Goal: Task Accomplishment & Management: Manage account settings

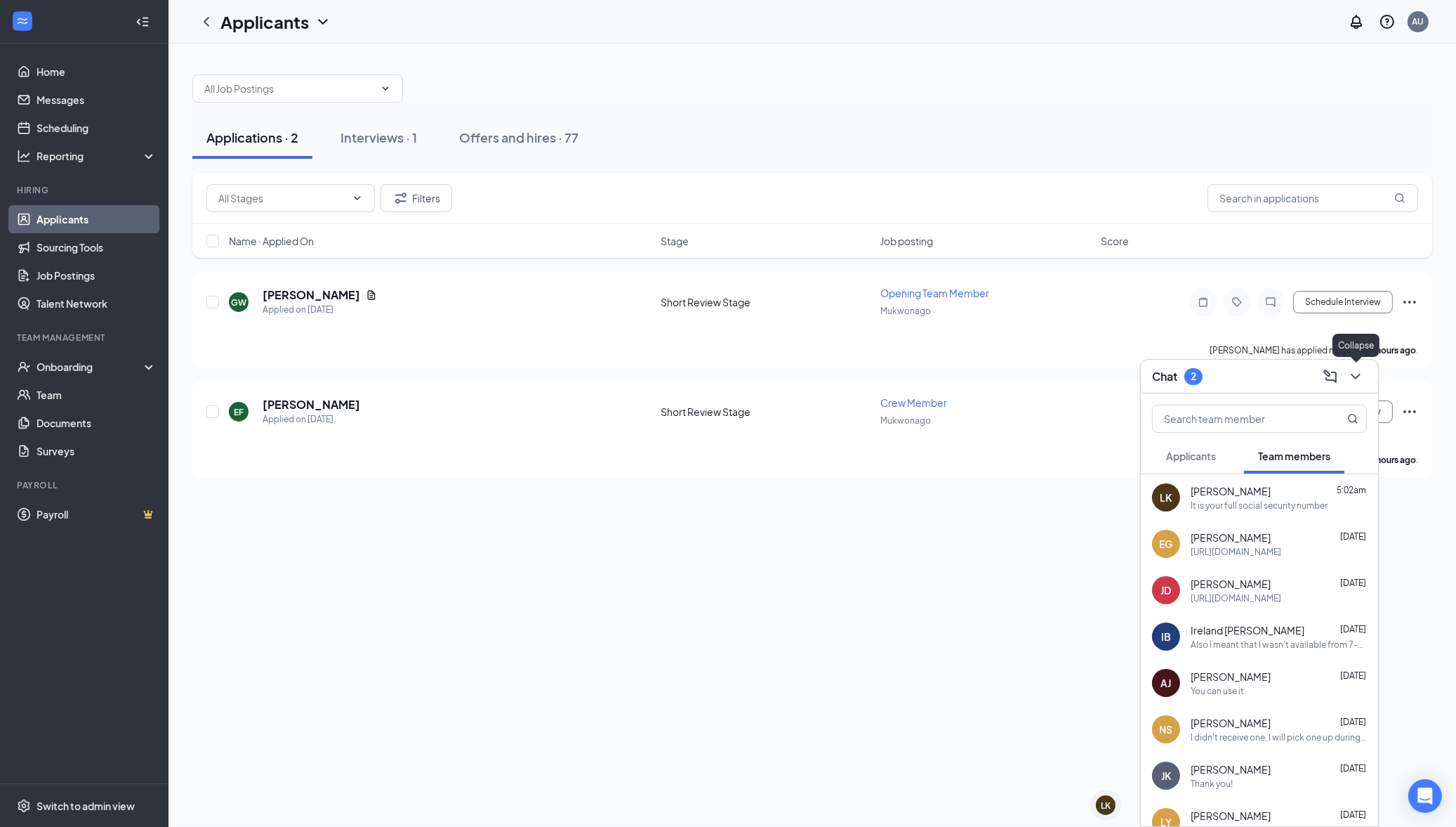
click at [1348, 377] on icon "ChevronDown" at bounding box center [1355, 377] width 17 height 17
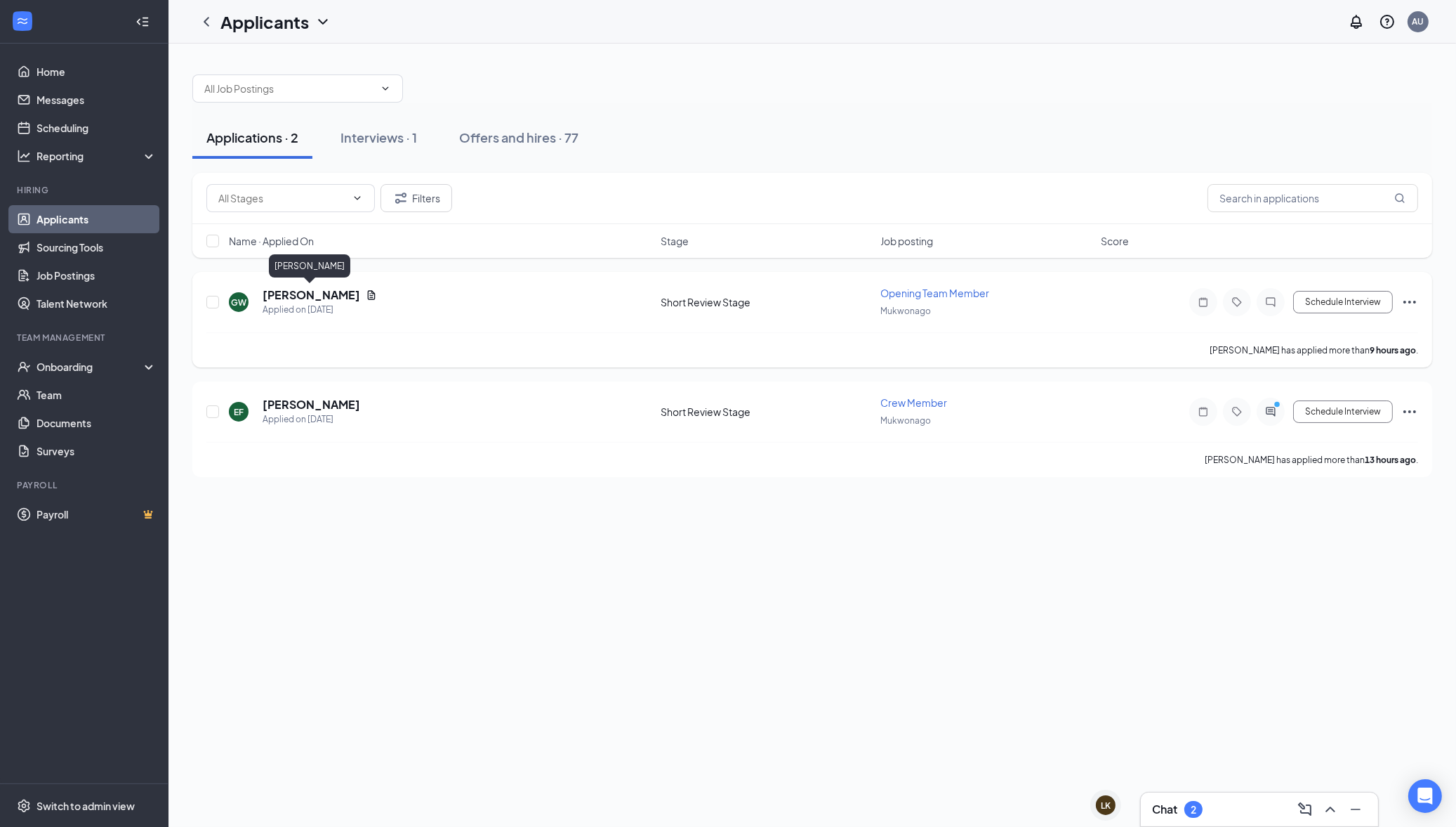
click at [292, 300] on h5 "[PERSON_NAME]" at bounding box center [312, 295] width 97 height 15
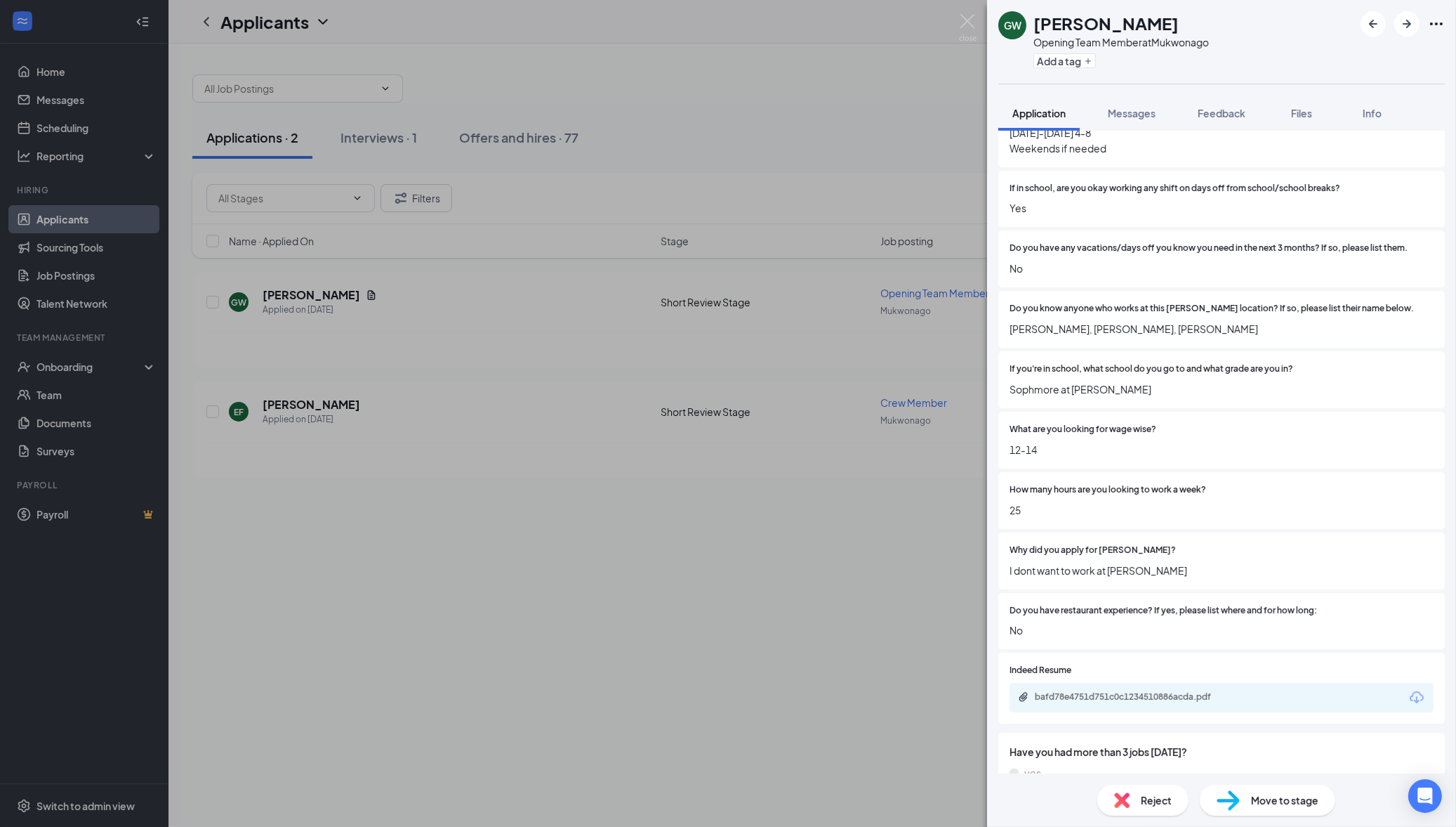
scroll to position [344, 0]
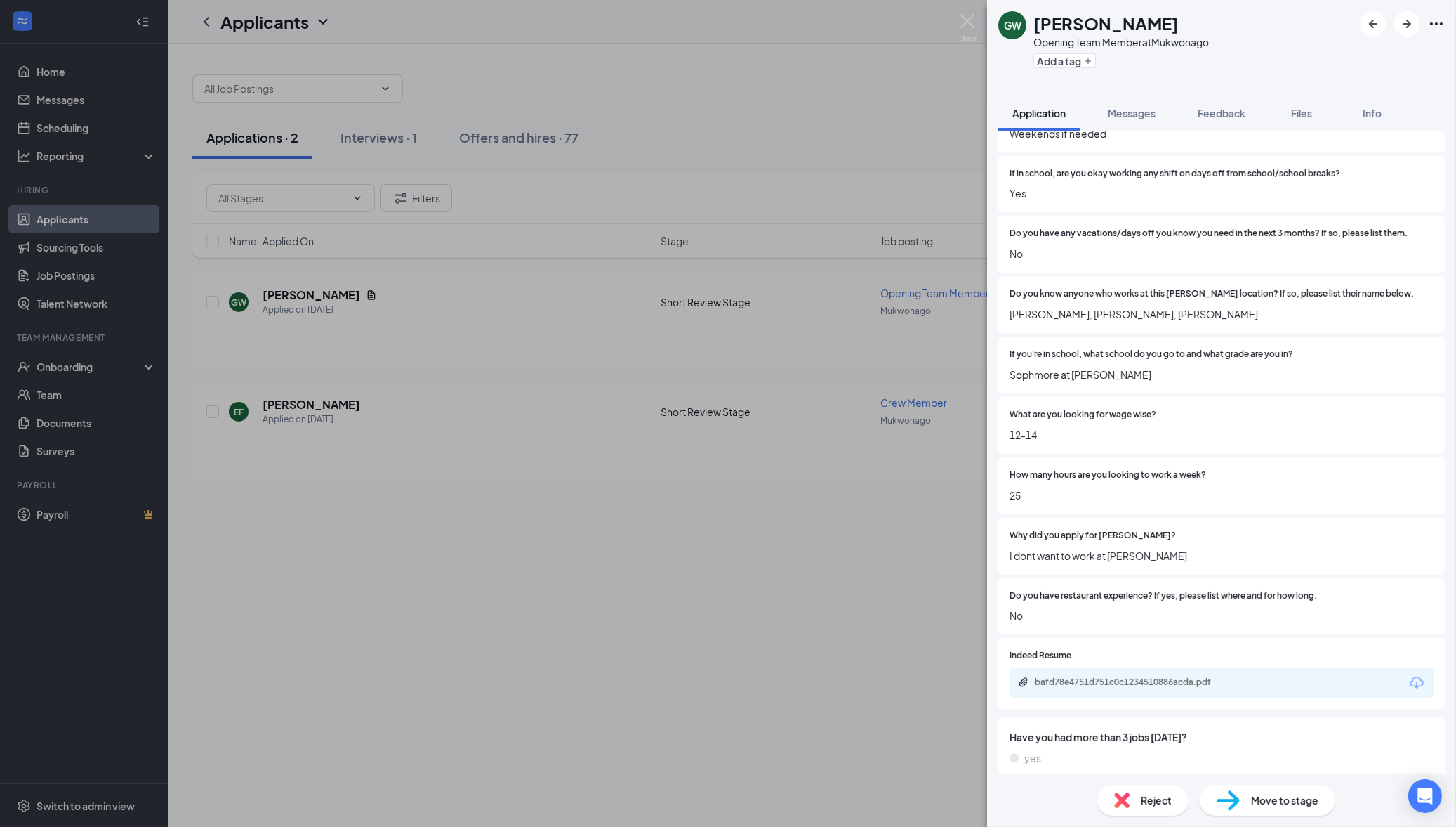
click at [1197, 688] on div "bafd78e4751d751c0c1234510886acda.pdf" at bounding box center [1221, 683] width 424 height 30
click at [1197, 686] on div "bafd78e4751d751c0c1234510886acda.pdf" at bounding box center [1132, 683] width 228 height 14
click at [1128, 115] on span "Messages" at bounding box center [1131, 114] width 48 height 13
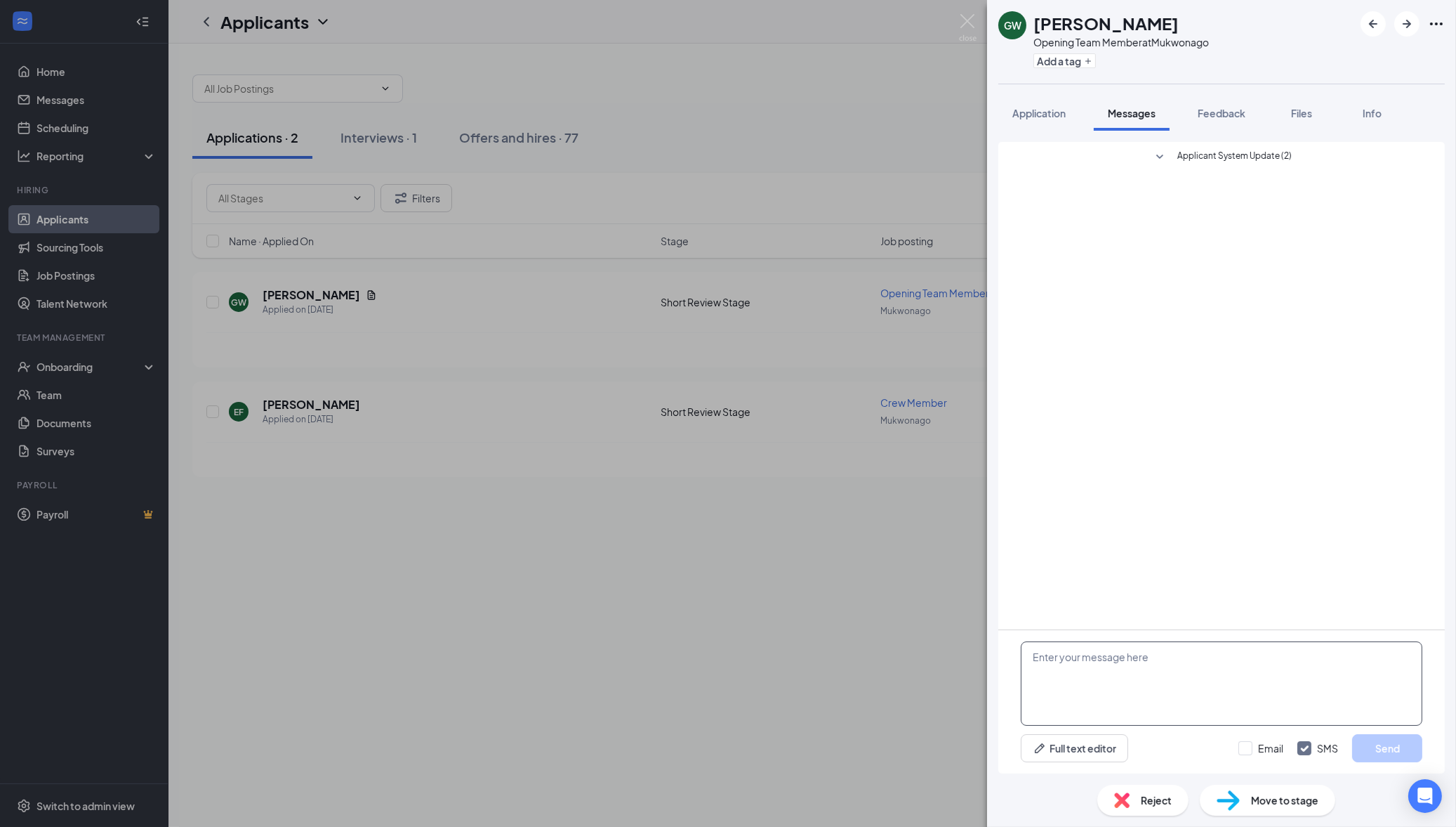
click at [1100, 673] on textarea at bounding box center [1222, 684] width 402 height 85
type textarea "Why can you only work 4-8? How old are you?"
click at [1368, 748] on button "Send" at bounding box center [1388, 748] width 70 height 28
click at [305, 404] on div "GW Gabriel Westcott Opening Team Member at Mukwonago Add a tag Application Mess…" at bounding box center [728, 414] width 1456 height 827
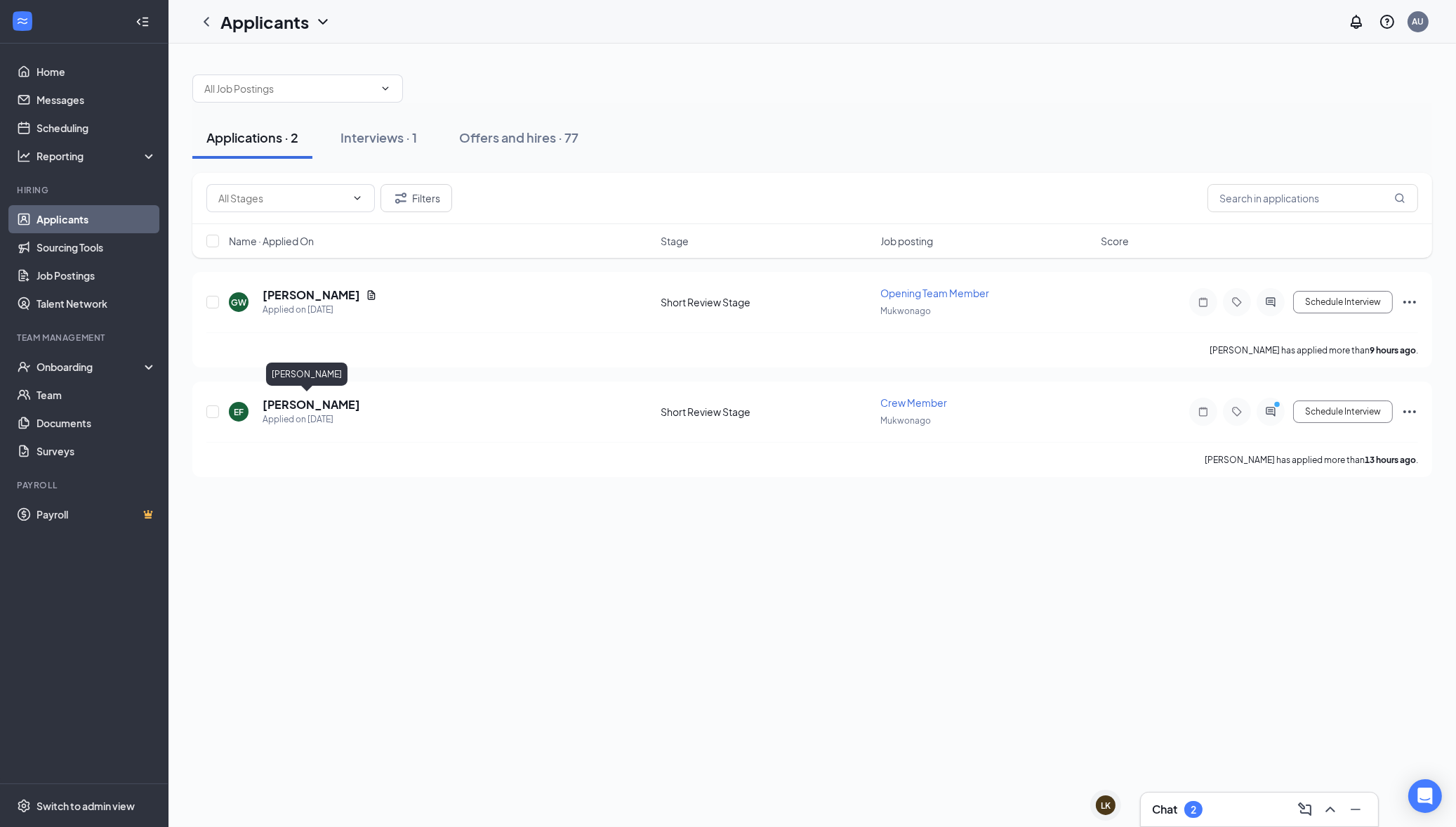
click at [305, 404] on h5 "[PERSON_NAME]" at bounding box center [312, 404] width 97 height 15
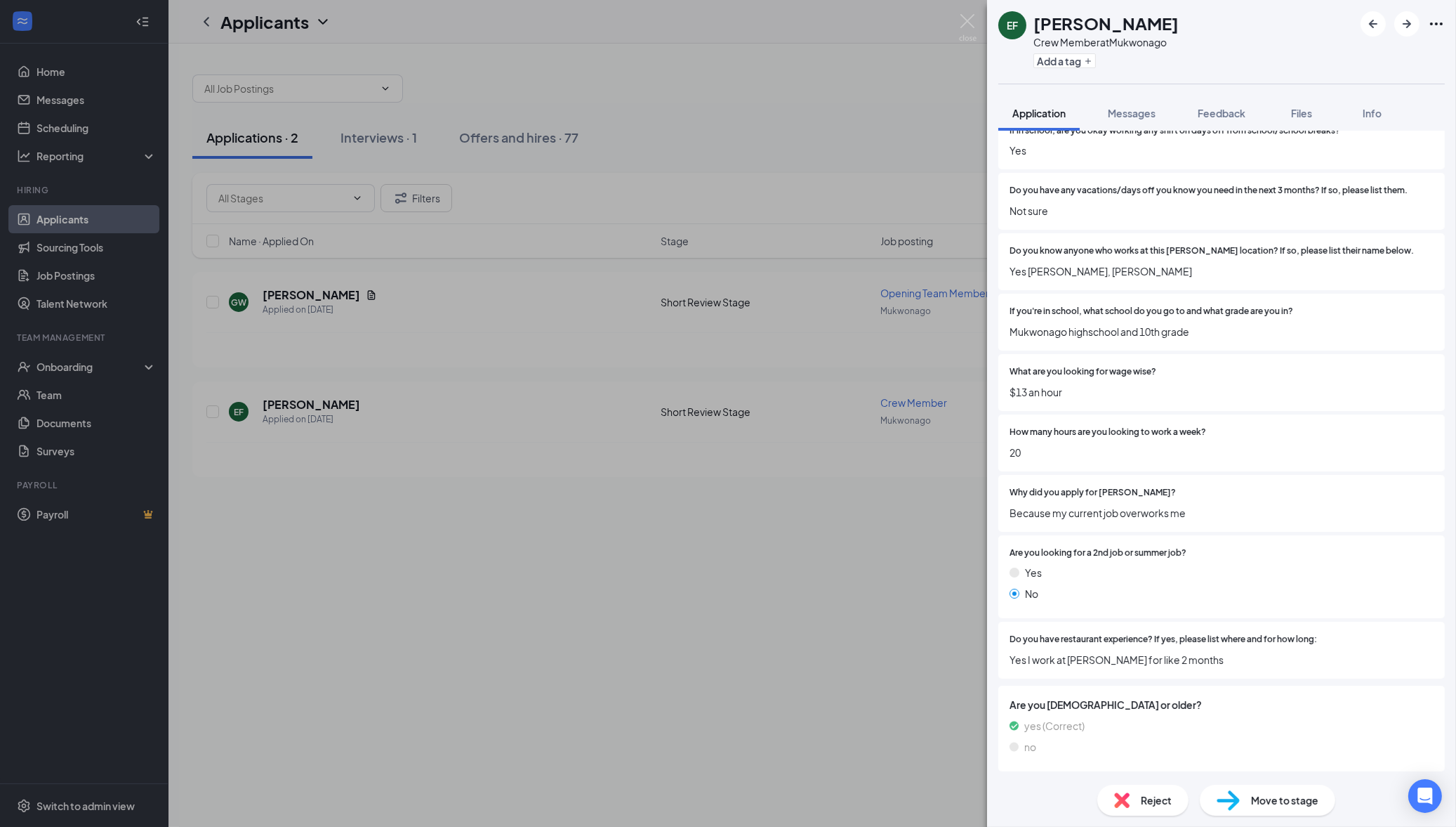
scroll to position [346, 0]
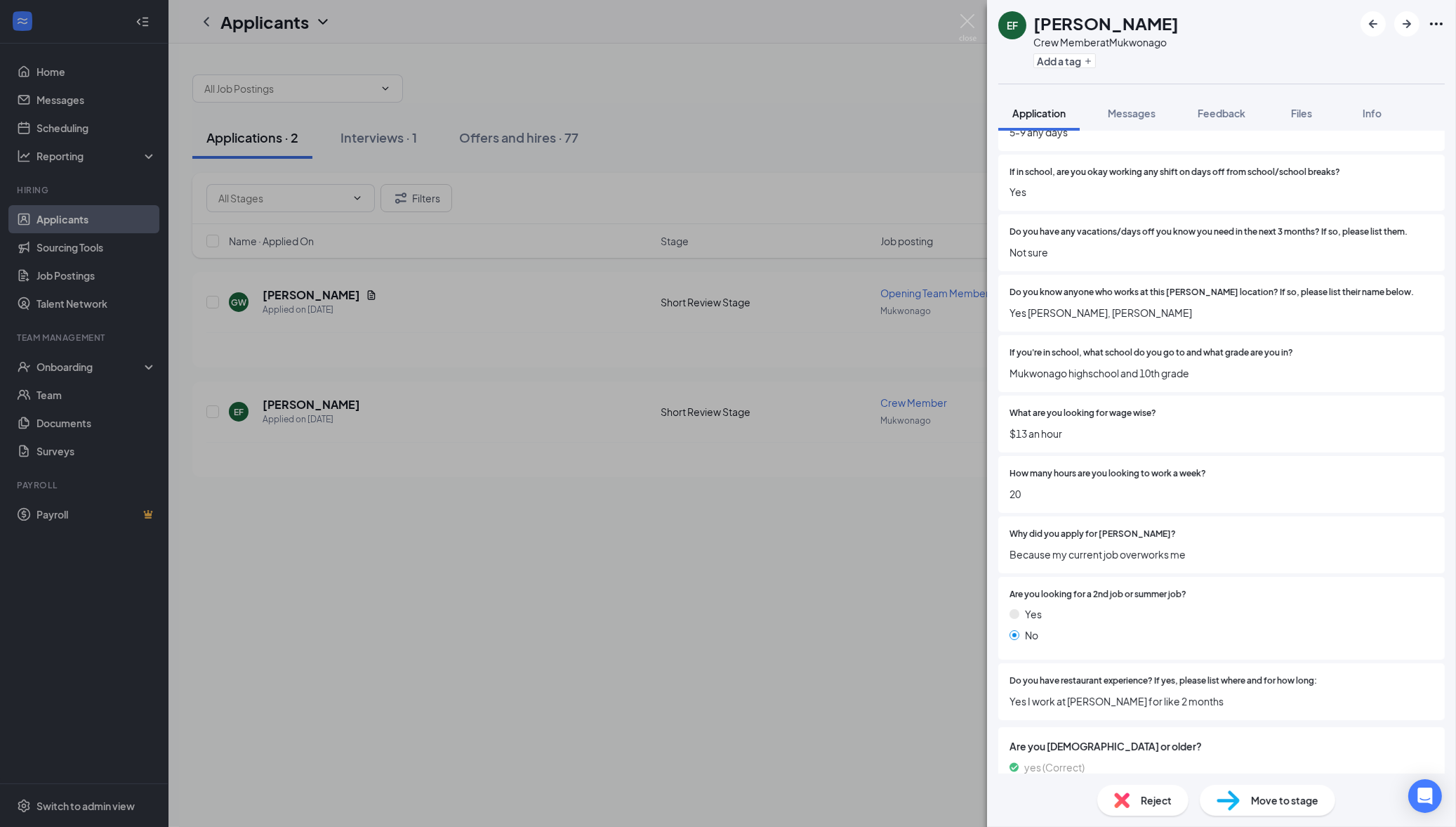
click at [1257, 796] on span "Move to stage" at bounding box center [1284, 800] width 68 height 15
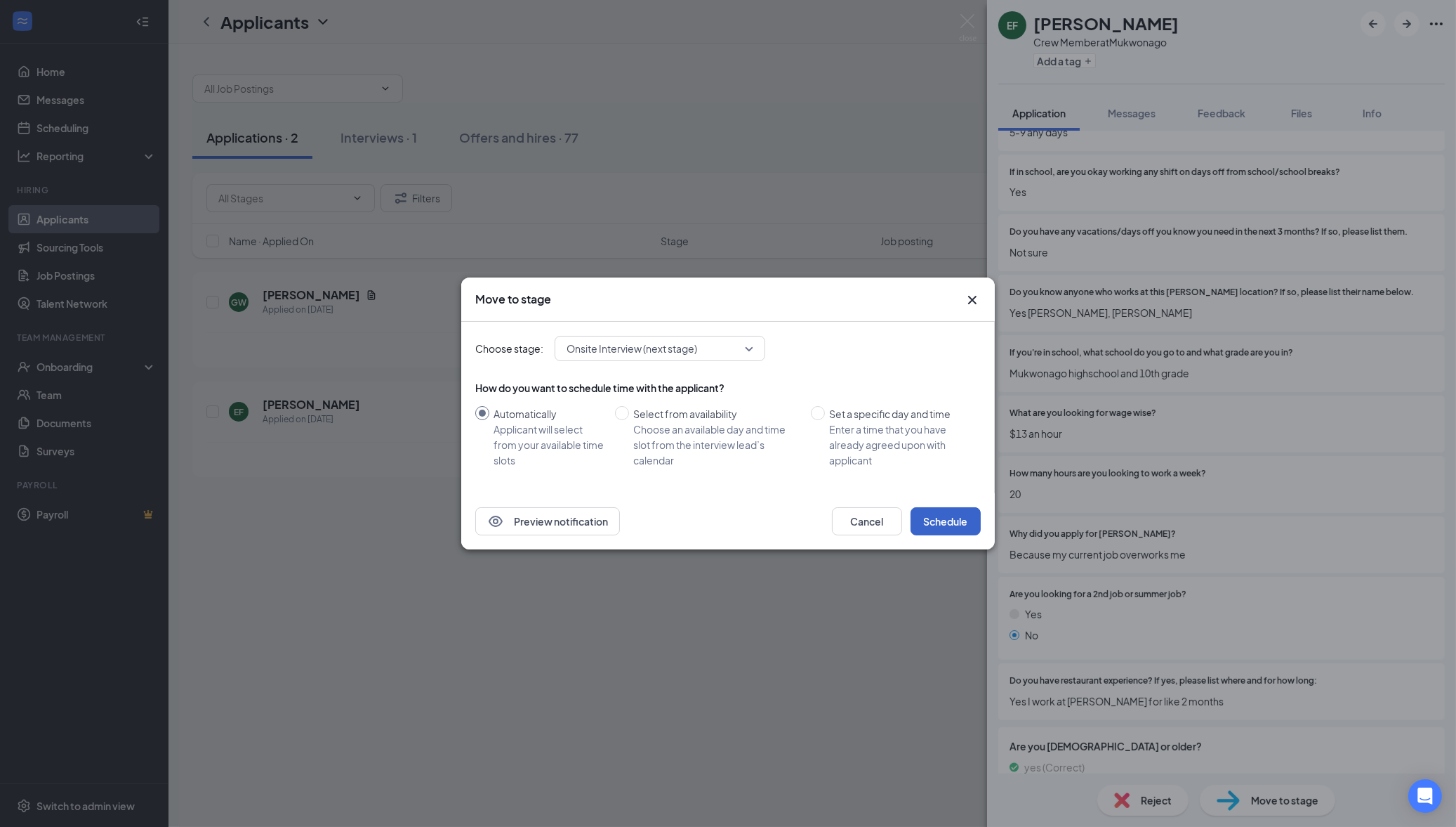
click at [954, 518] on button "Schedule" at bounding box center [945, 521] width 70 height 28
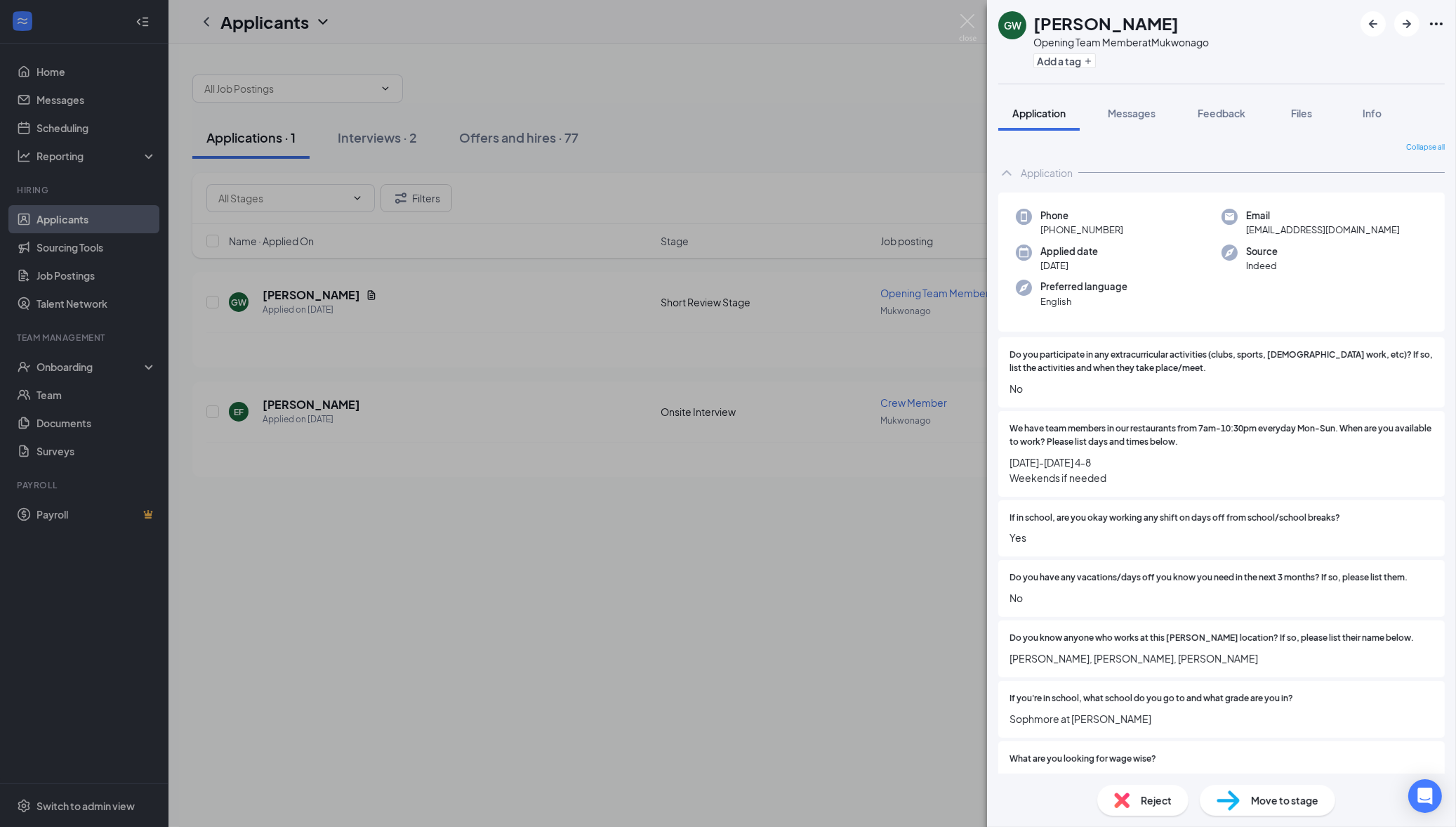
click at [67, 362] on div "GW Gabriel Westcott Opening Team Member at Mukwonago Add a tag Application Mess…" at bounding box center [728, 414] width 1456 height 827
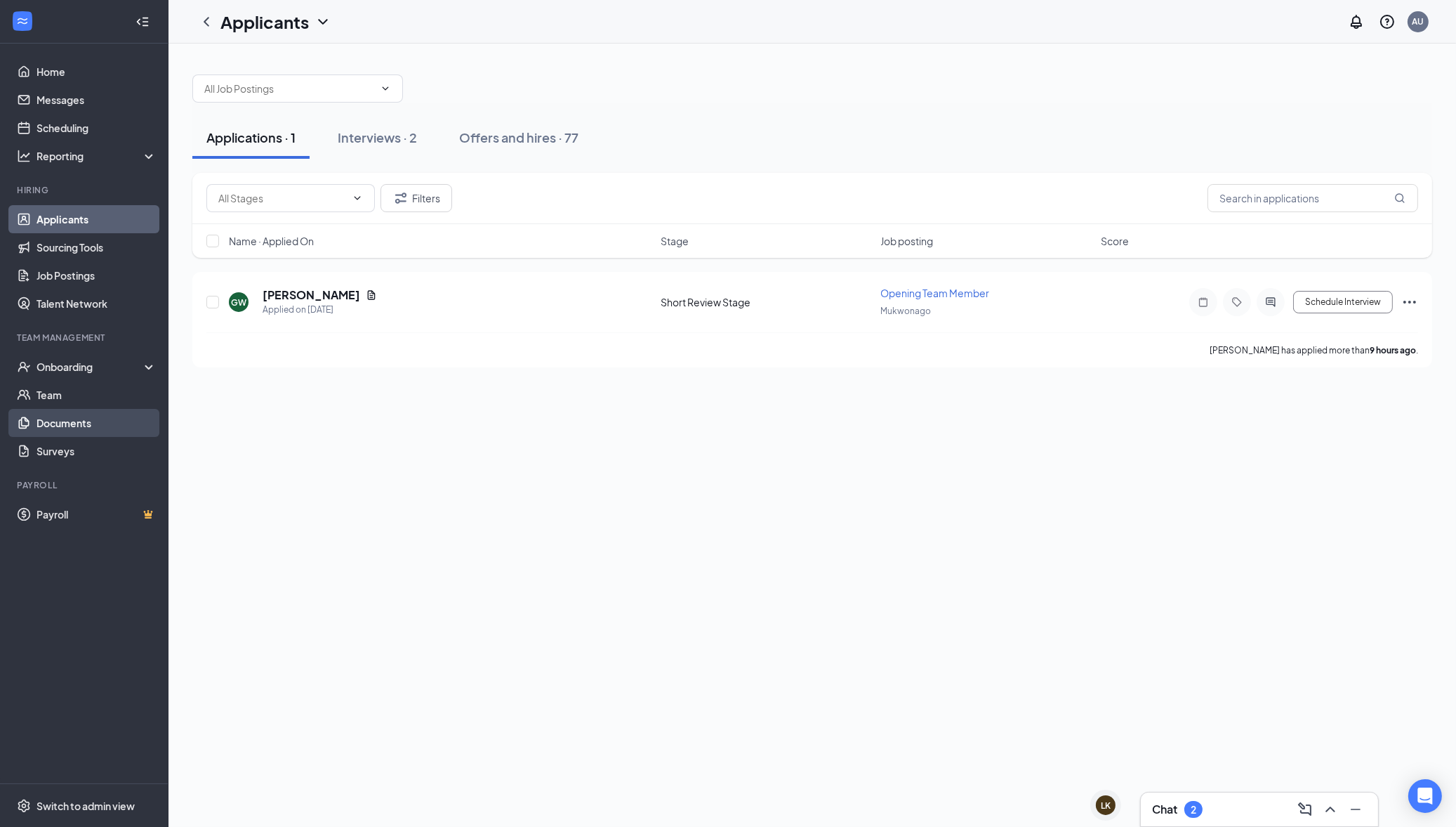
click at [87, 420] on link "Documents" at bounding box center [96, 423] width 120 height 28
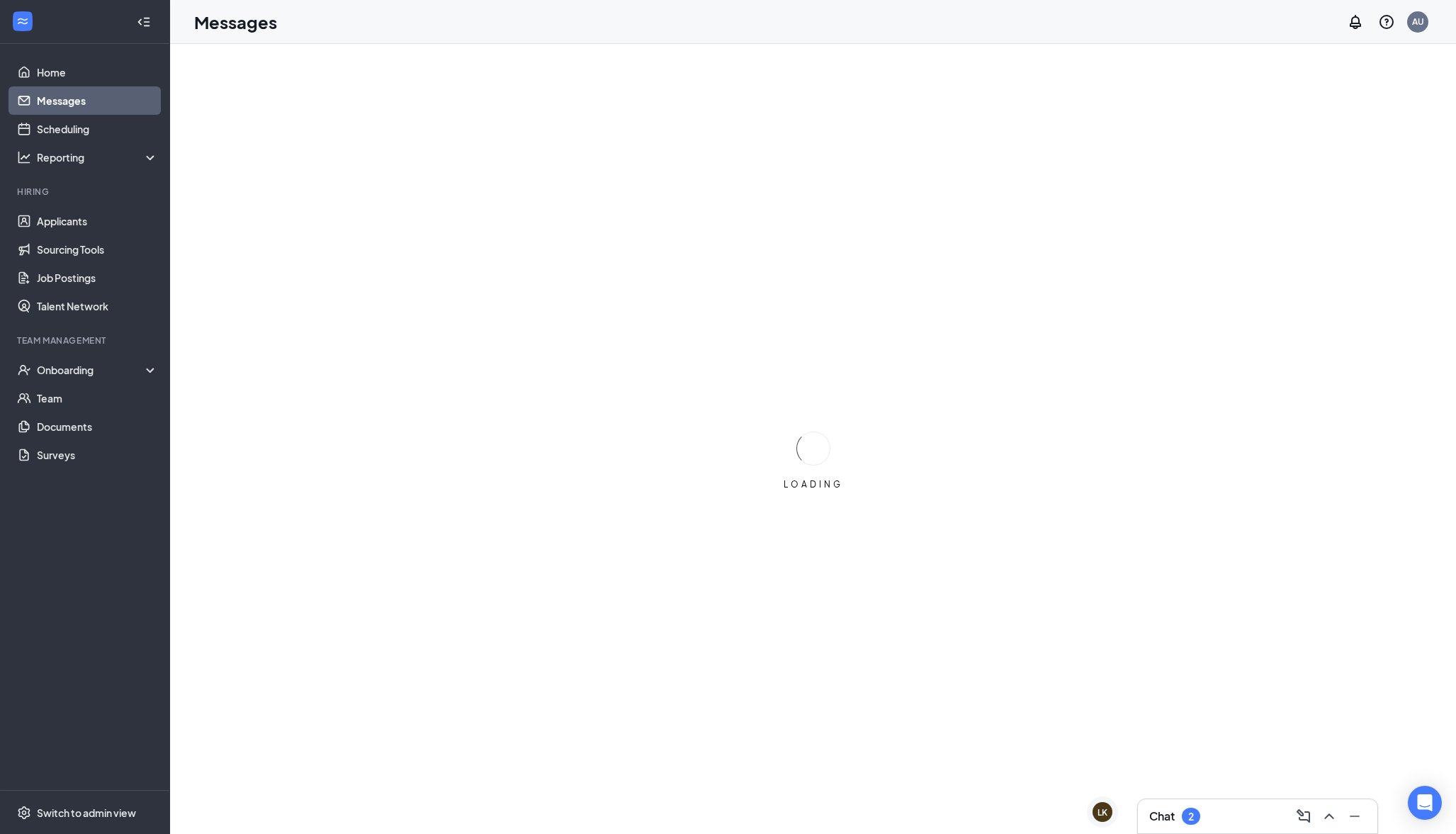
click at [1221, 805] on div "Chat 2" at bounding box center [1258, 816] width 217 height 23
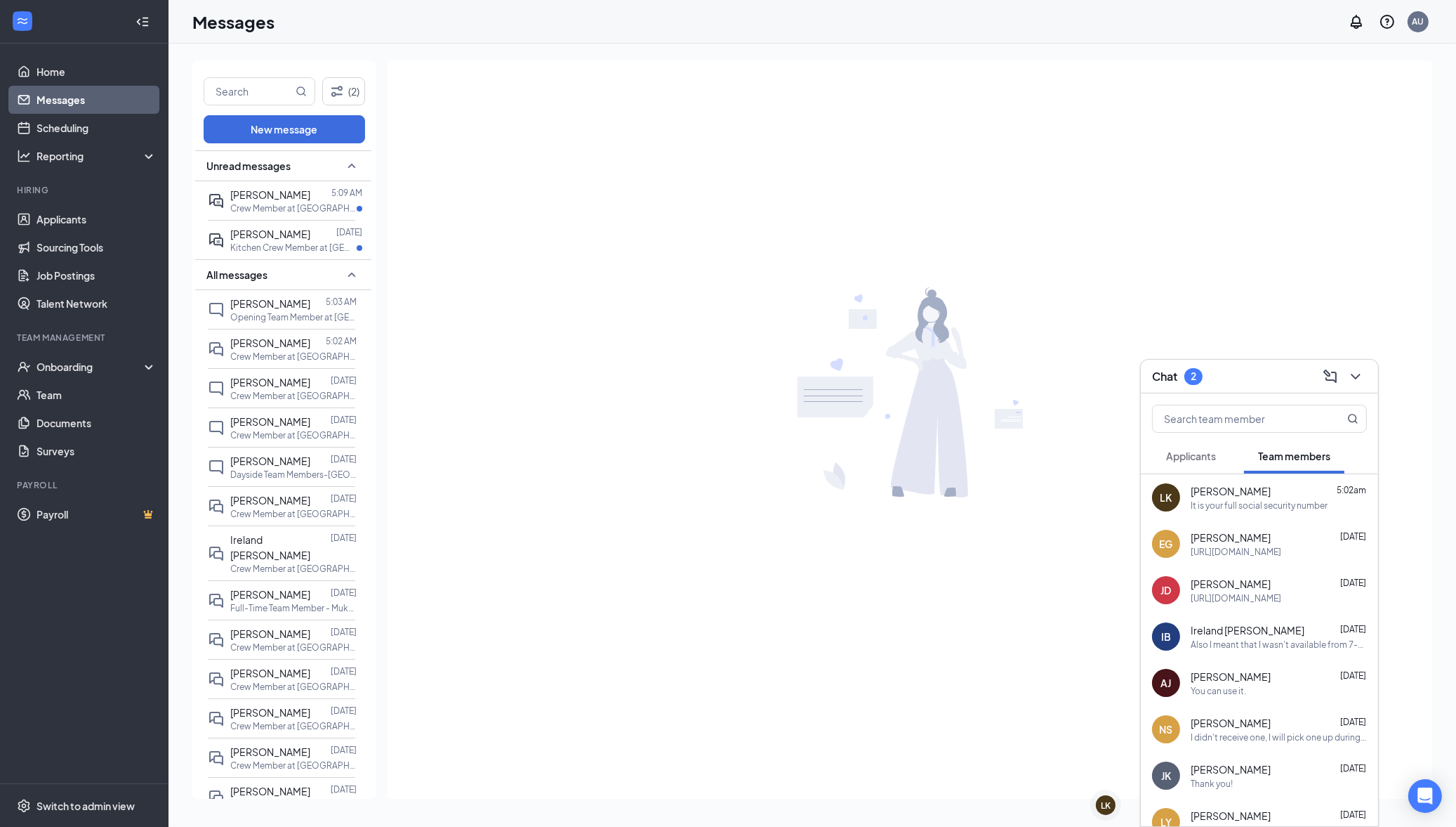
click at [1183, 468] on button "Applicants" at bounding box center [1191, 456] width 78 height 35
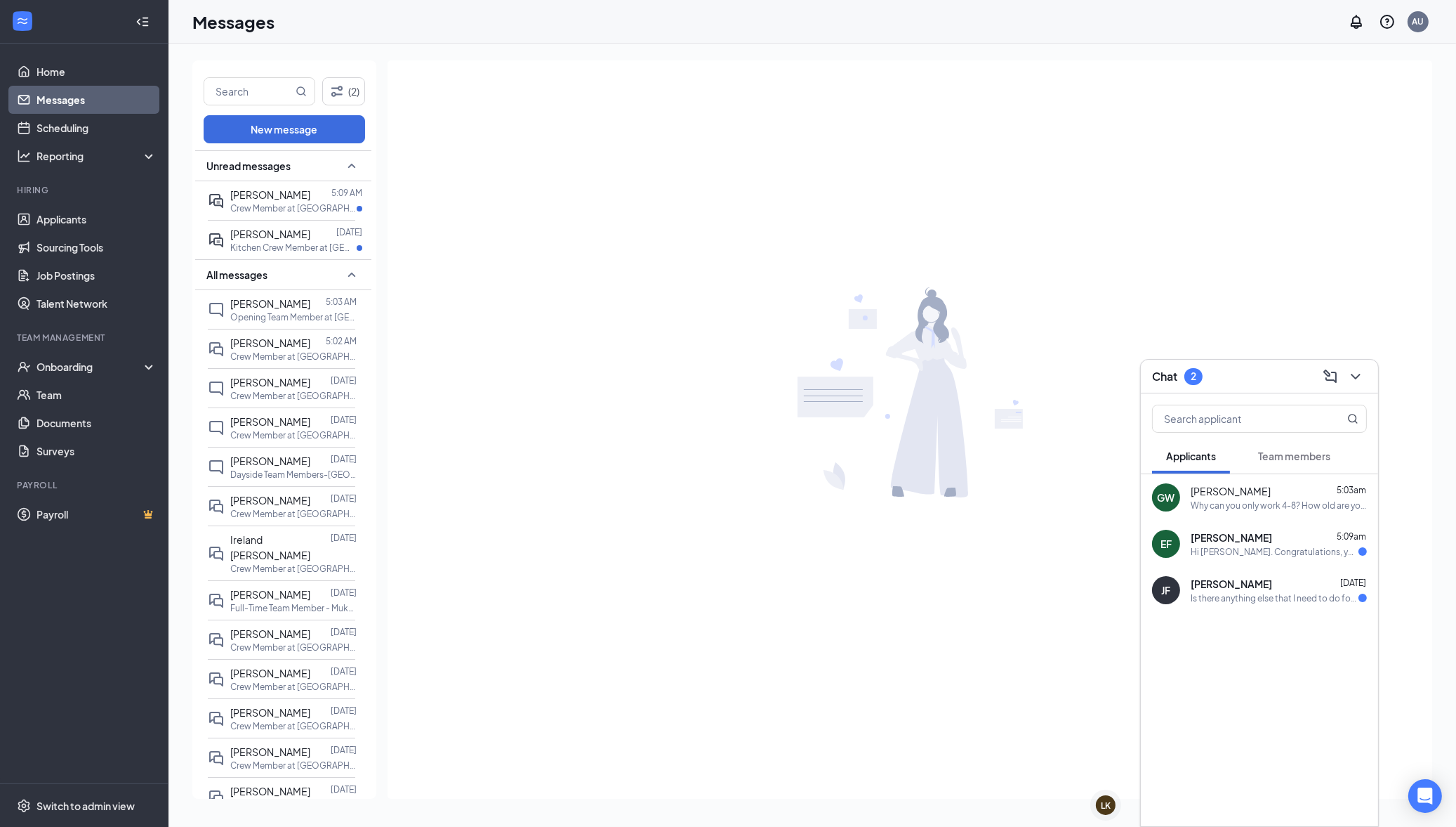
click at [1242, 598] on div "Is there anything else that I need to do for the before the Orientation?" at bounding box center [1274, 597] width 167 height 12
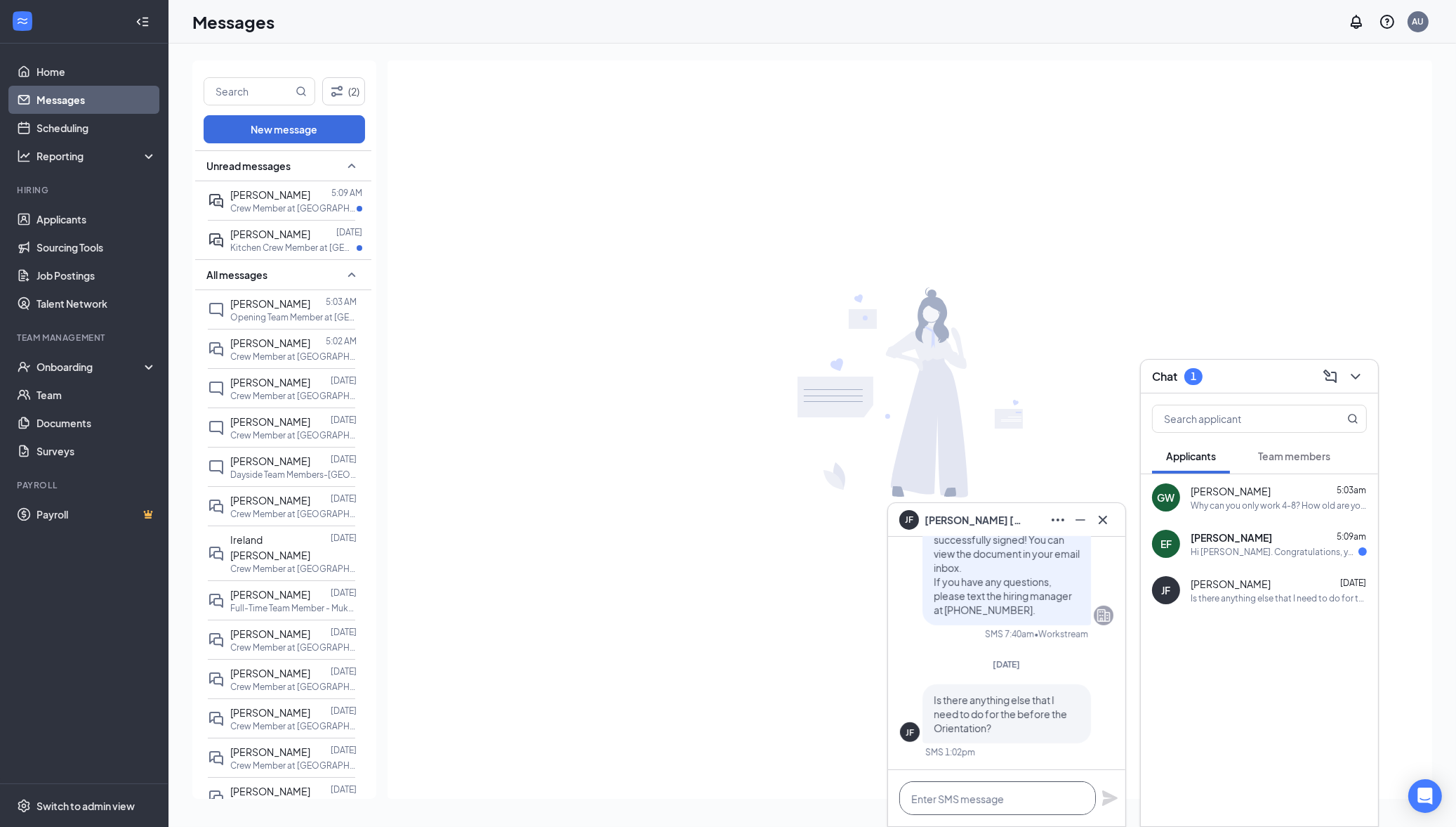
click at [978, 794] on textarea at bounding box center [998, 797] width 196 height 33
click at [923, 798] on textarea "To enrich screen reader interactions, please activate Accessibility in Grammarl…" at bounding box center [998, 797] width 196 height 33
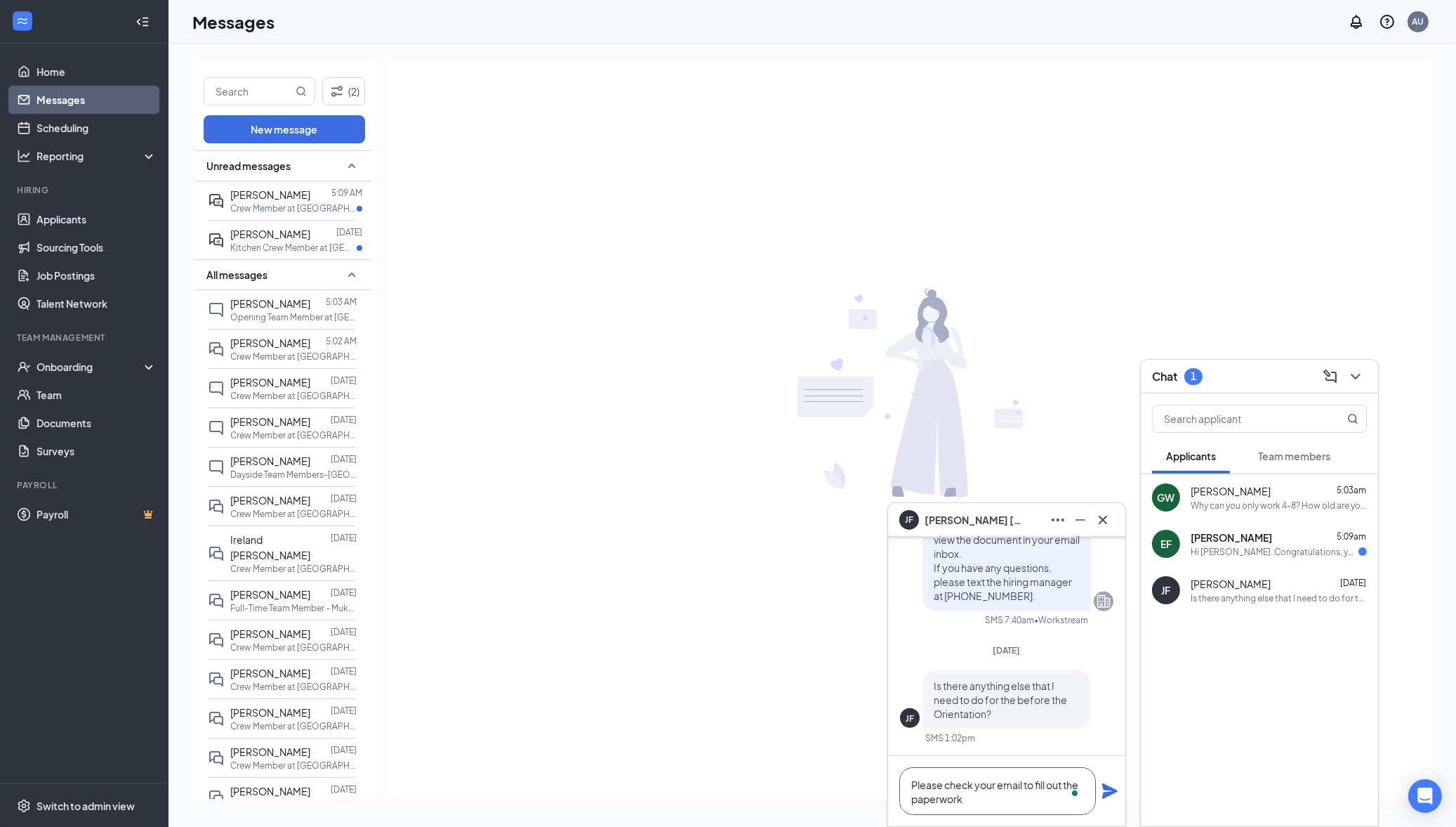
type textarea "Please check your email to fill out the paperwork"
click at [1108, 795] on icon "Plane" at bounding box center [1109, 790] width 15 height 15
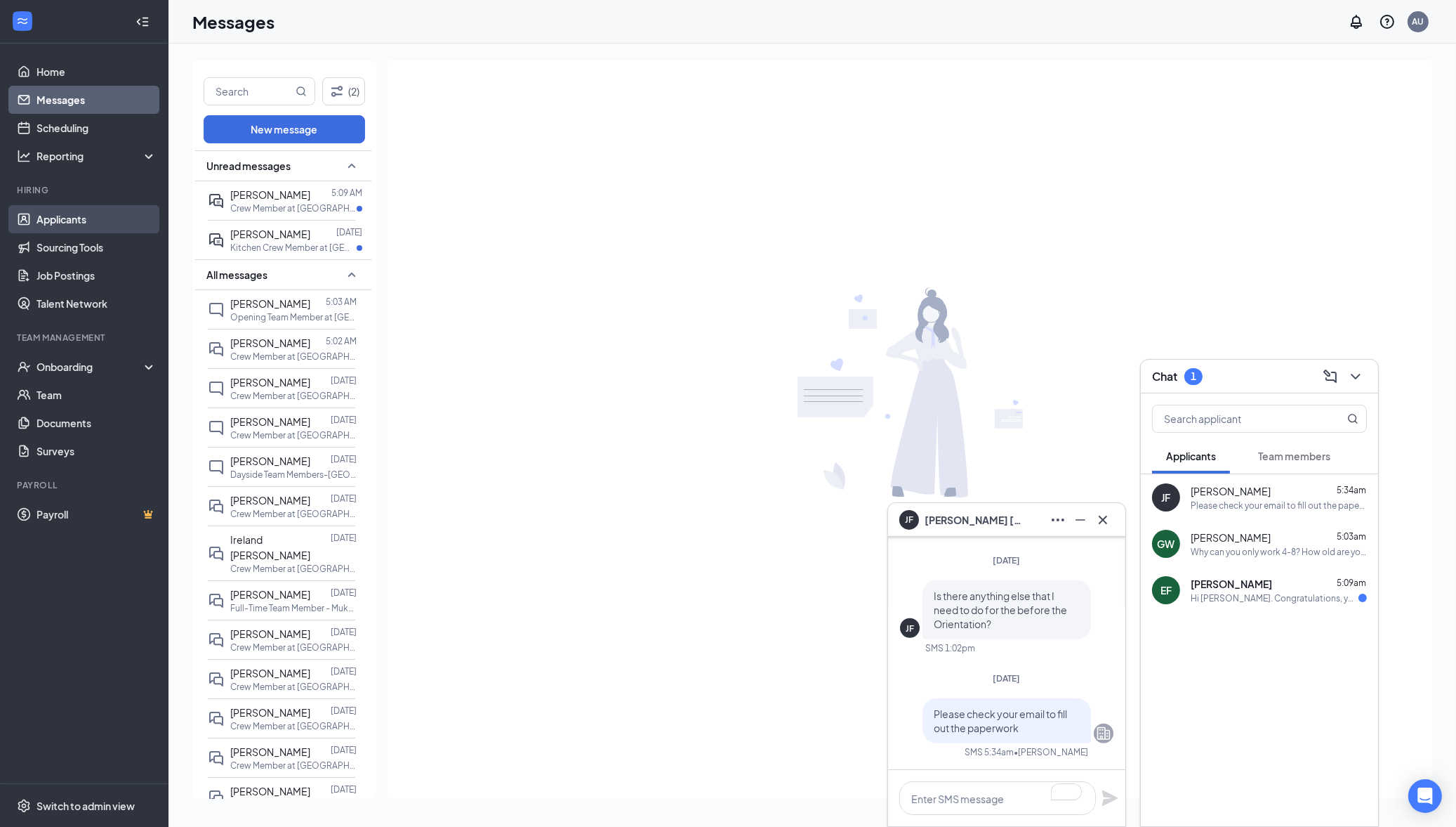
click at [77, 213] on link "Applicants" at bounding box center [96, 219] width 120 height 28
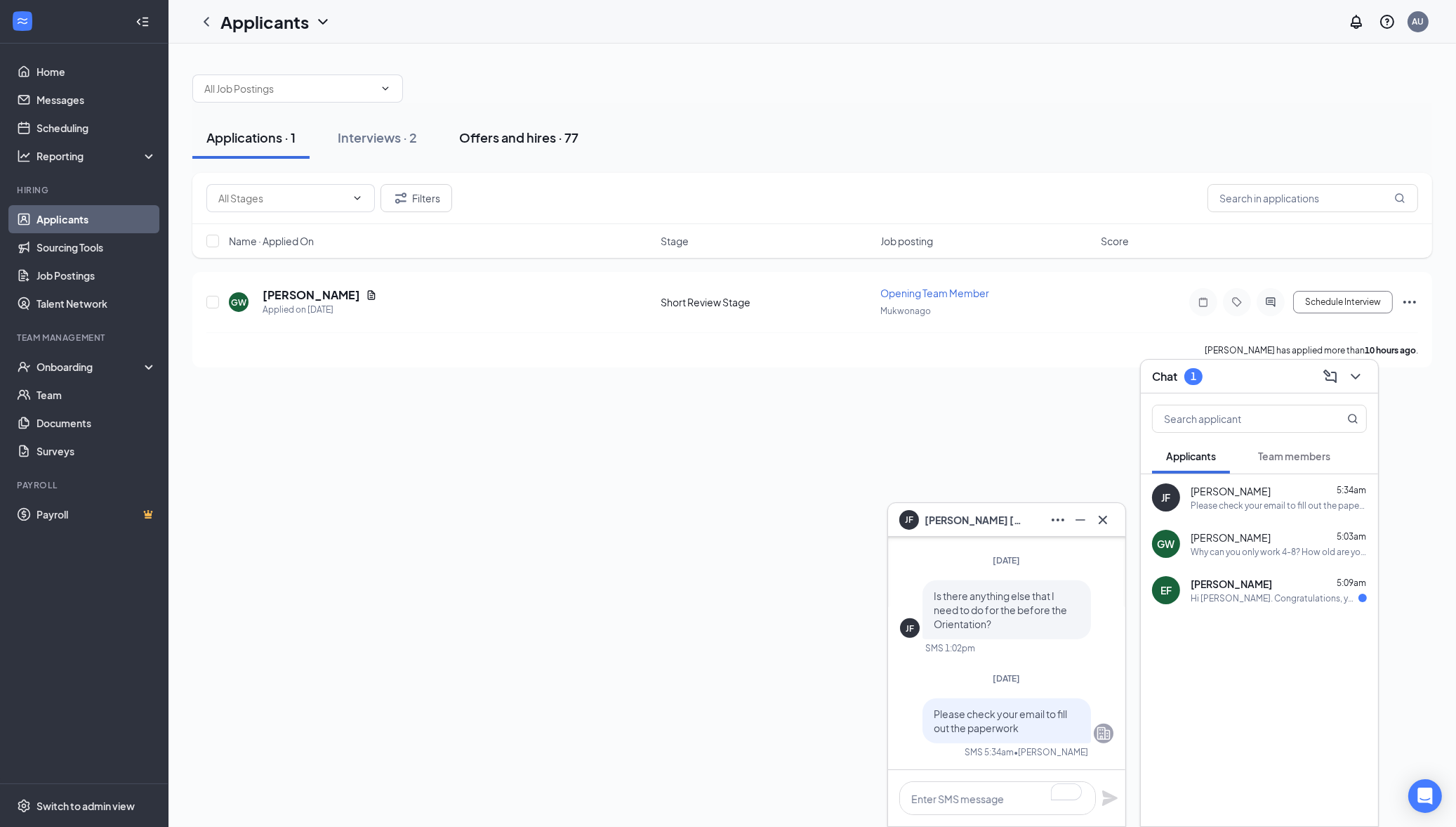
click at [530, 132] on div "Offers and hires · 77" at bounding box center [519, 137] width 120 height 17
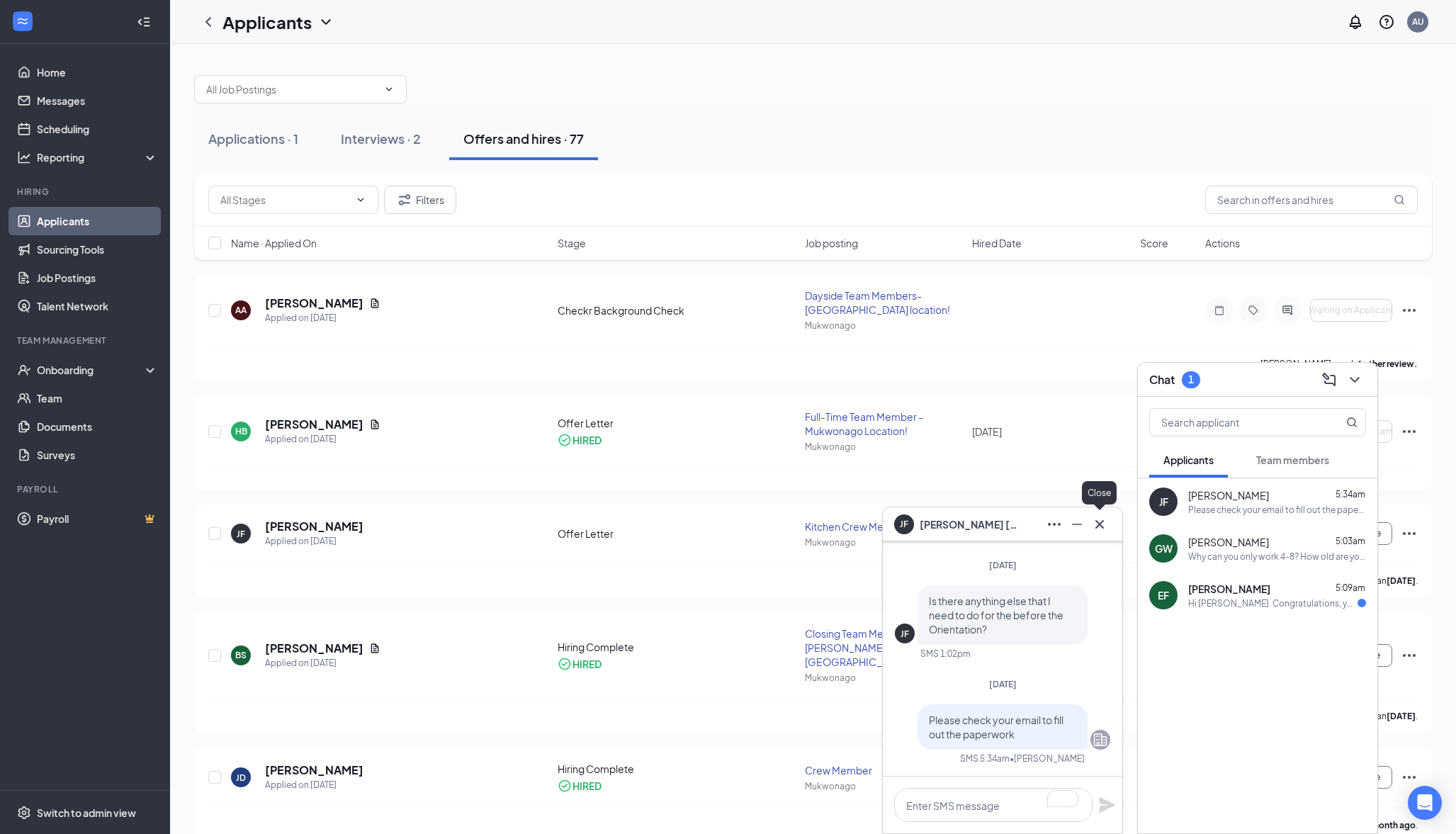
click at [1104, 529] on icon "Cross" at bounding box center [1100, 524] width 17 height 17
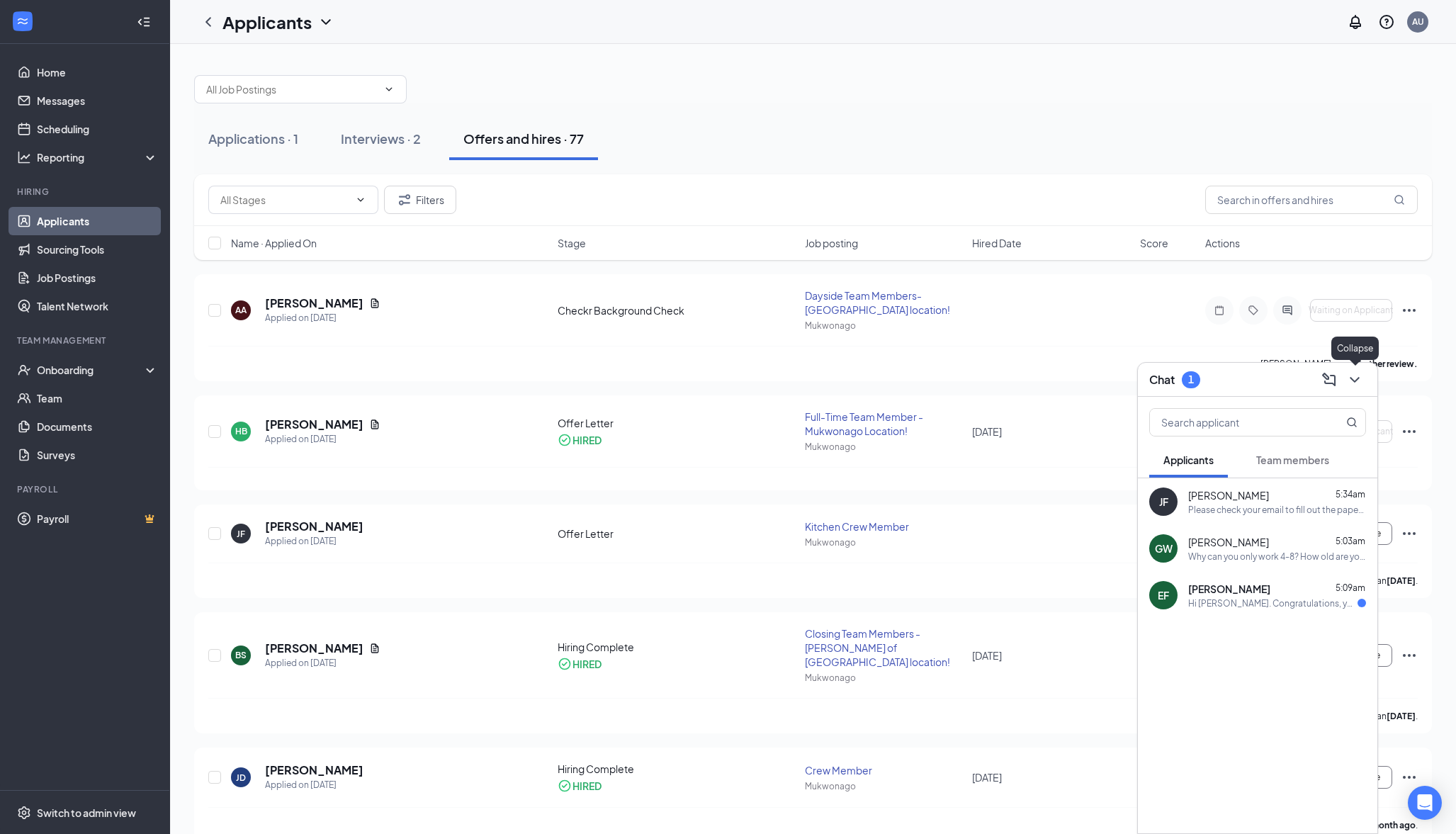
click at [1360, 381] on icon "ChevronDown" at bounding box center [1354, 380] width 17 height 17
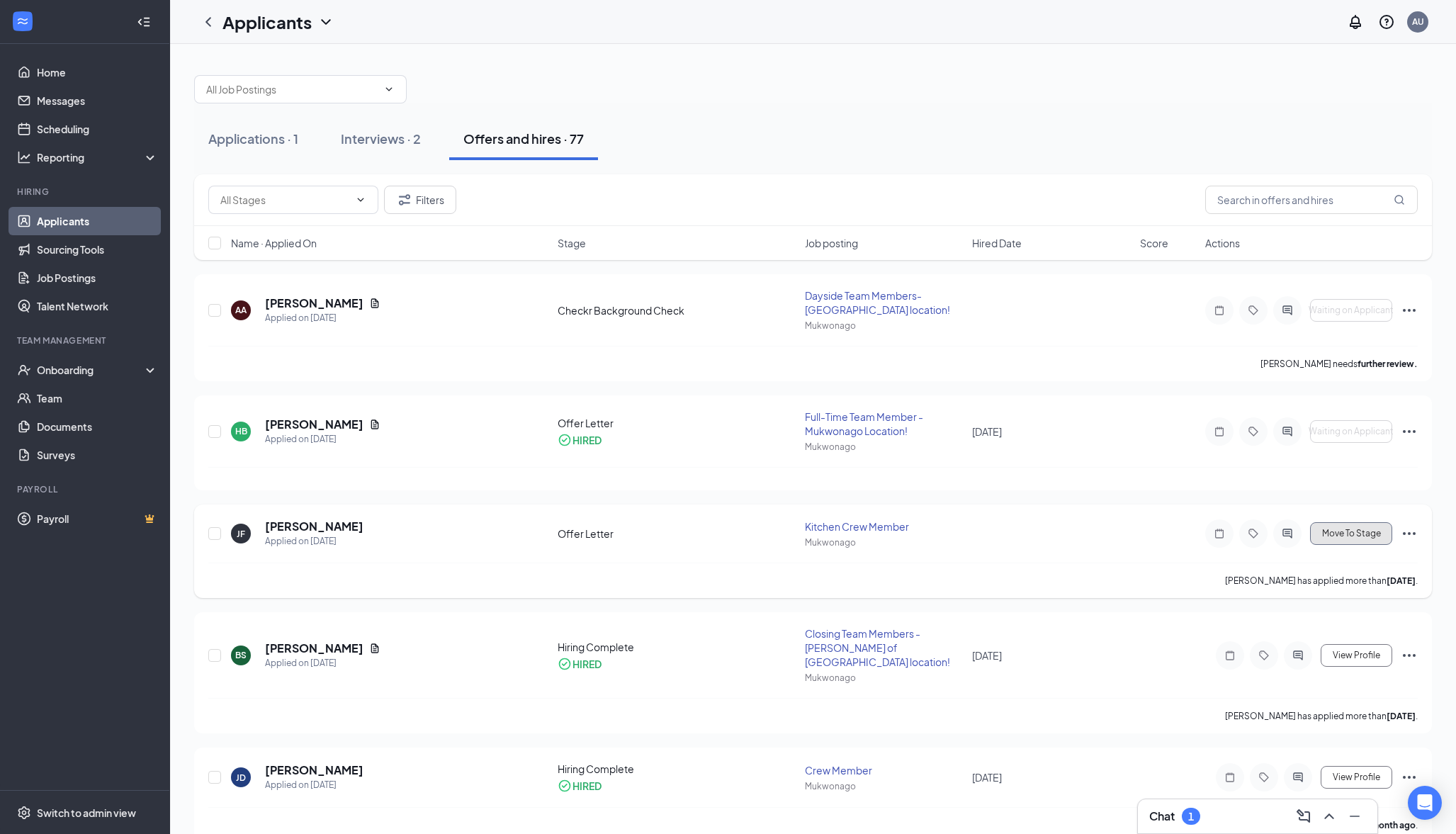
click at [1333, 529] on span "Move To Stage" at bounding box center [1351, 533] width 59 height 10
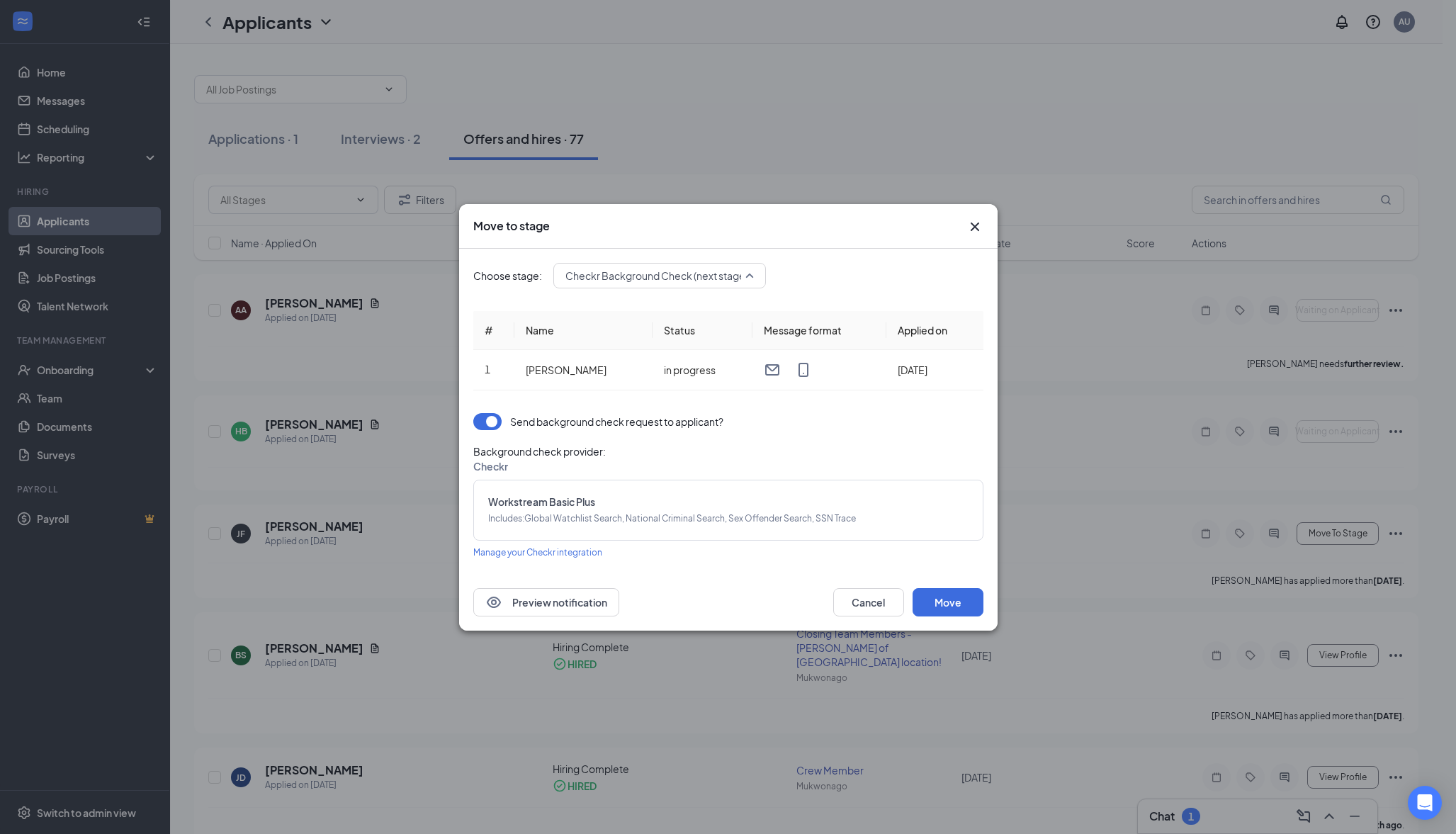
scroll to position [15, 0]
click at [723, 271] on span "Checkr Background Check (next stage)" at bounding box center [656, 275] width 183 height 21
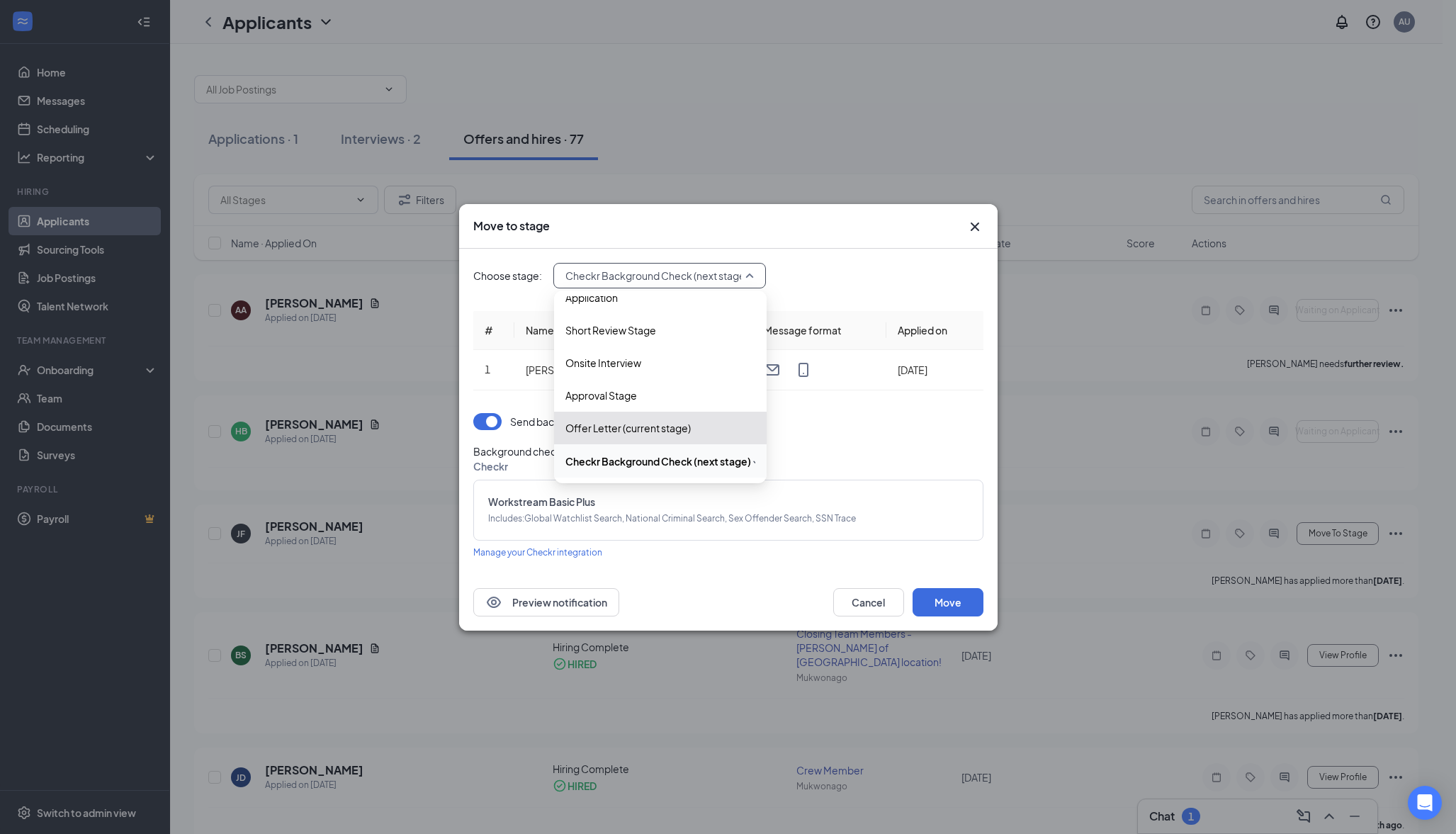
scroll to position [48, 0]
drag, startPoint x: 655, startPoint y: 448, endPoint x: 656, endPoint y: 462, distance: 14.0
click at [656, 462] on div "Hiring Complete" at bounding box center [661, 462] width 213 height 33
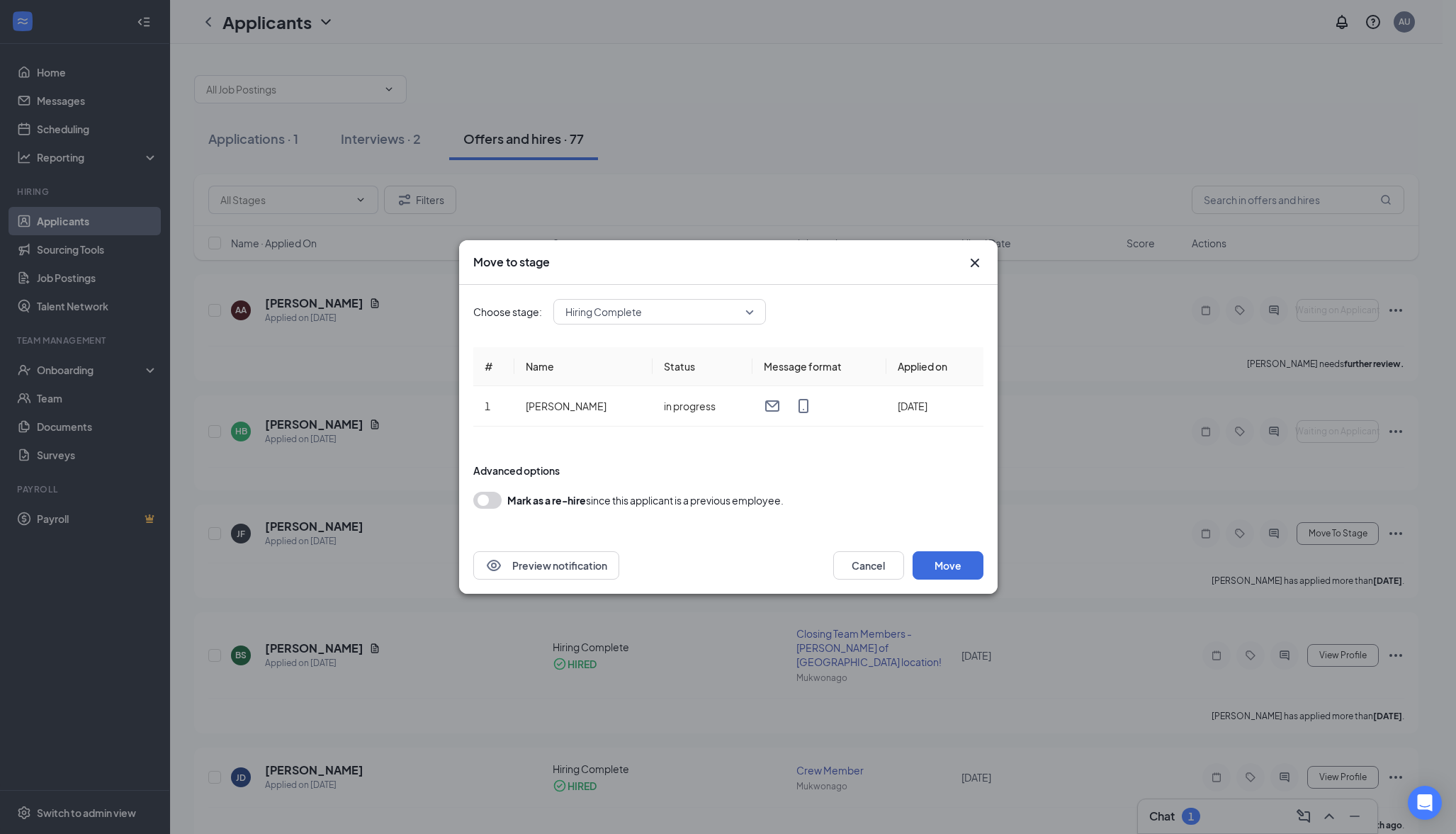
click at [656, 462] on form "Advanced options Mark as a re-hire since this applicant is a previous employee." at bounding box center [728, 485] width 510 height 74
click at [942, 569] on button "Move" at bounding box center [948, 565] width 71 height 28
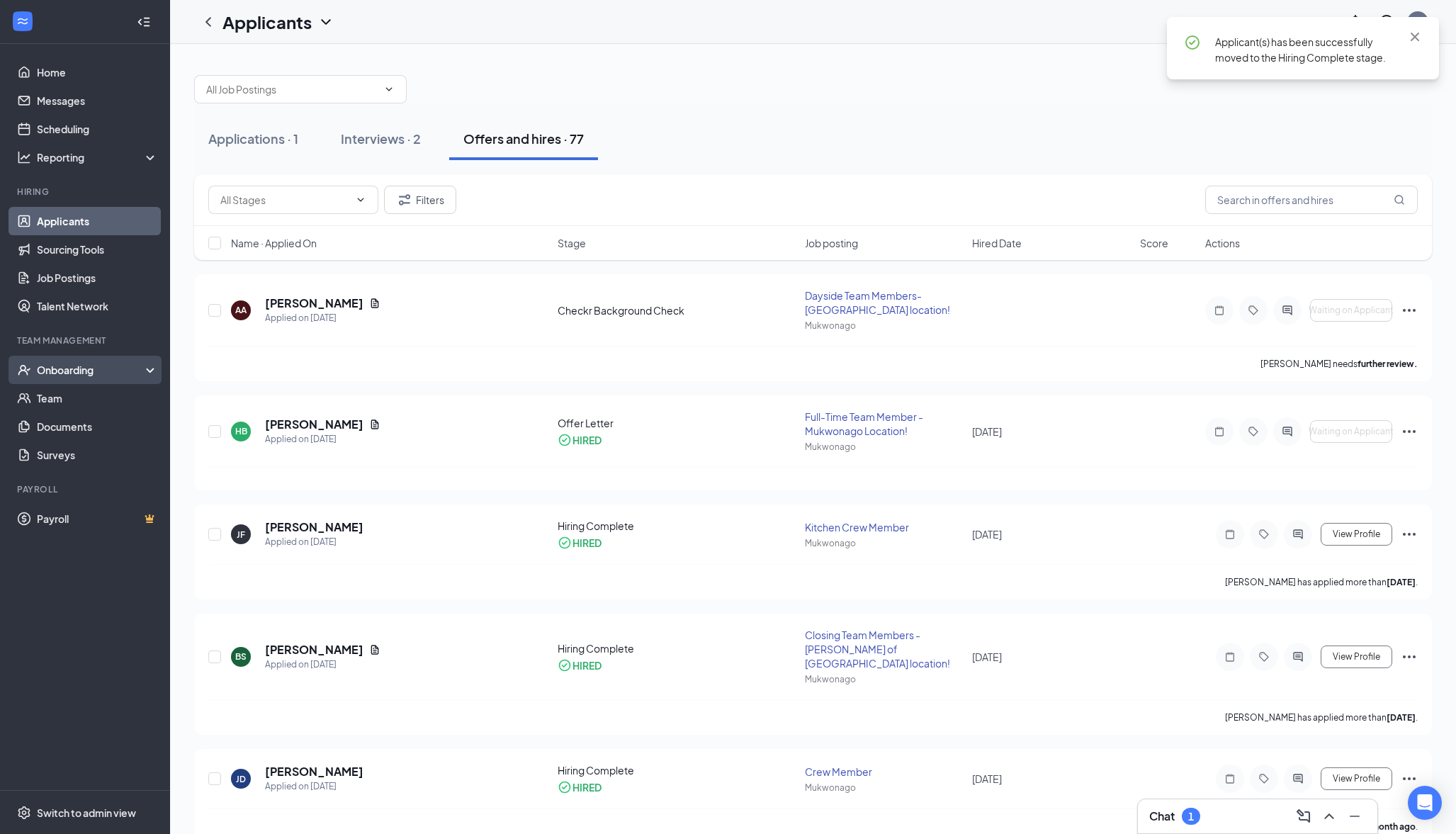
click at [34, 358] on div "Onboarding" at bounding box center [85, 369] width 170 height 28
click at [71, 399] on link "Overview" at bounding box center [97, 398] width 121 height 28
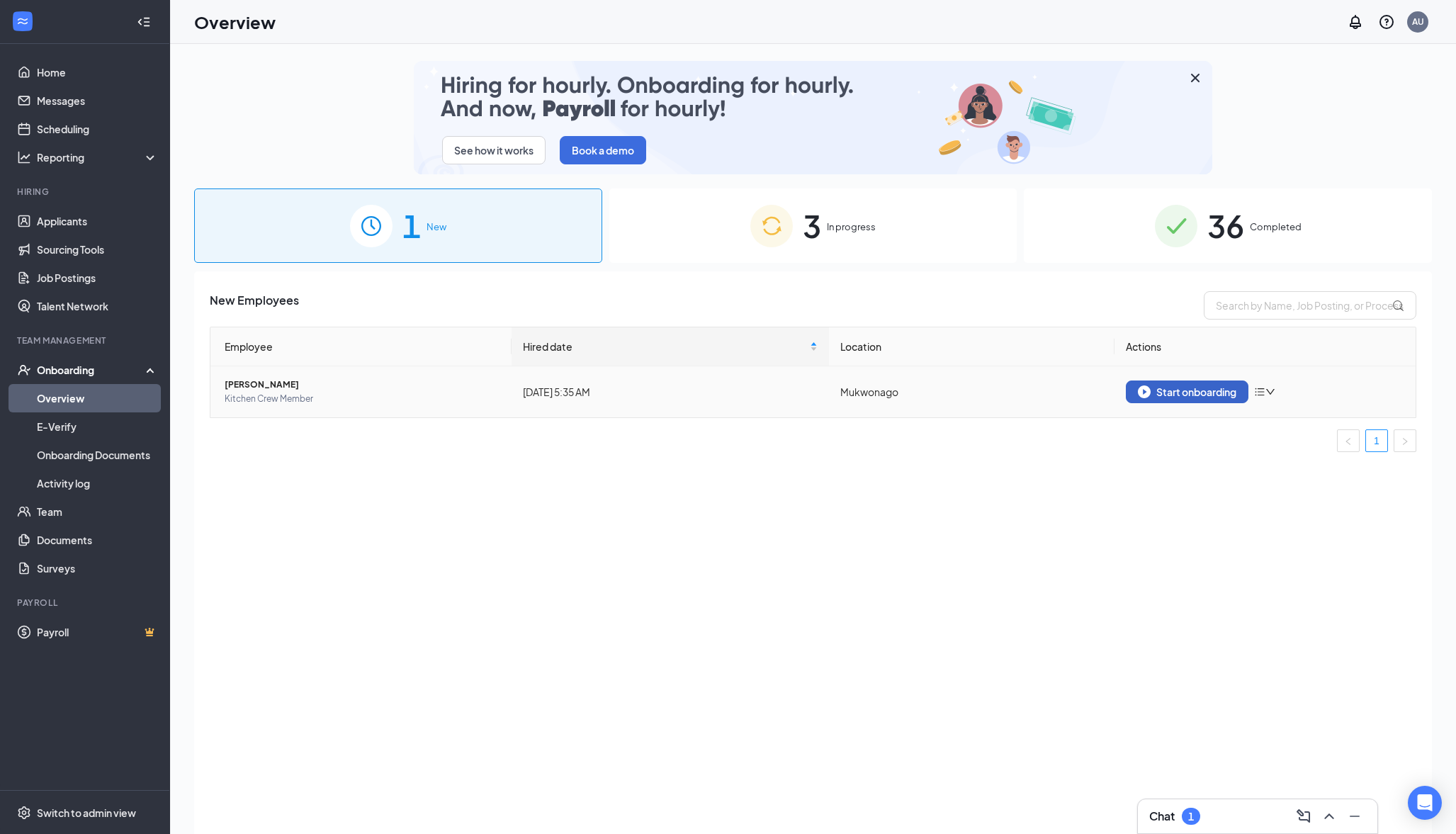
click at [1160, 392] on div "Start onboarding" at bounding box center [1187, 392] width 98 height 13
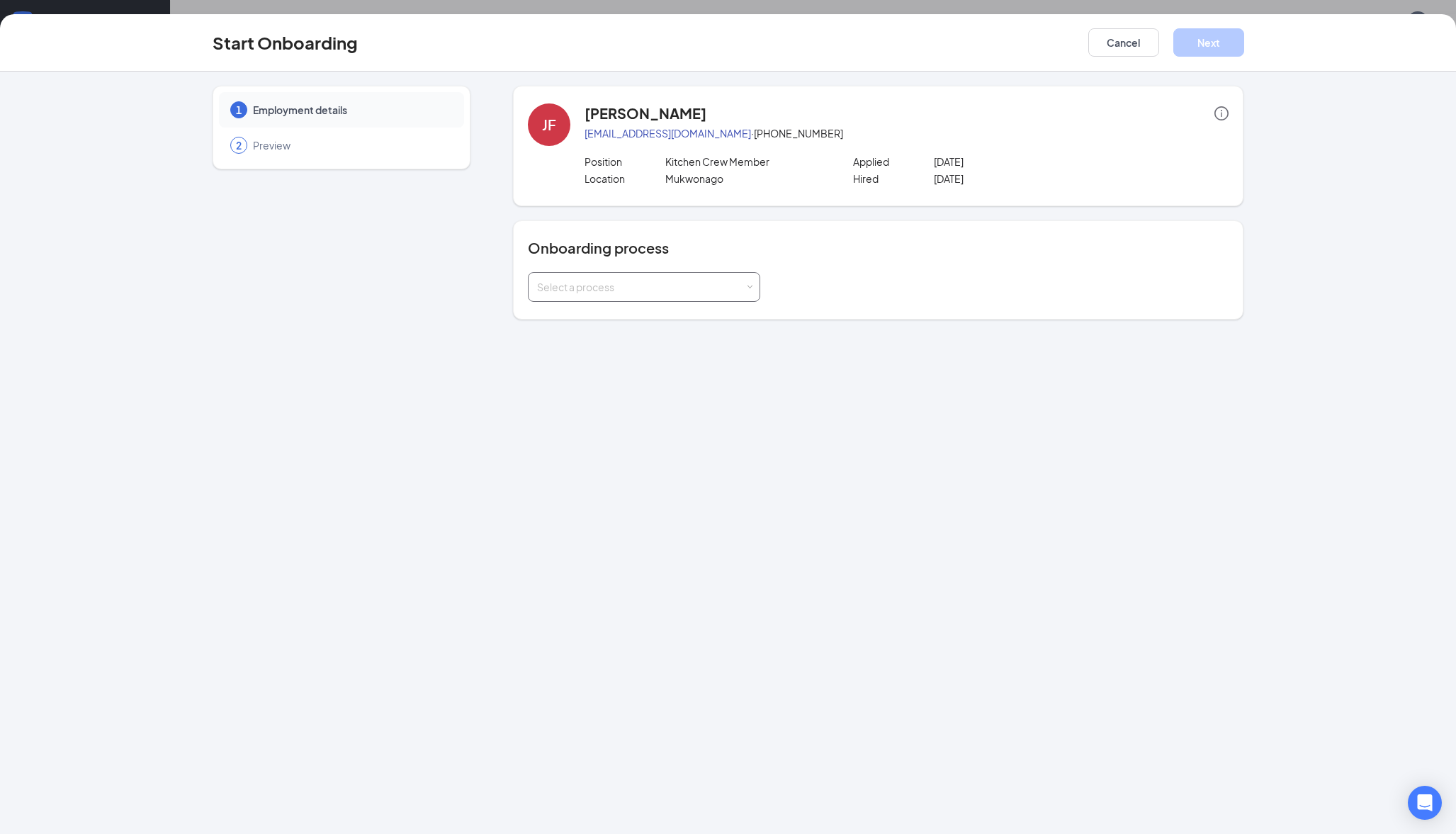
click at [595, 278] on div "Select a process" at bounding box center [643, 286] width 214 height 28
click at [601, 323] on li "Mukwonago [DEMOGRAPHIC_DATA] Onboarding" at bounding box center [644, 316] width 233 height 25
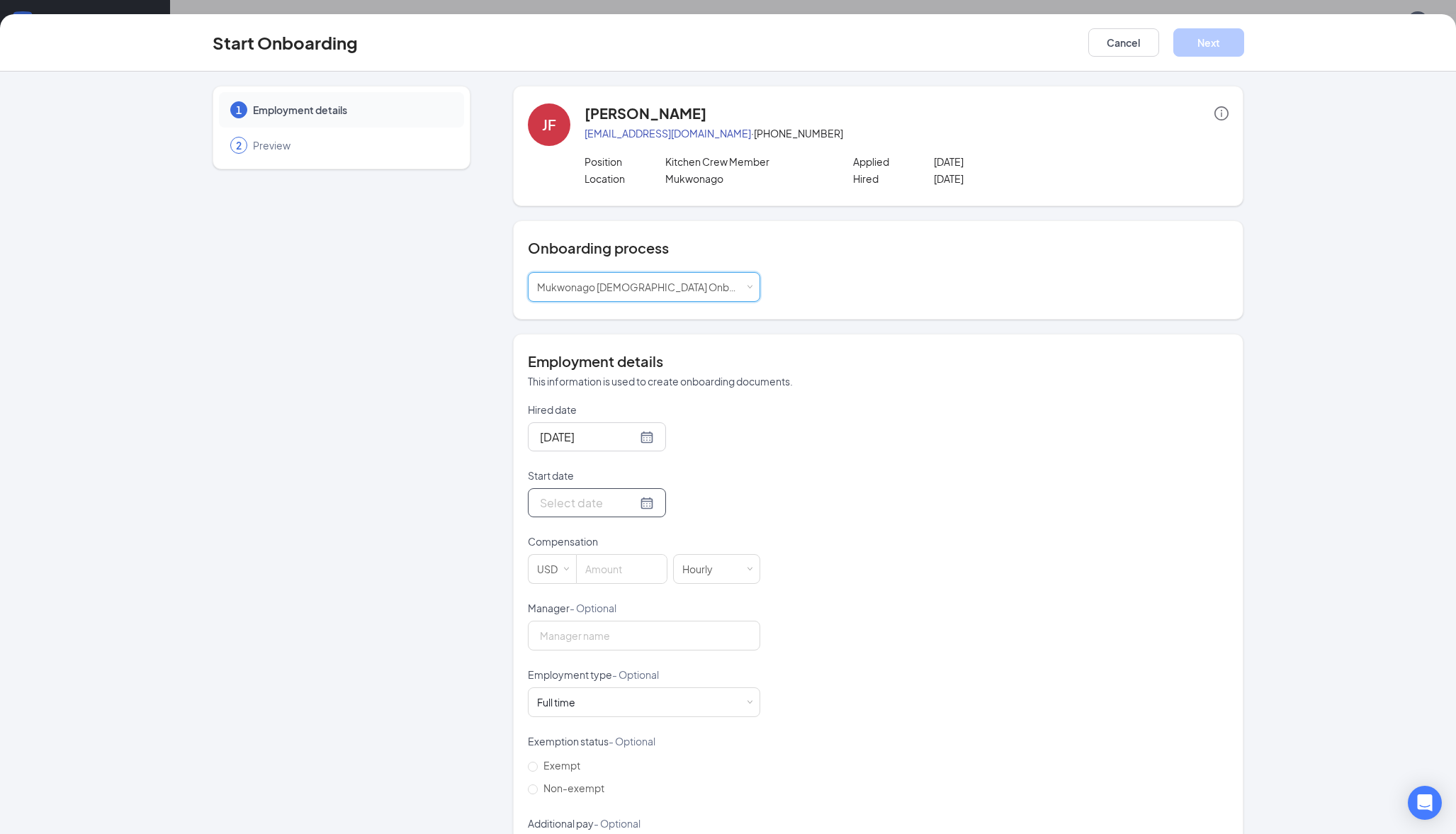
click at [633, 498] on div at bounding box center [597, 501] width 115 height 17
click at [690, 539] on button "button" at bounding box center [696, 533] width 15 height 28
type input "[DATE]"
click at [566, 605] on div "8" at bounding box center [574, 607] width 17 height 17
click at [588, 579] on input at bounding box center [622, 569] width 90 height 28
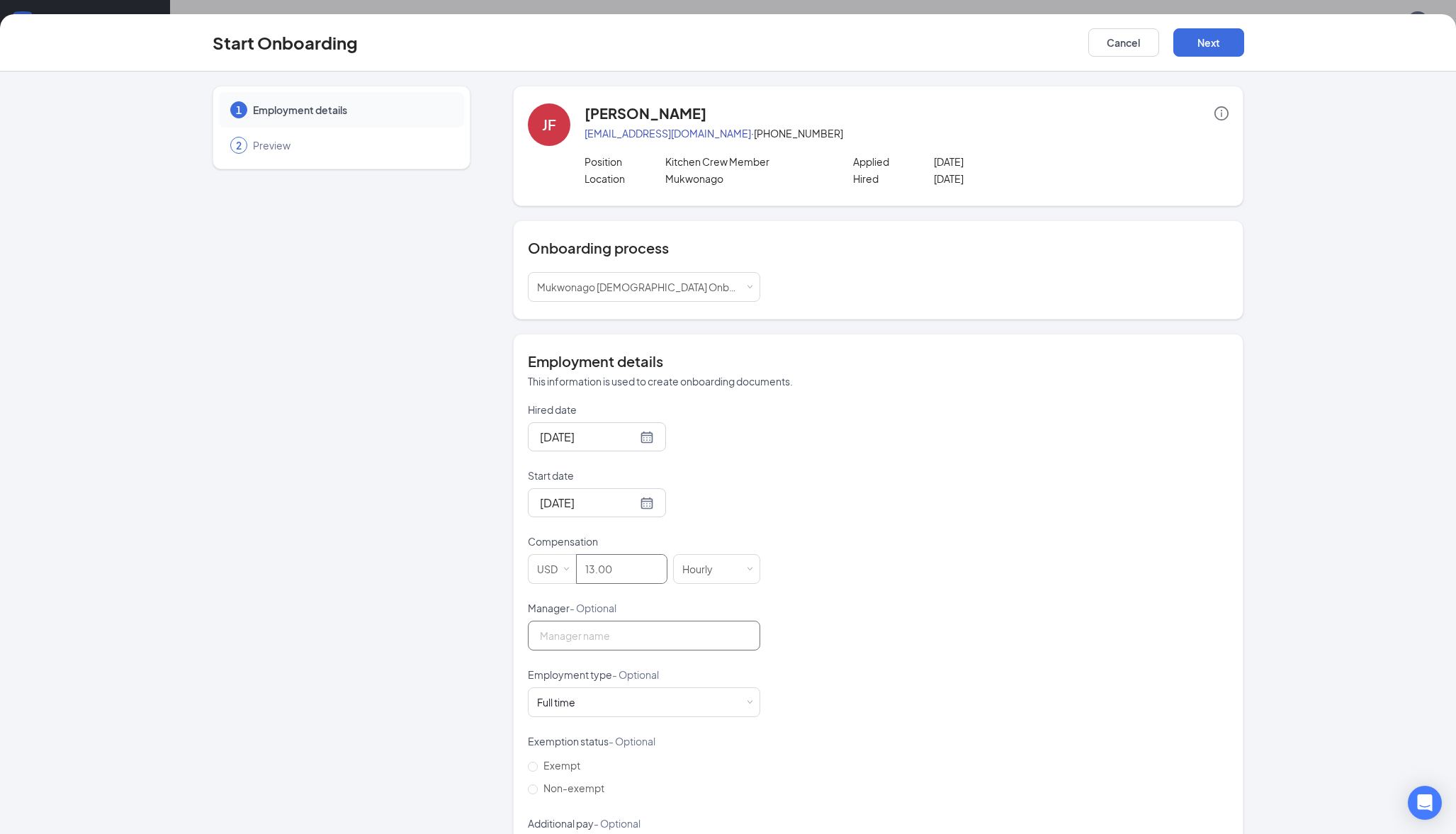
type input "13"
click at [588, 646] on input "Manager - Optional" at bounding box center [644, 635] width 233 height 30
type input "[PERSON_NAME]"
click at [932, 560] on div "Hired date [DATE] Start date [DATE] [DATE] Su Mo Tu We Th Fr Sa 31 1 2 3 4 5 6 …" at bounding box center [878, 634] width 701 height 463
click at [616, 703] on div "Full time Works 30+ hours per week and is reasonably expected to work" at bounding box center [643, 701] width 214 height 28
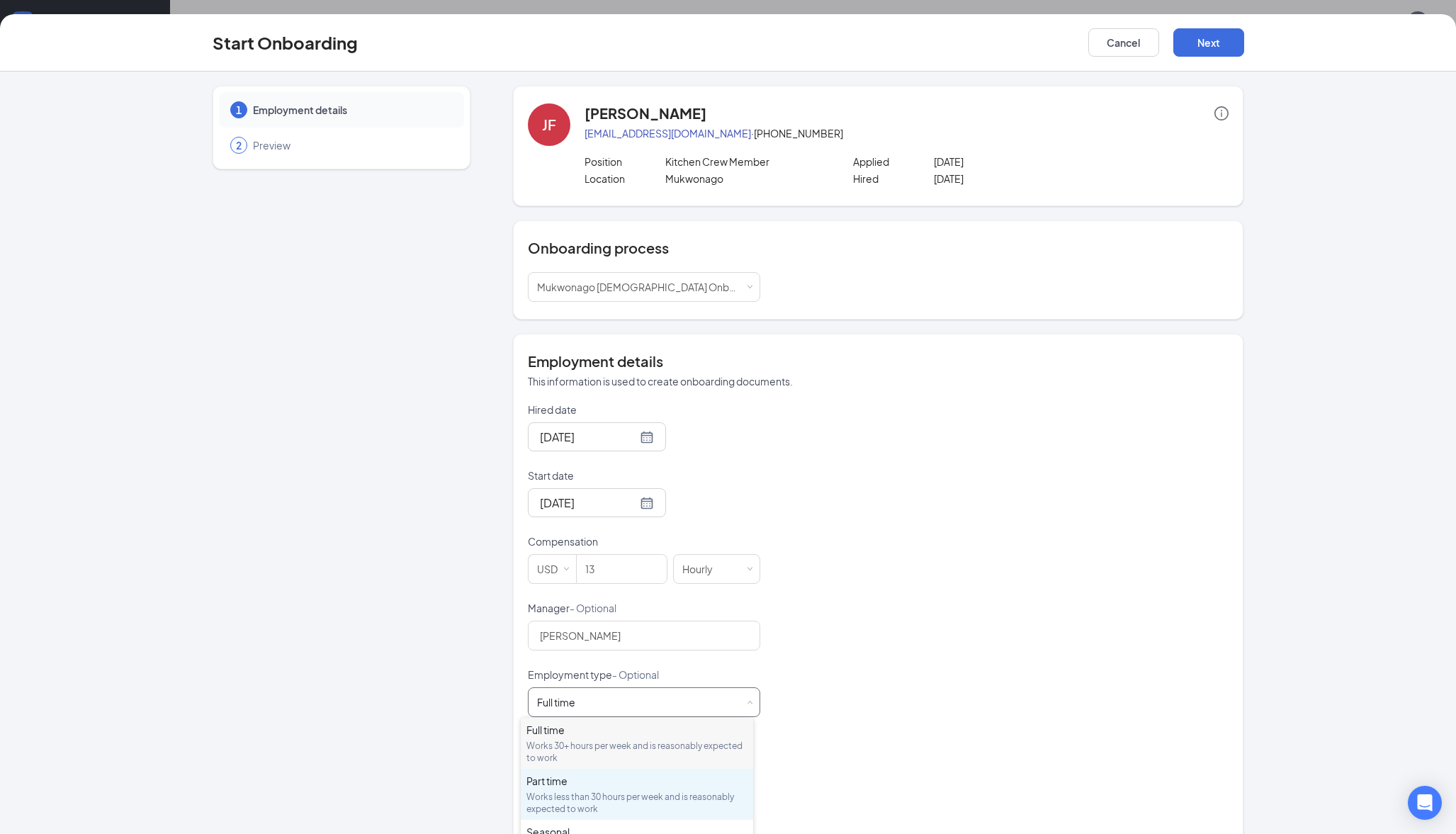
click at [589, 787] on div "Part time" at bounding box center [636, 780] width 221 height 15
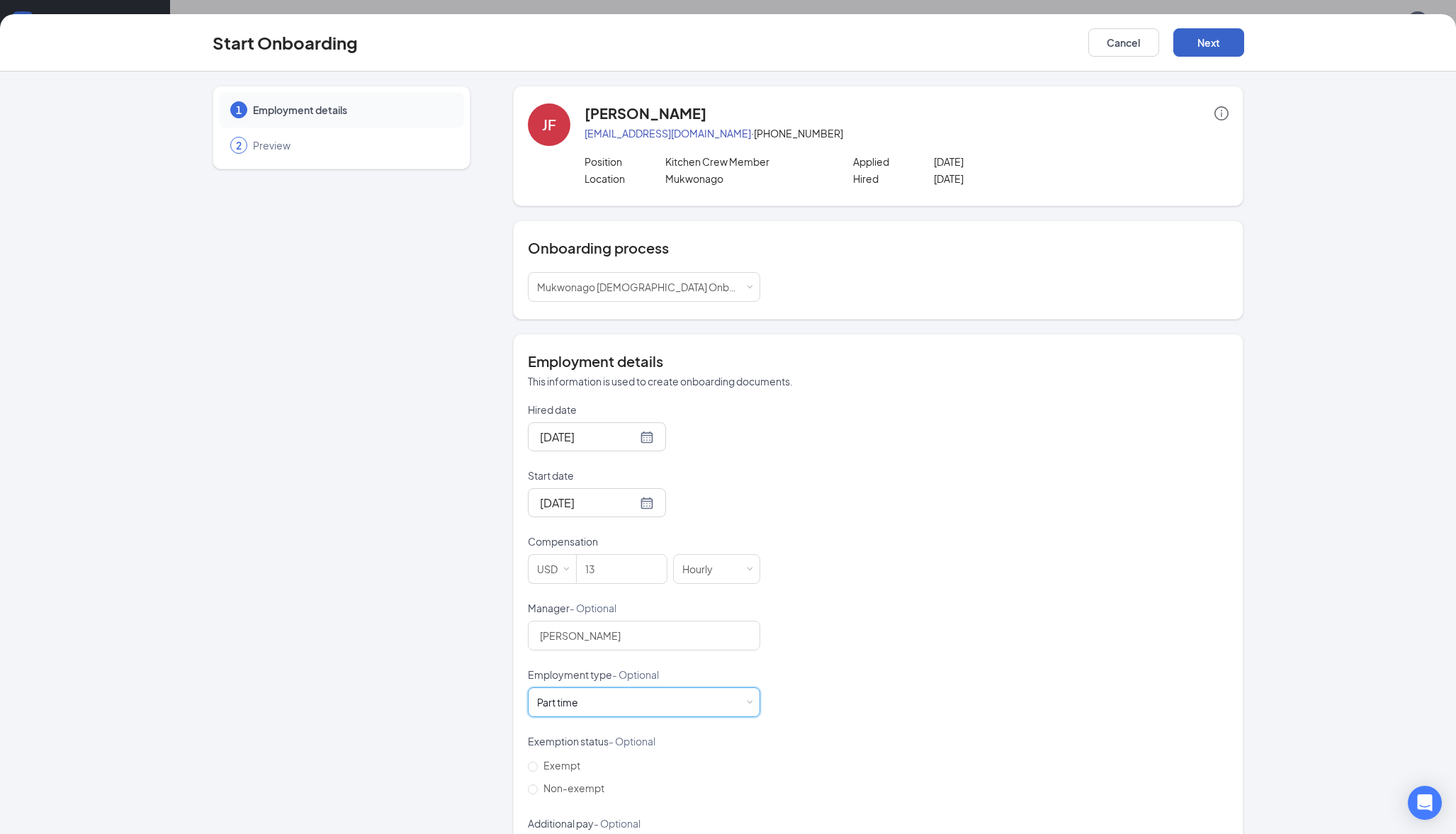
click at [1205, 50] on button "Next" at bounding box center [1209, 42] width 71 height 28
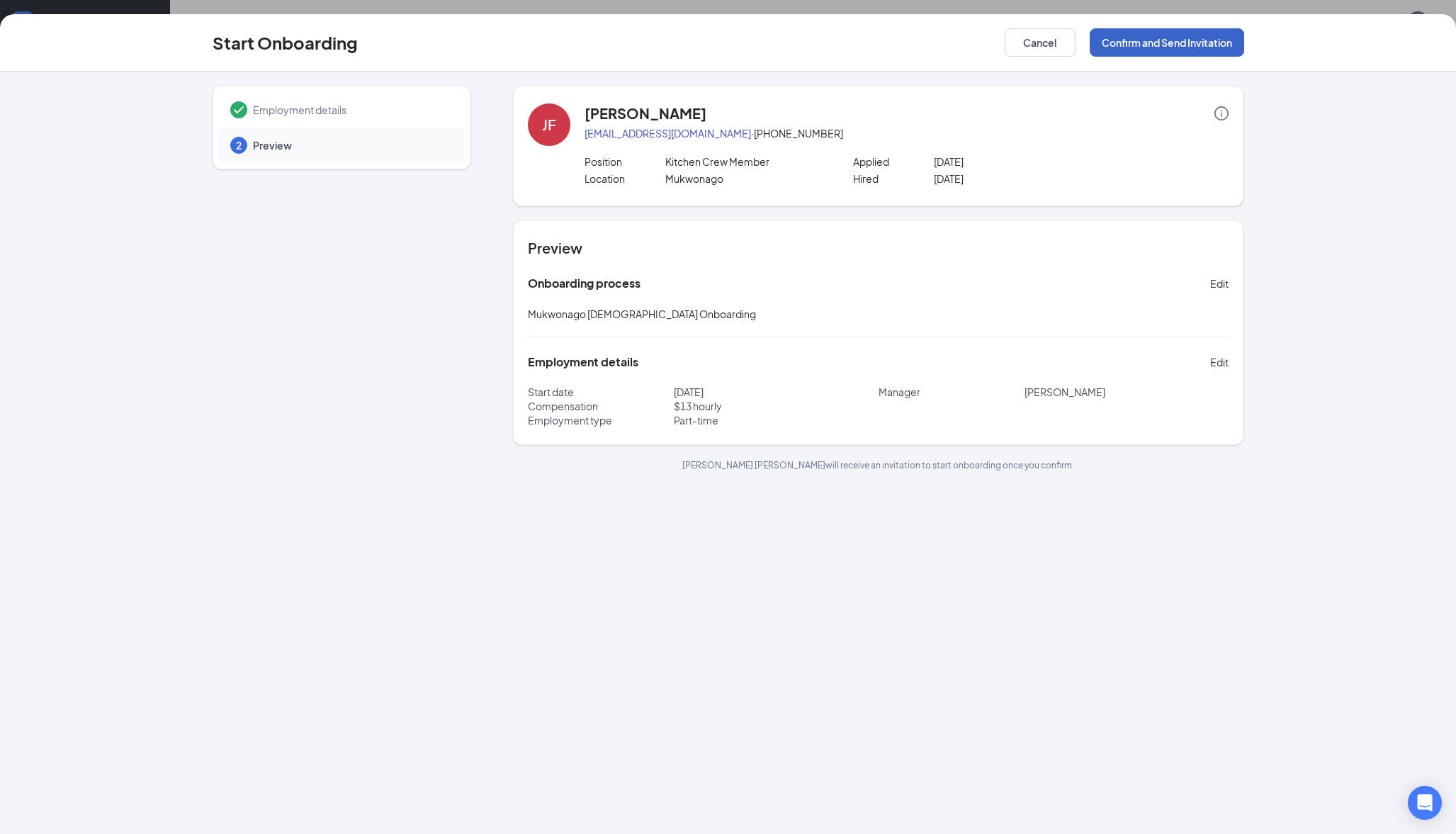
click at [1124, 38] on button "Confirm and Send Invitation" at bounding box center [1167, 42] width 155 height 28
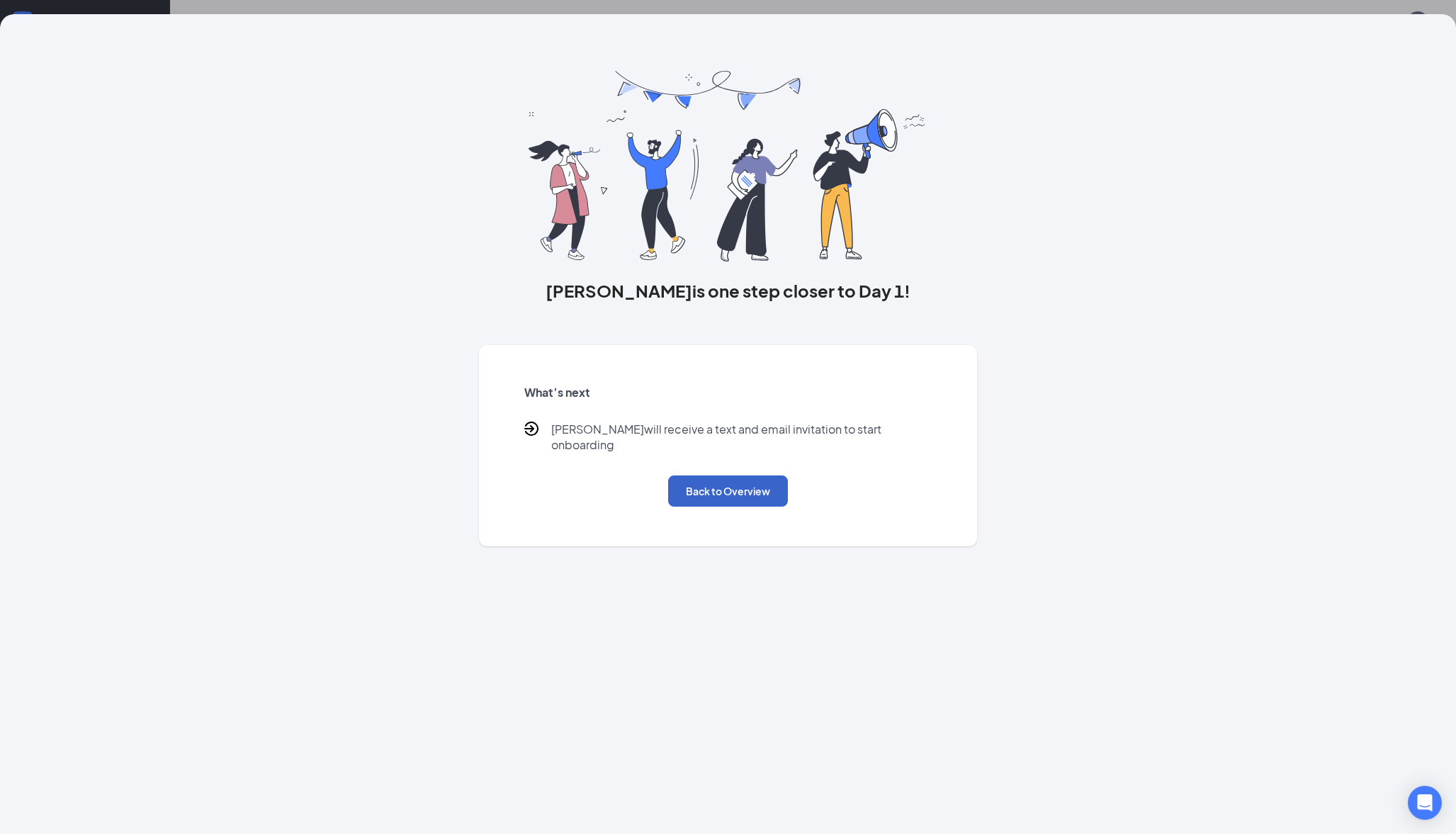
click at [713, 487] on button "Back to Overview" at bounding box center [728, 491] width 120 height 31
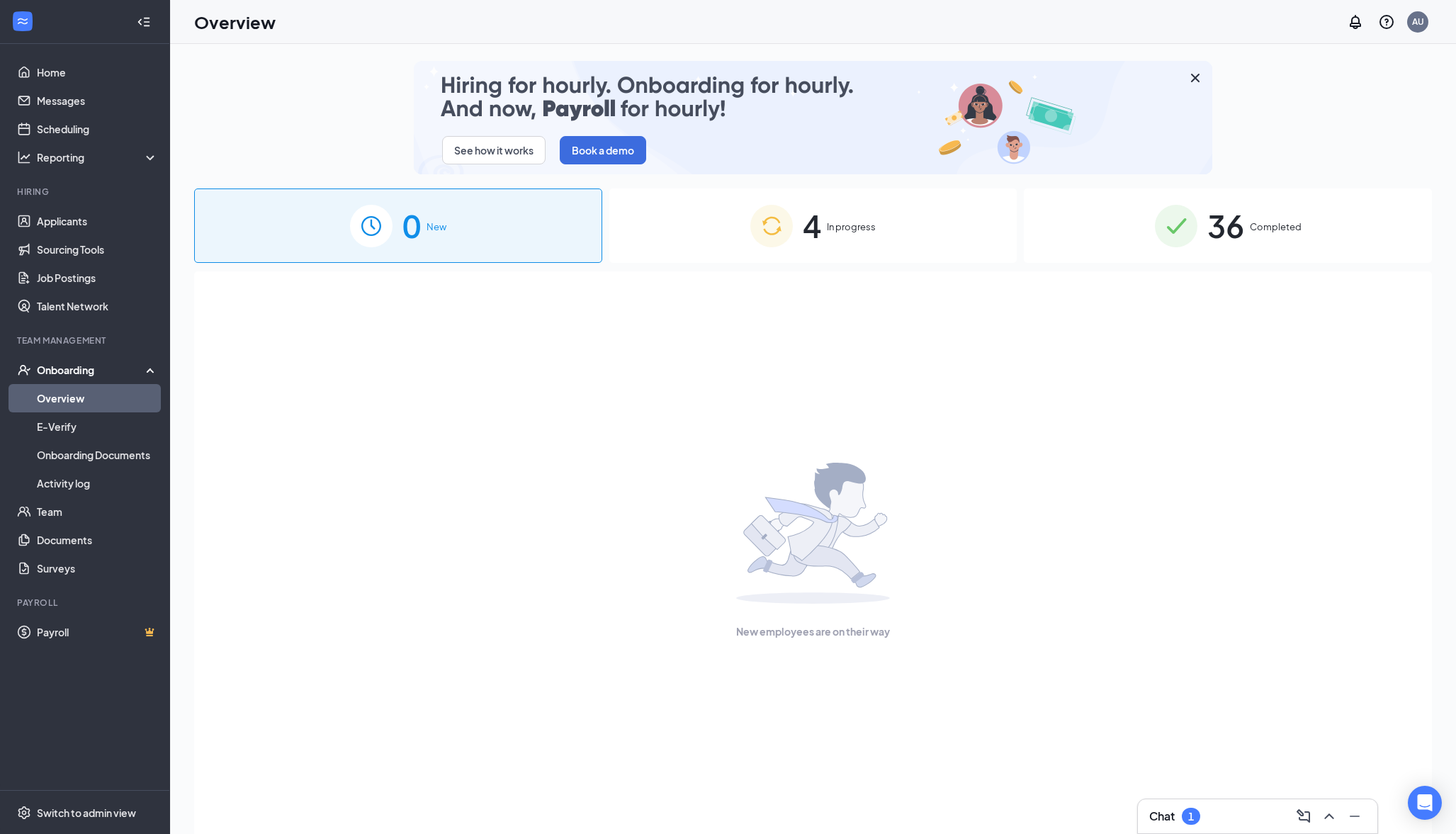
click at [819, 208] on span "4" at bounding box center [812, 225] width 18 height 49
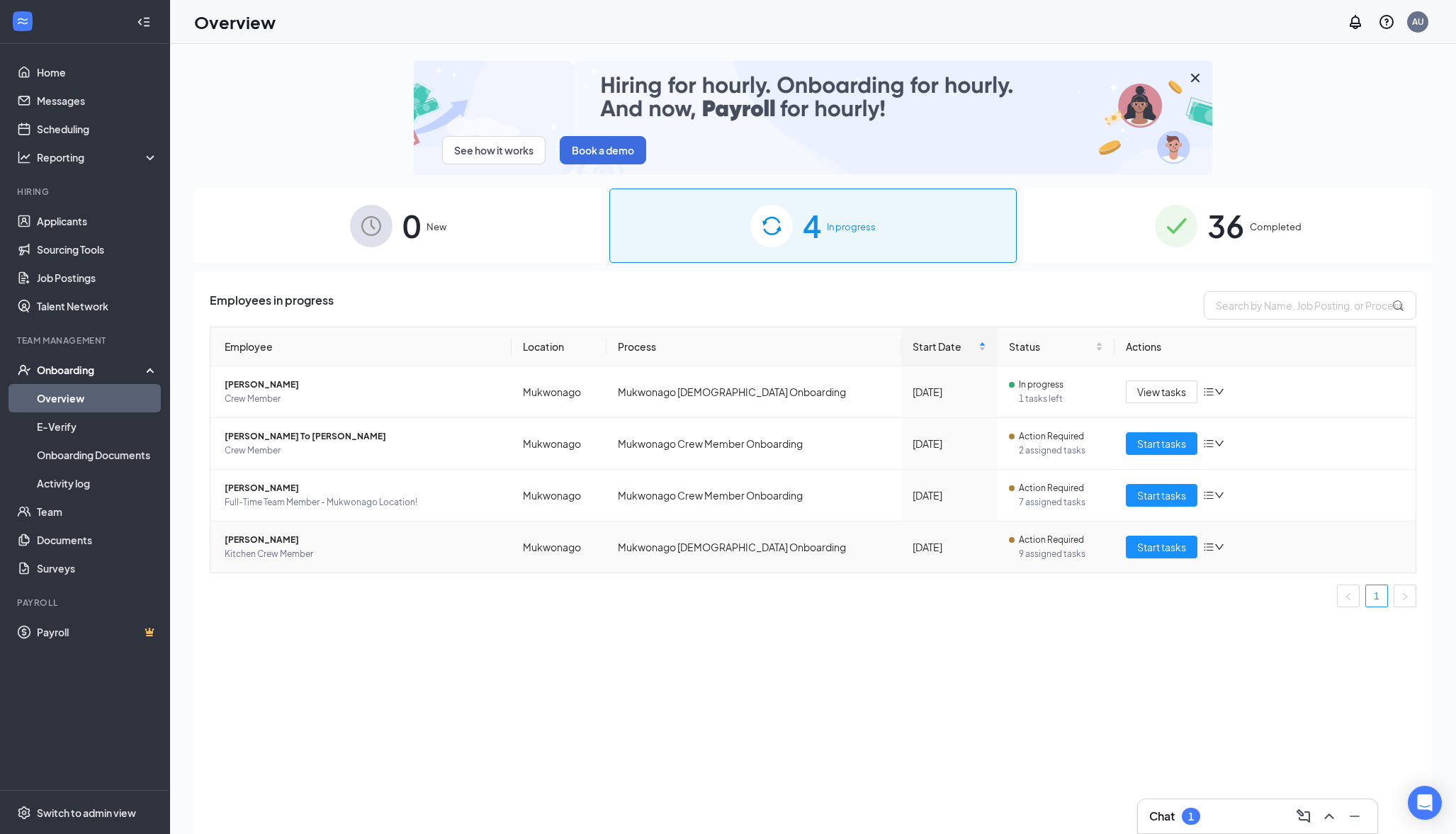
click at [255, 551] on span "Kitchen Crew Member" at bounding box center [362, 554] width 275 height 15
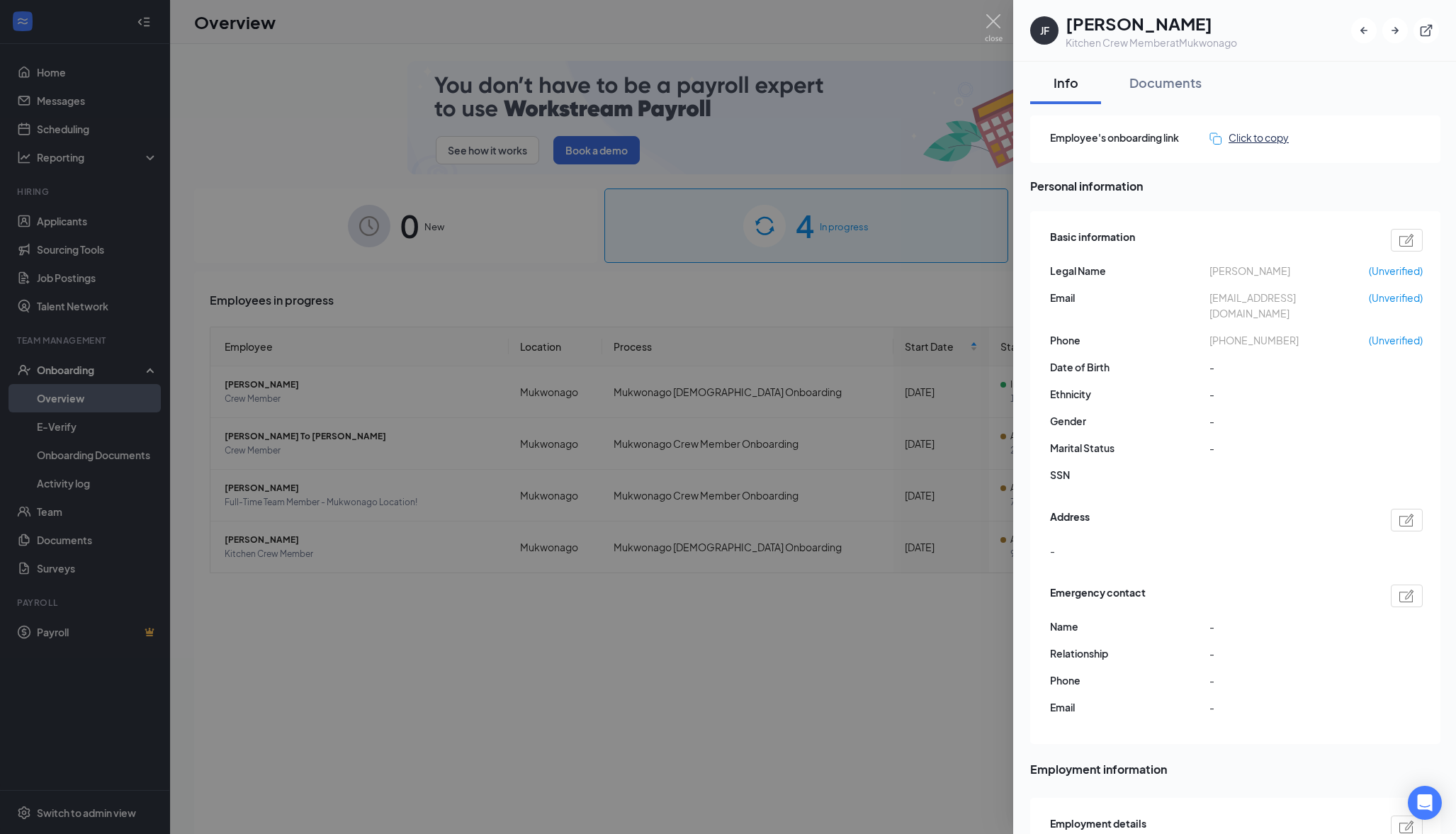
click at [1231, 134] on div "Click to copy" at bounding box center [1249, 137] width 79 height 15
drag, startPoint x: 1320, startPoint y: 303, endPoint x: 1202, endPoint y: 297, distance: 118.2
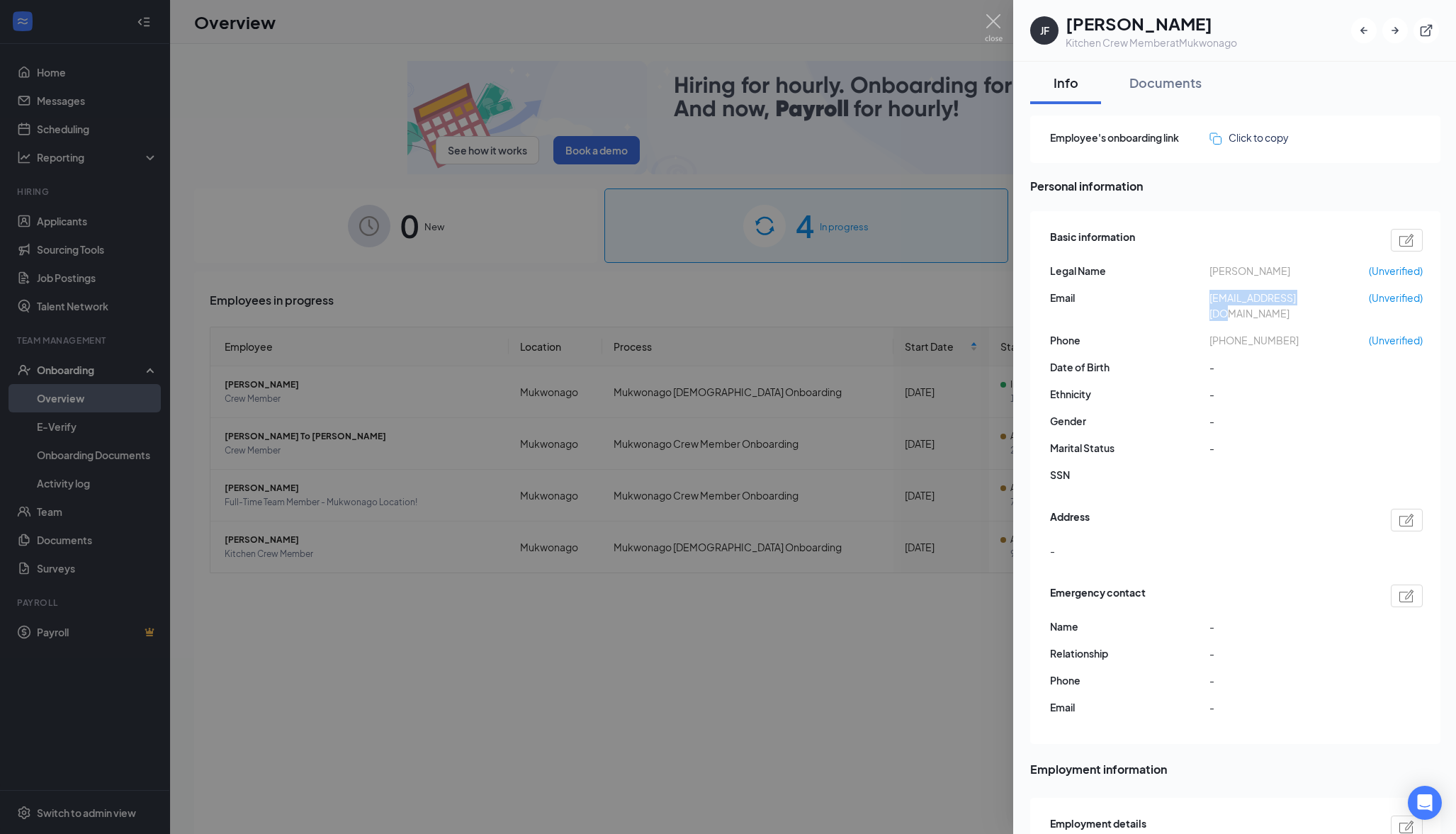
click at [1202, 297] on div "Email [EMAIL_ADDRESS][DOMAIN_NAME] (Unverified)" at bounding box center [1237, 305] width 373 height 31
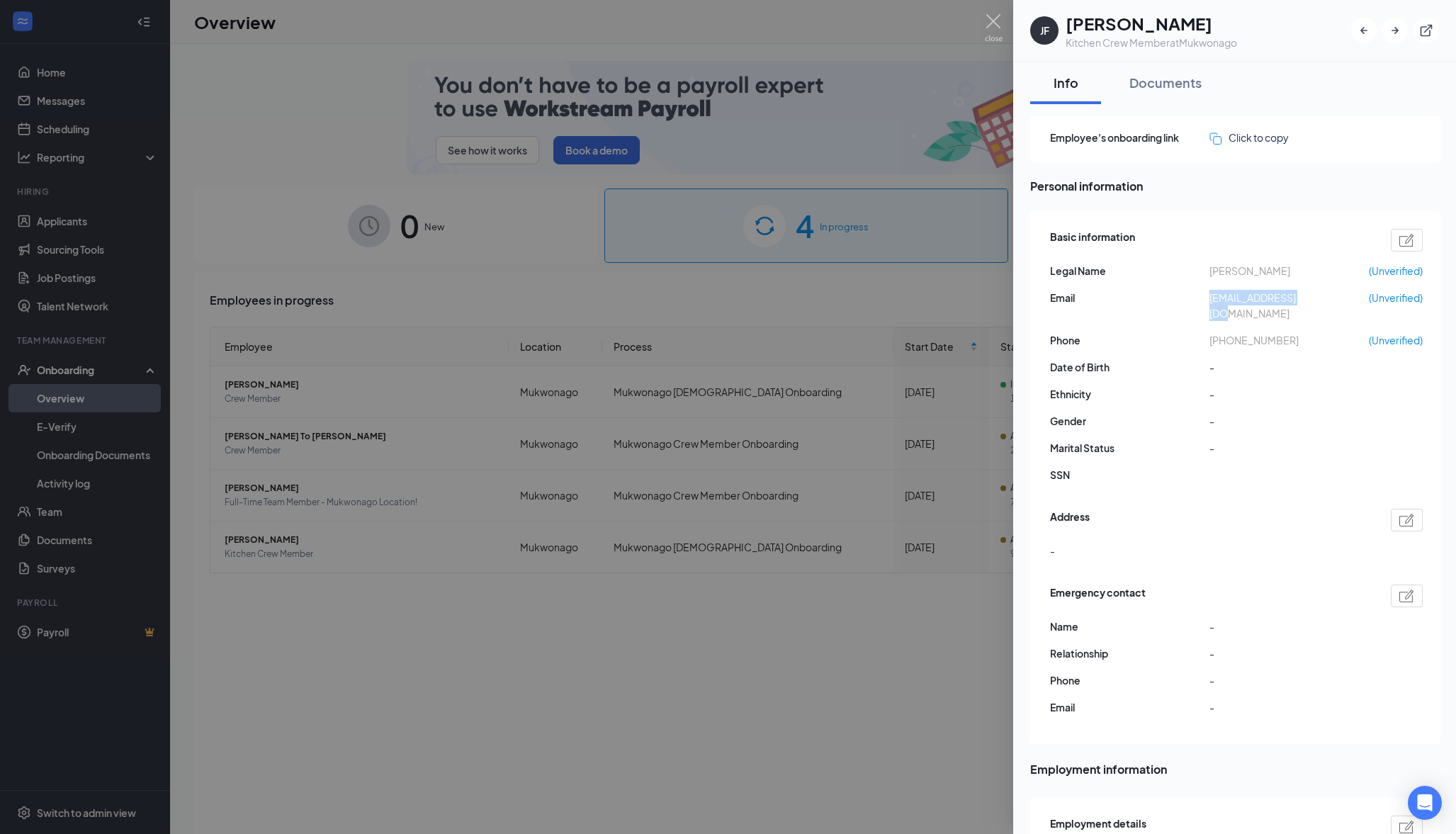
copy div "[EMAIL_ADDRESS][DOMAIN_NAME]"
click at [404, 639] on div at bounding box center [728, 417] width 1456 height 834
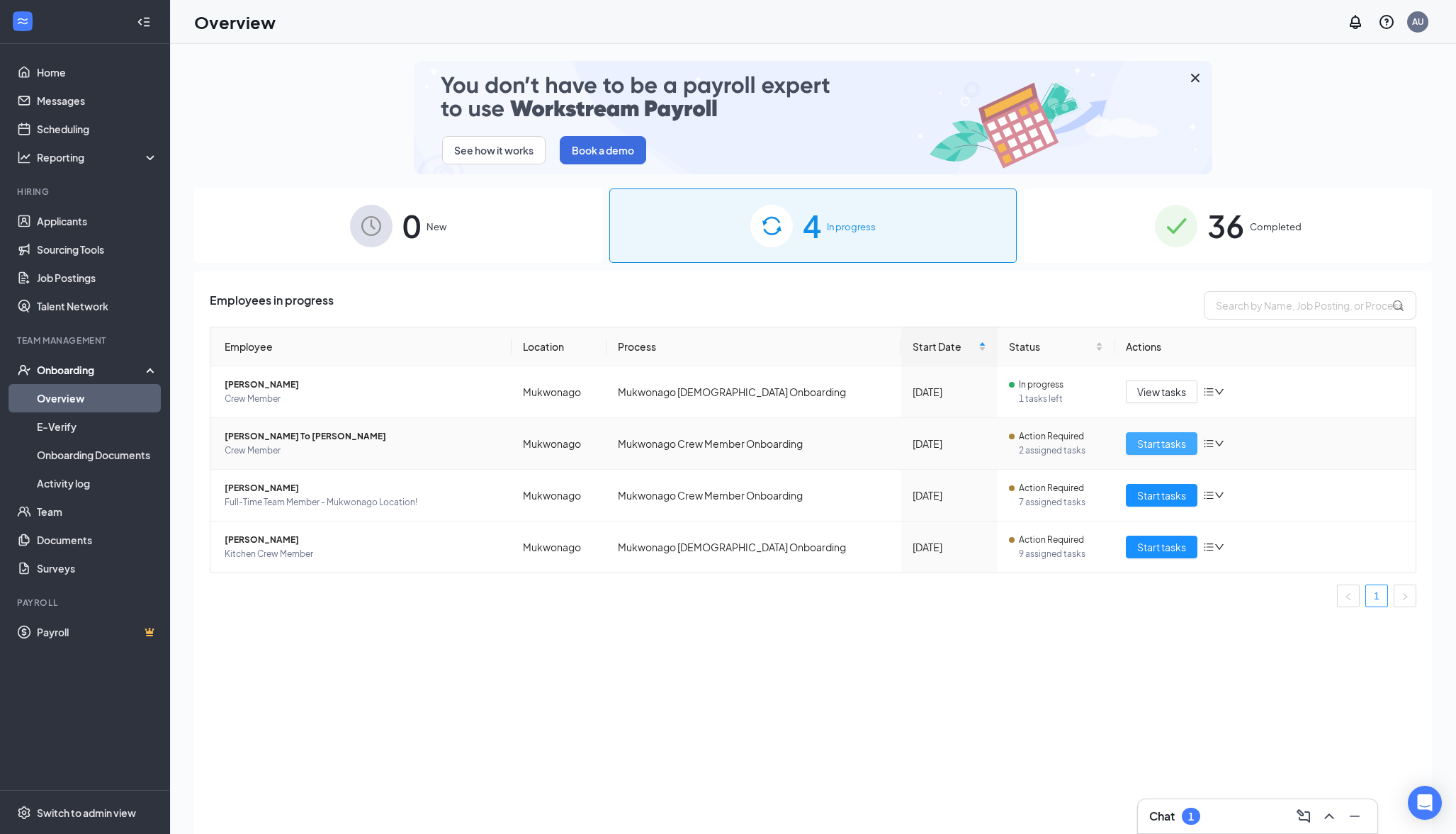
click at [1152, 439] on span "Start tasks" at bounding box center [1162, 443] width 49 height 15
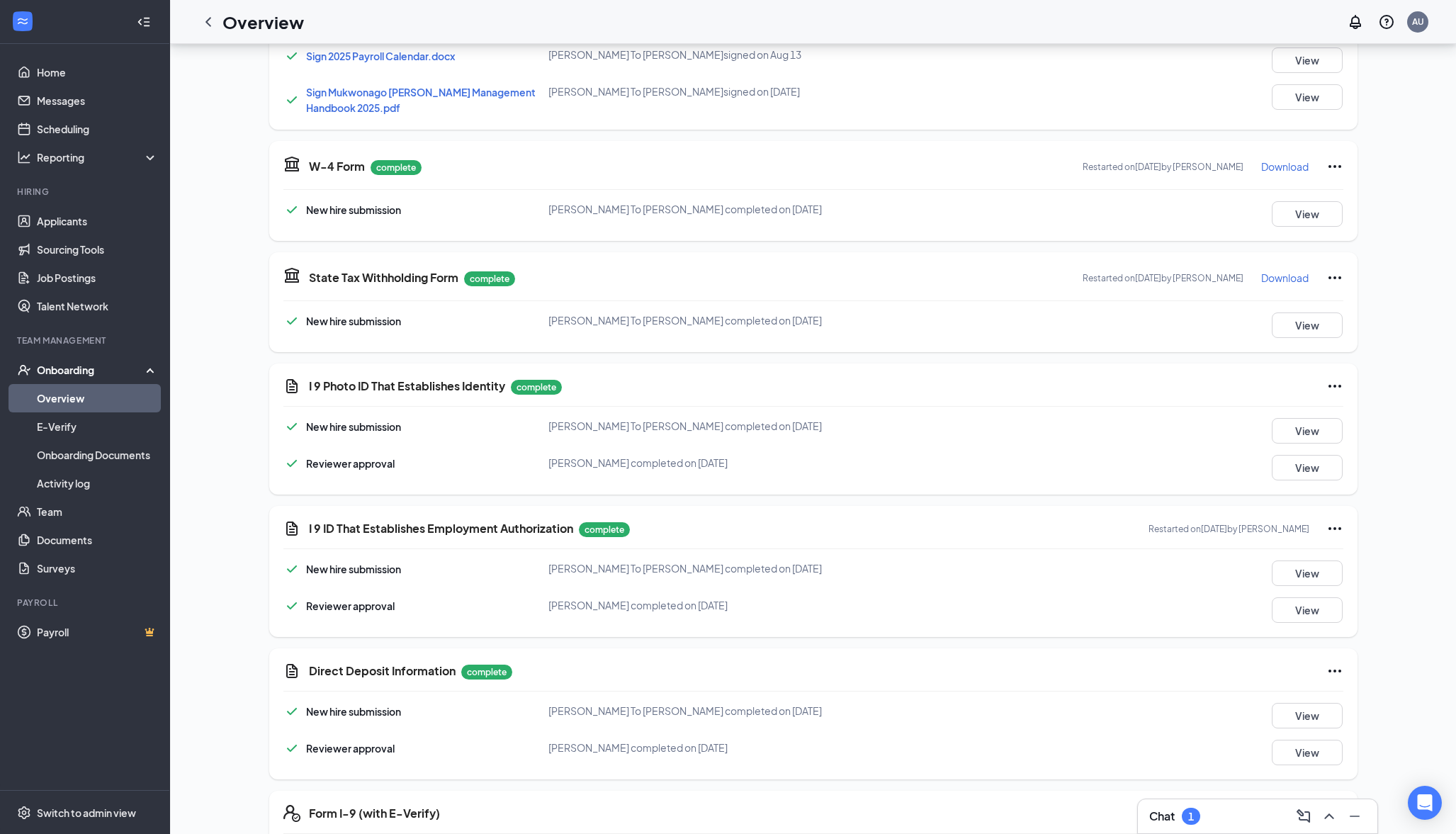
scroll to position [1018, 0]
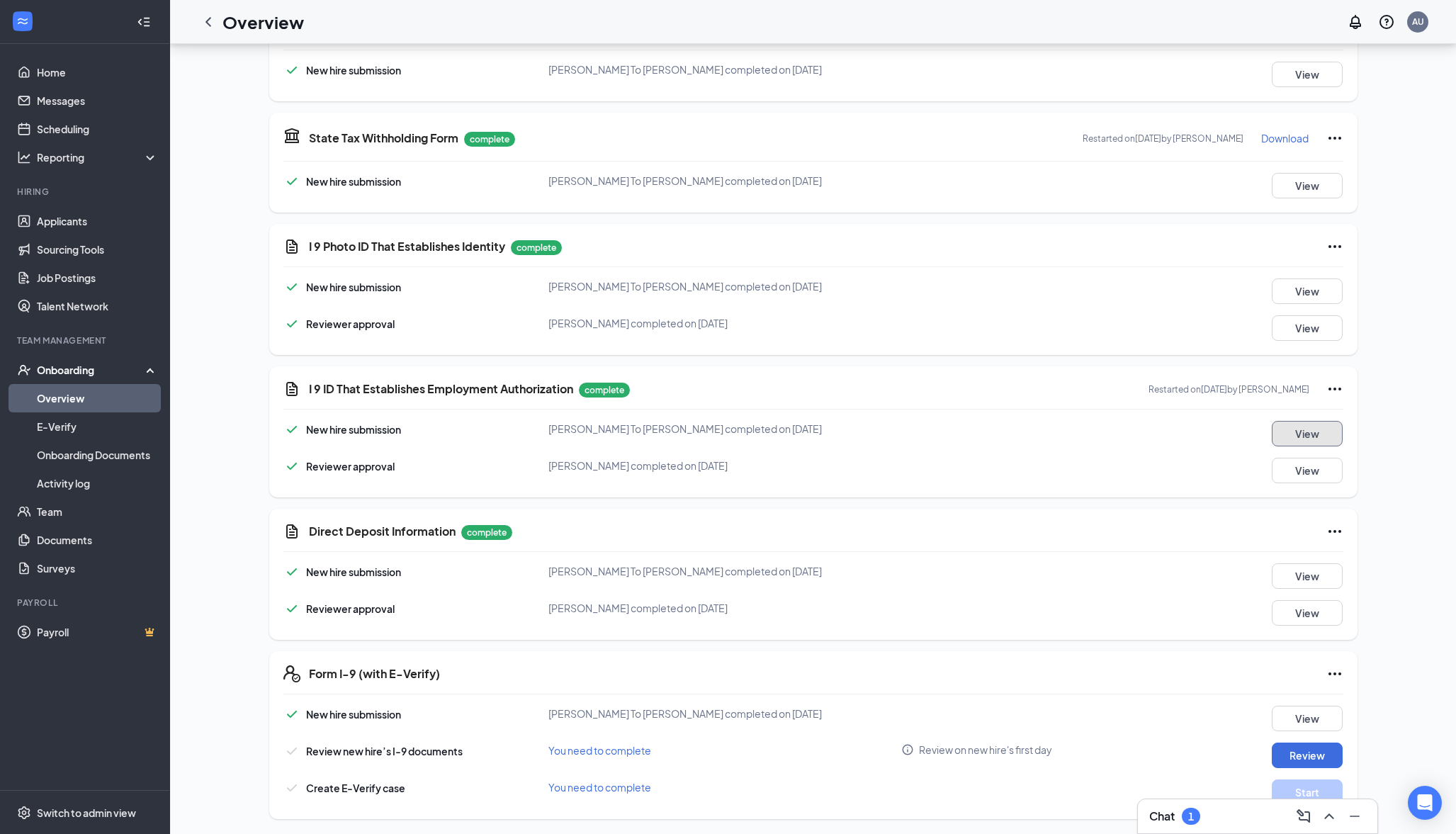
click at [1333, 425] on button "View" at bounding box center [1308, 433] width 71 height 25
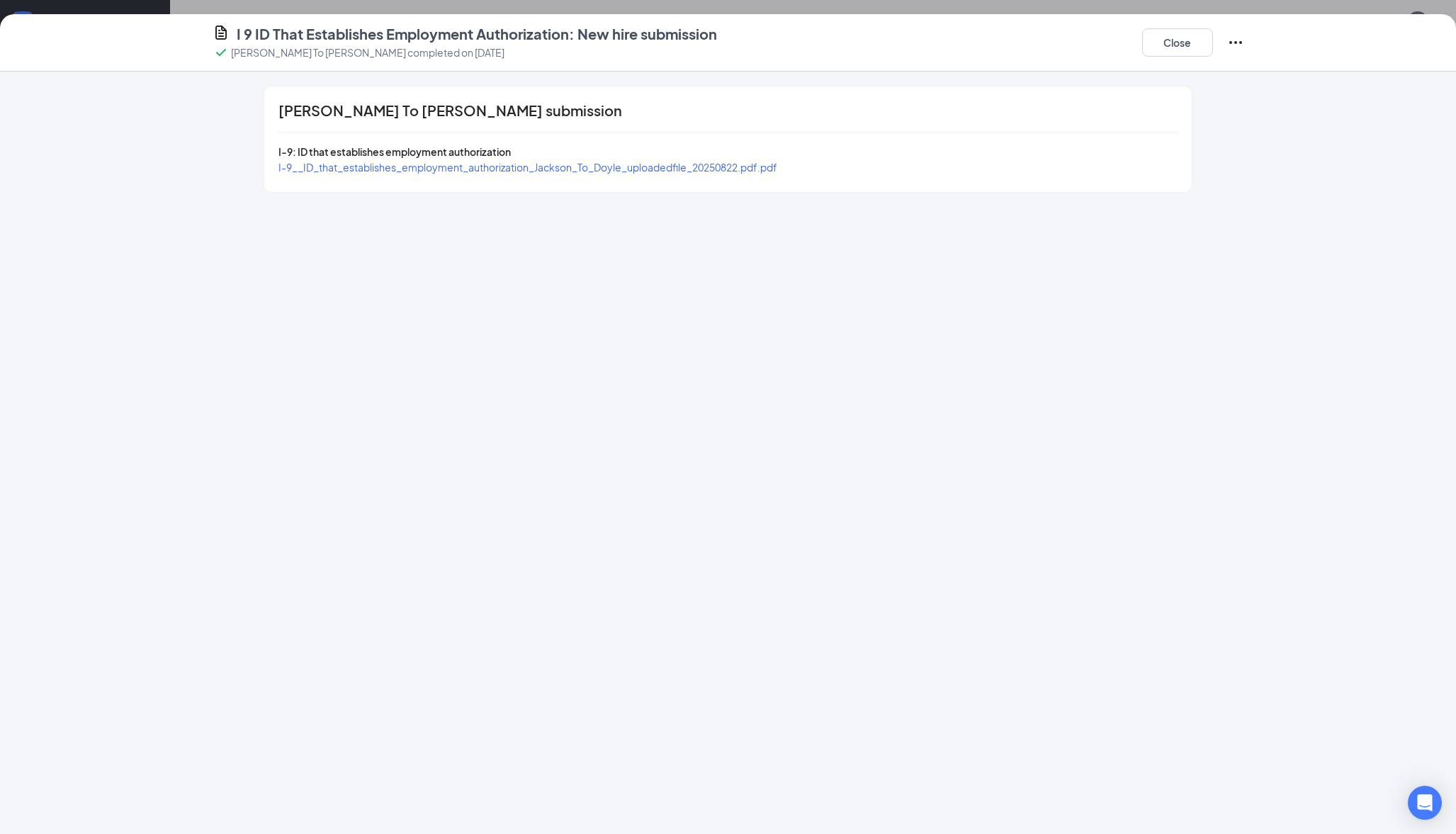
click at [401, 166] on span "I-9__ID_that_establishes_employment_authorization_Jackson_To_Doyle_uploadedfile…" at bounding box center [527, 167] width 499 height 13
click at [1180, 46] on button "Close" at bounding box center [1178, 42] width 71 height 28
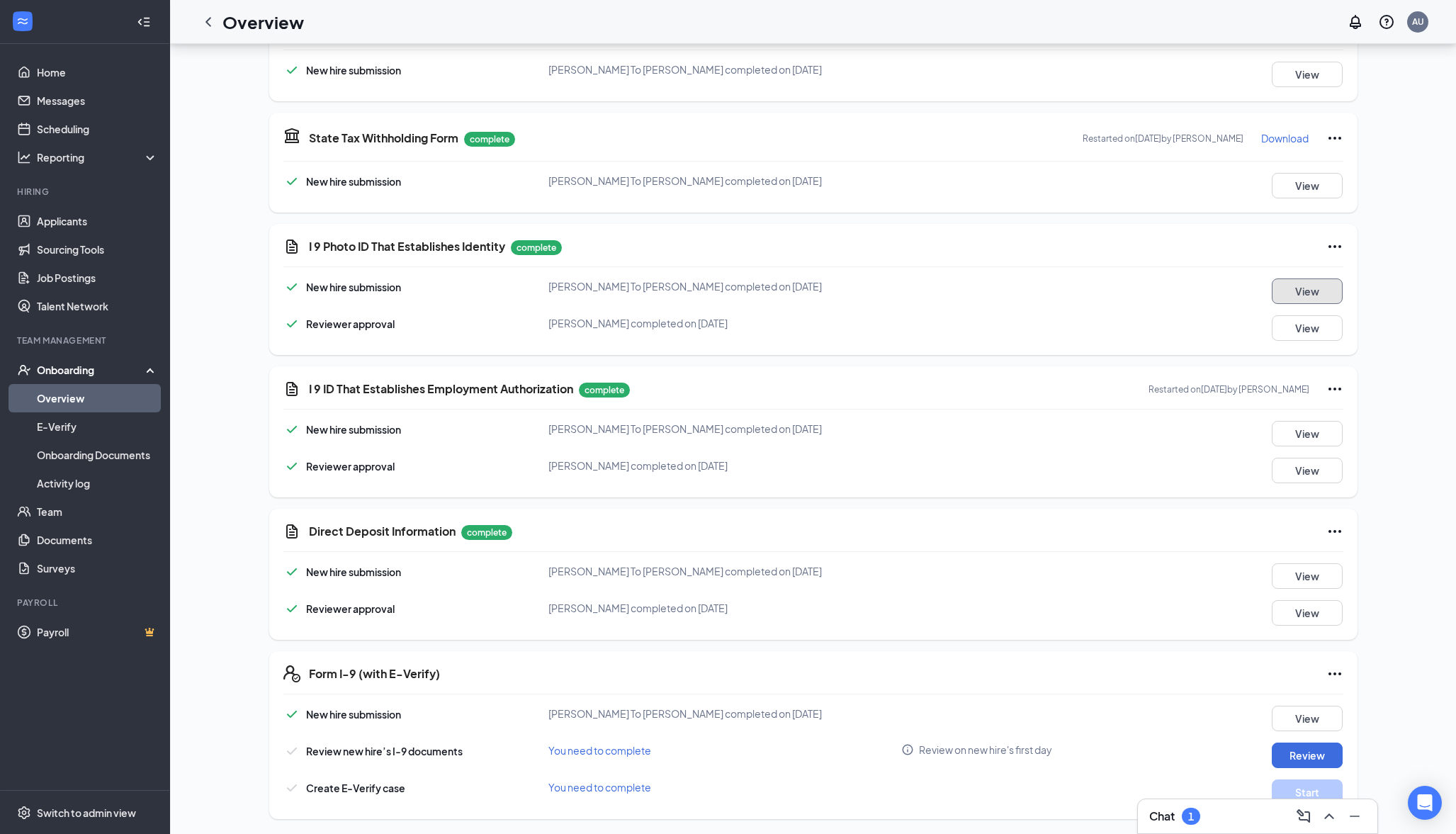
click at [1287, 282] on button "View" at bounding box center [1308, 291] width 71 height 25
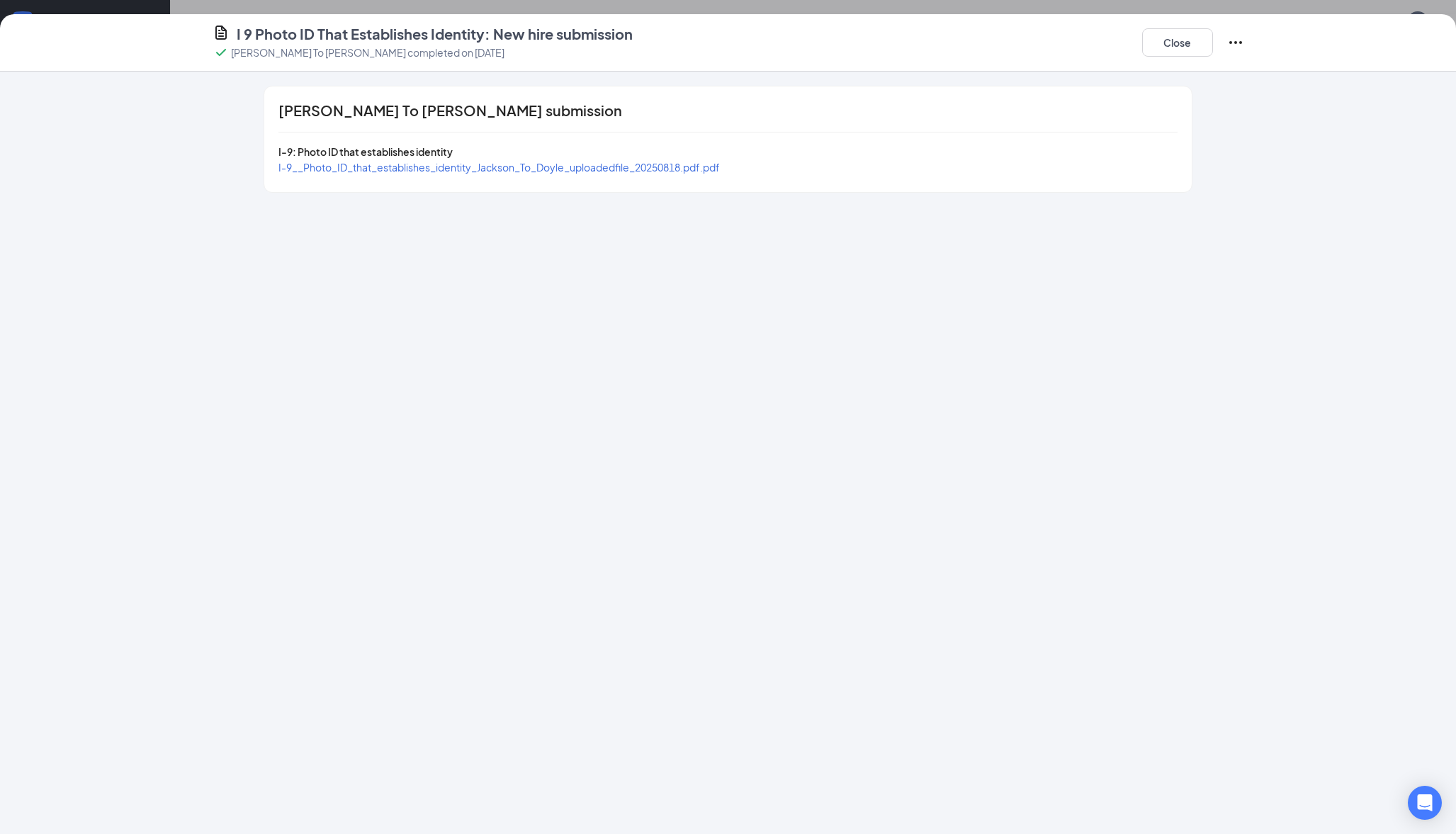
click at [519, 165] on span "I-9__Photo_ID_that_establishes_identity_Jackson_To_Doyle_uploadedfile_20250818.…" at bounding box center [499, 167] width 442 height 13
click at [1159, 45] on button "Close" at bounding box center [1178, 42] width 71 height 28
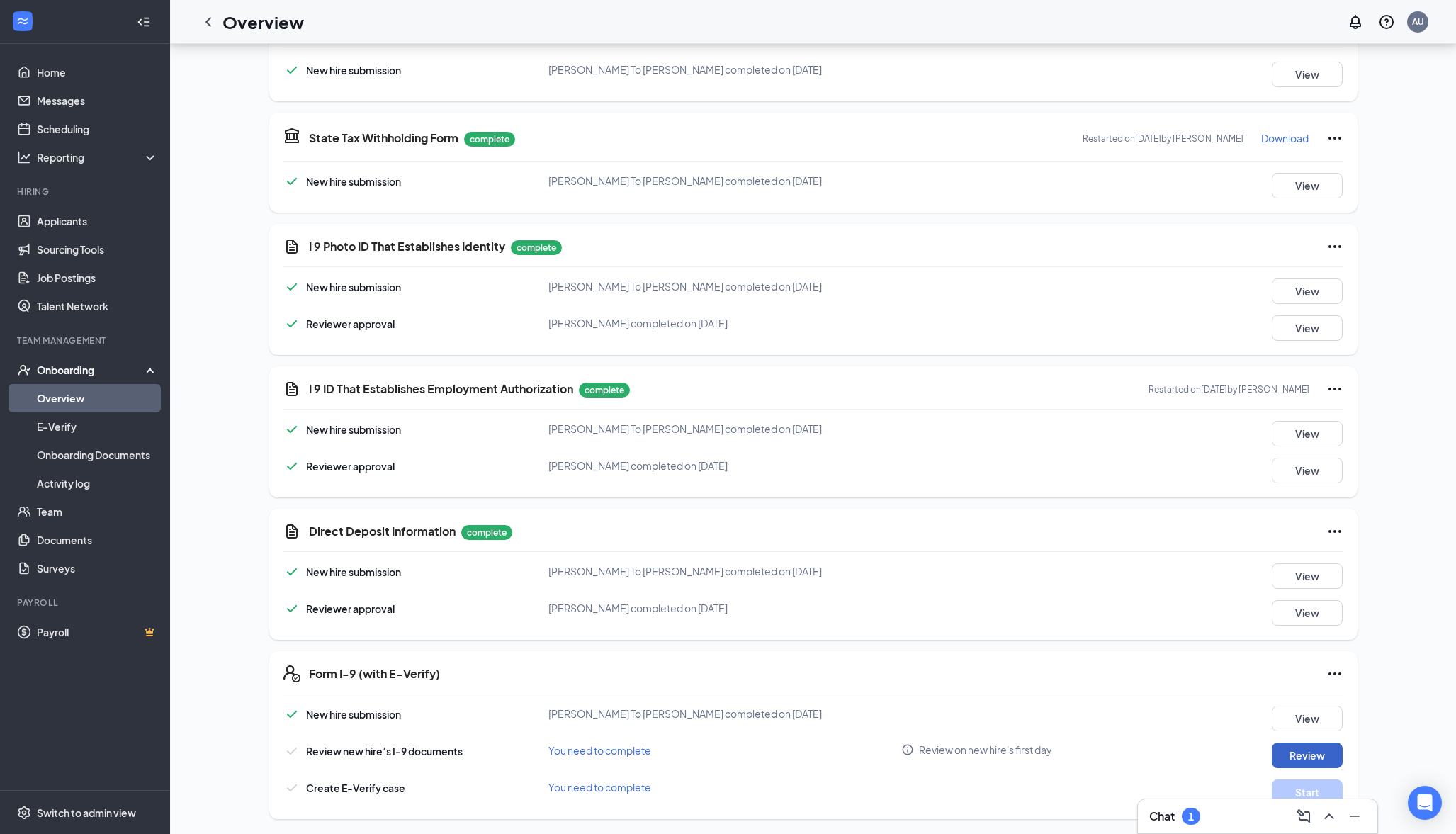
click at [1301, 756] on button "Review" at bounding box center [1308, 755] width 71 height 25
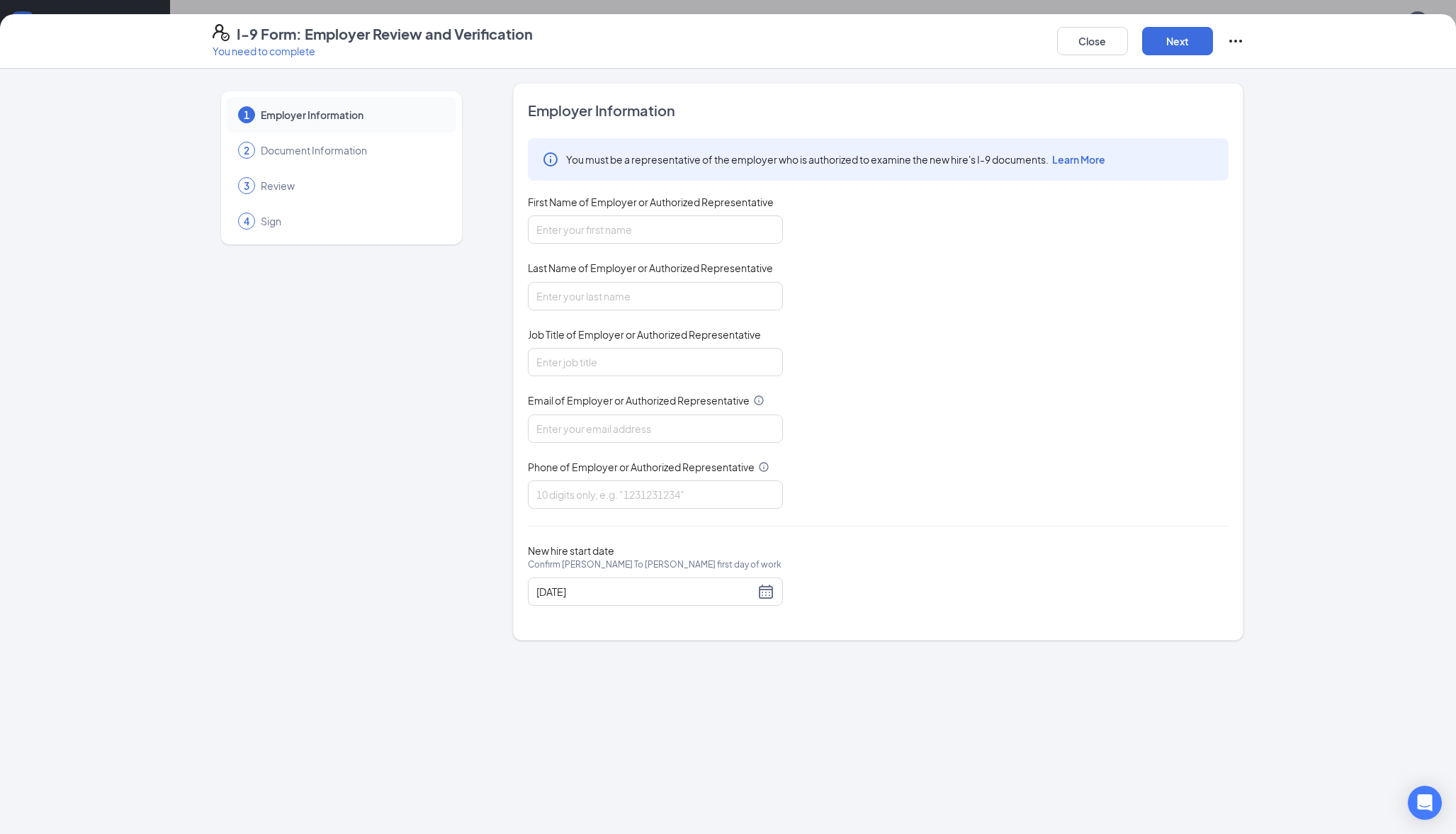
click at [622, 210] on div "First Name of Employer or Authorized Representative" at bounding box center [655, 204] width 255 height 21
click at [622, 223] on input "First Name of Employer or Authorized Representative" at bounding box center [655, 229] width 255 height 28
type input "[PERSON_NAME]"
type input "Upp"
type input "[EMAIL_ADDRESS][DOMAIN_NAME]"
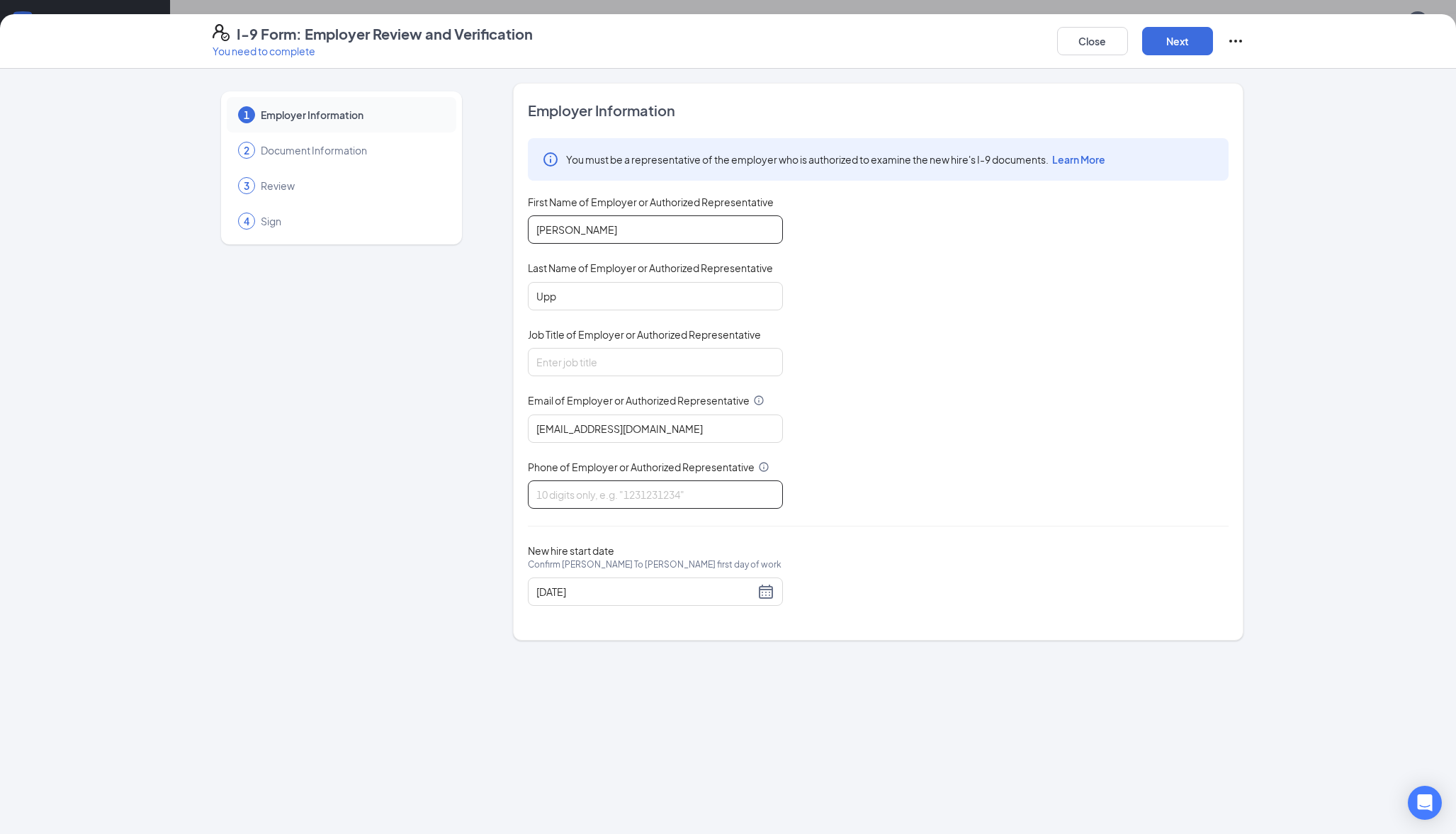
type input "2623634949"
click at [595, 365] on input "Job Title of Employer or Authorized Representative" at bounding box center [655, 362] width 255 height 28
type input "Owner"
click at [762, 587] on div "[DATE]" at bounding box center [655, 591] width 238 height 17
type input "[DATE]"
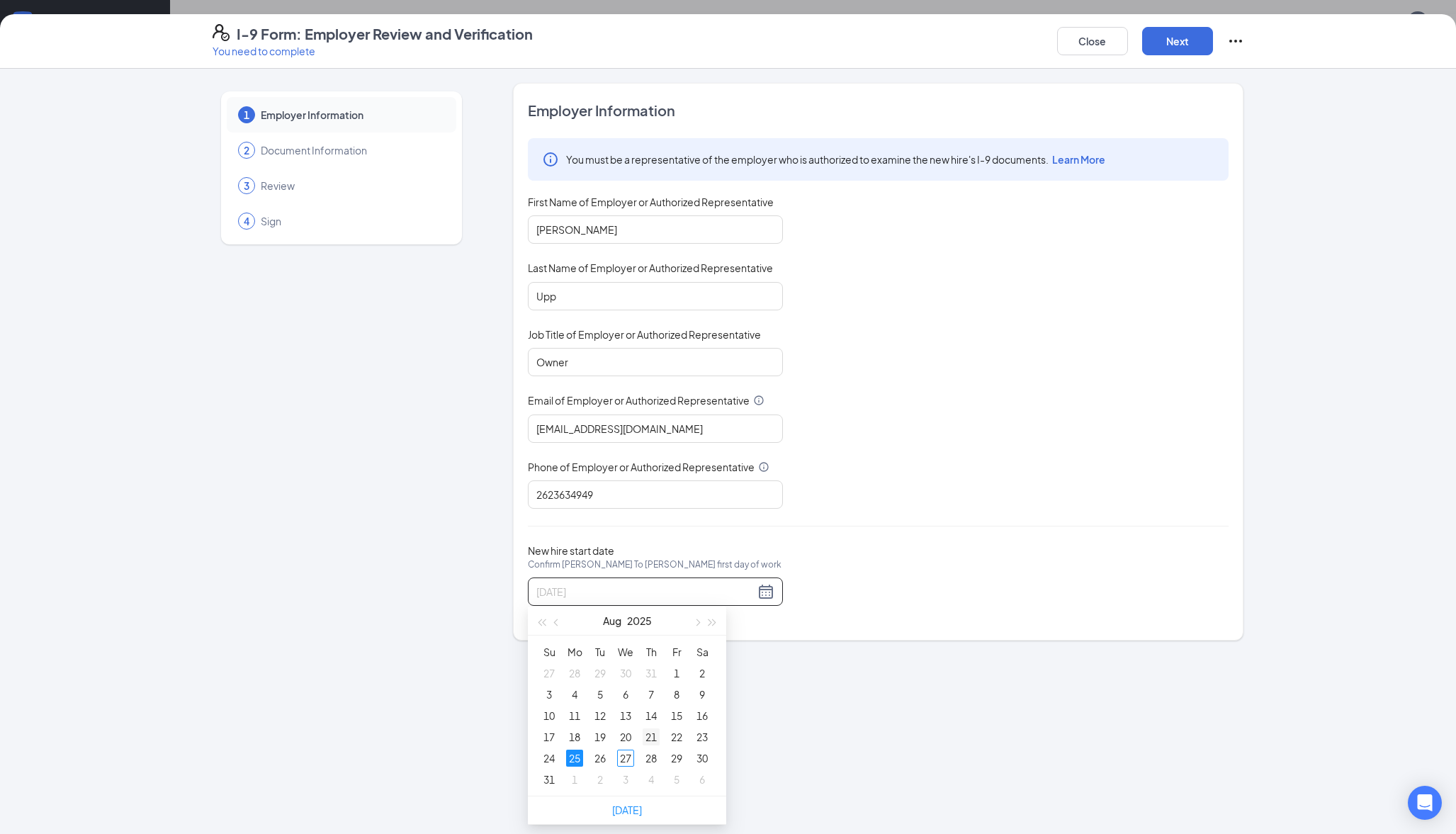
click at [652, 739] on div "21" at bounding box center [651, 737] width 17 height 17
click at [1173, 50] on button "Next" at bounding box center [1178, 41] width 71 height 28
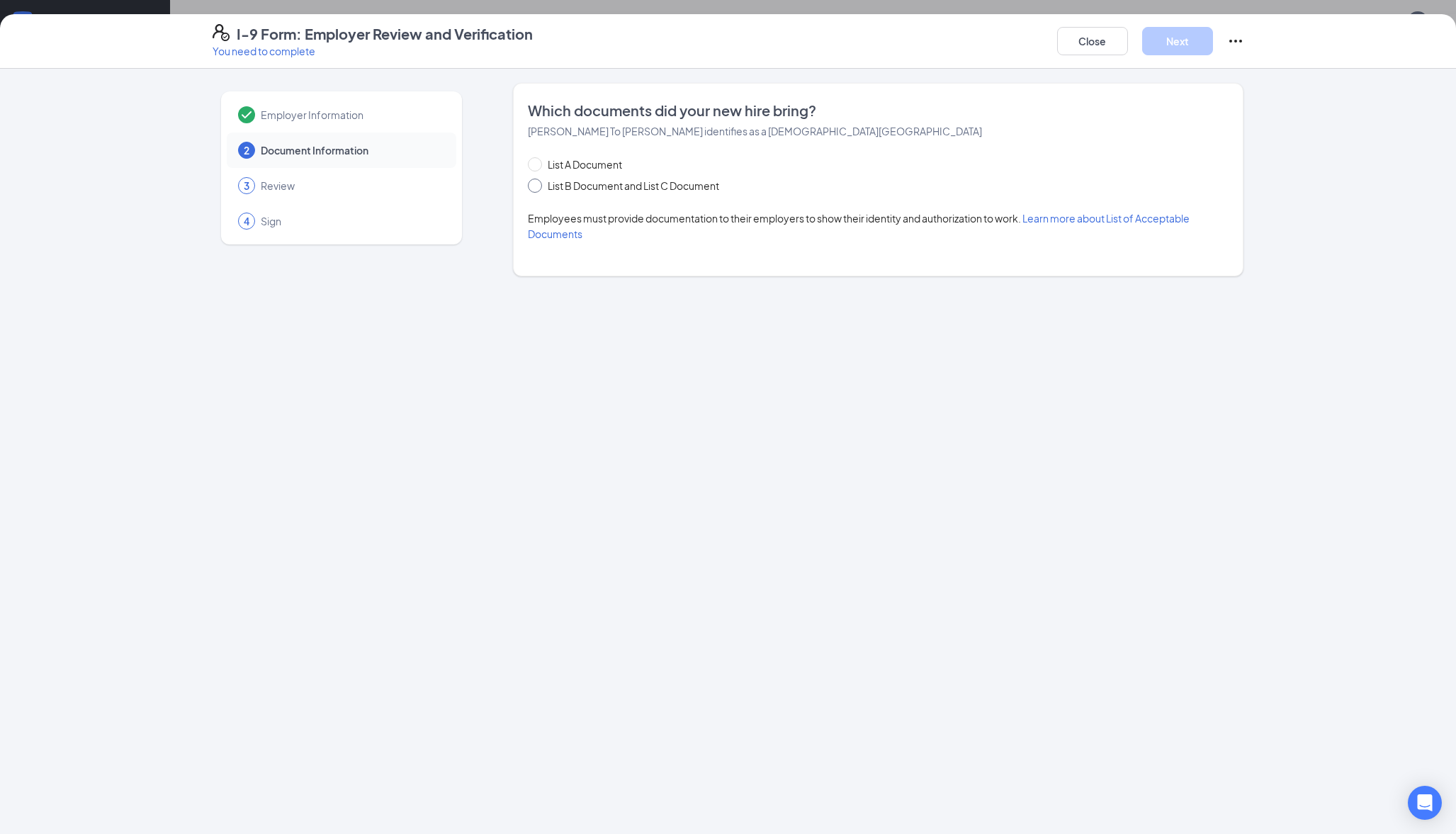
click at [622, 188] on span "List B Document and List C Document" at bounding box center [633, 185] width 183 height 15
click at [538, 188] on input "List B Document and List C Document" at bounding box center [533, 183] width 10 height 10
radio input "true"
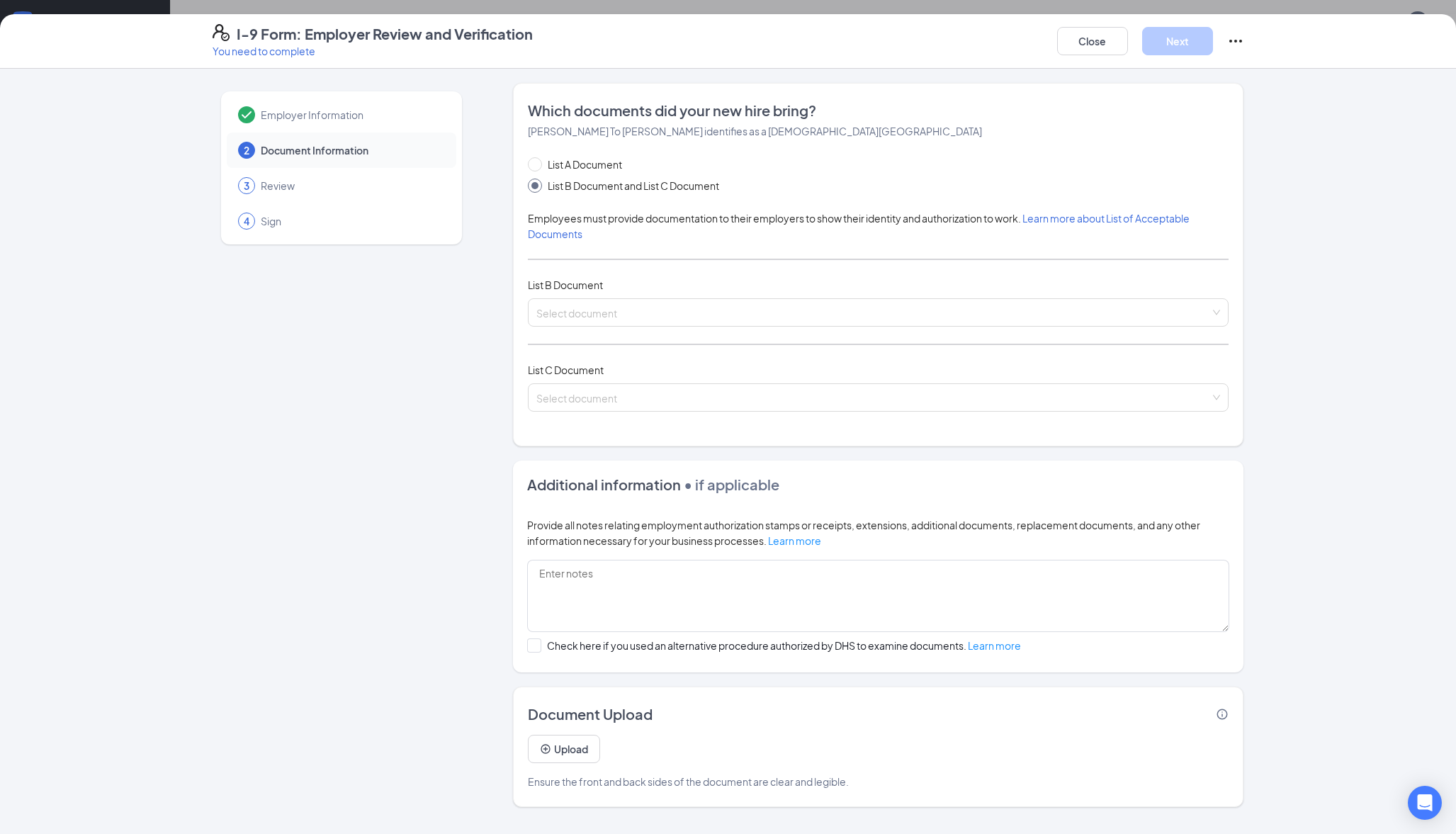
drag, startPoint x: 624, startPoint y: 314, endPoint x: 470, endPoint y: 336, distance: 155.6
click at [470, 336] on div "Employer Information 2 Document Information 3 Review 4 Sign" at bounding box center [342, 444] width 258 height 724
click at [582, 304] on input "search" at bounding box center [873, 309] width 674 height 21
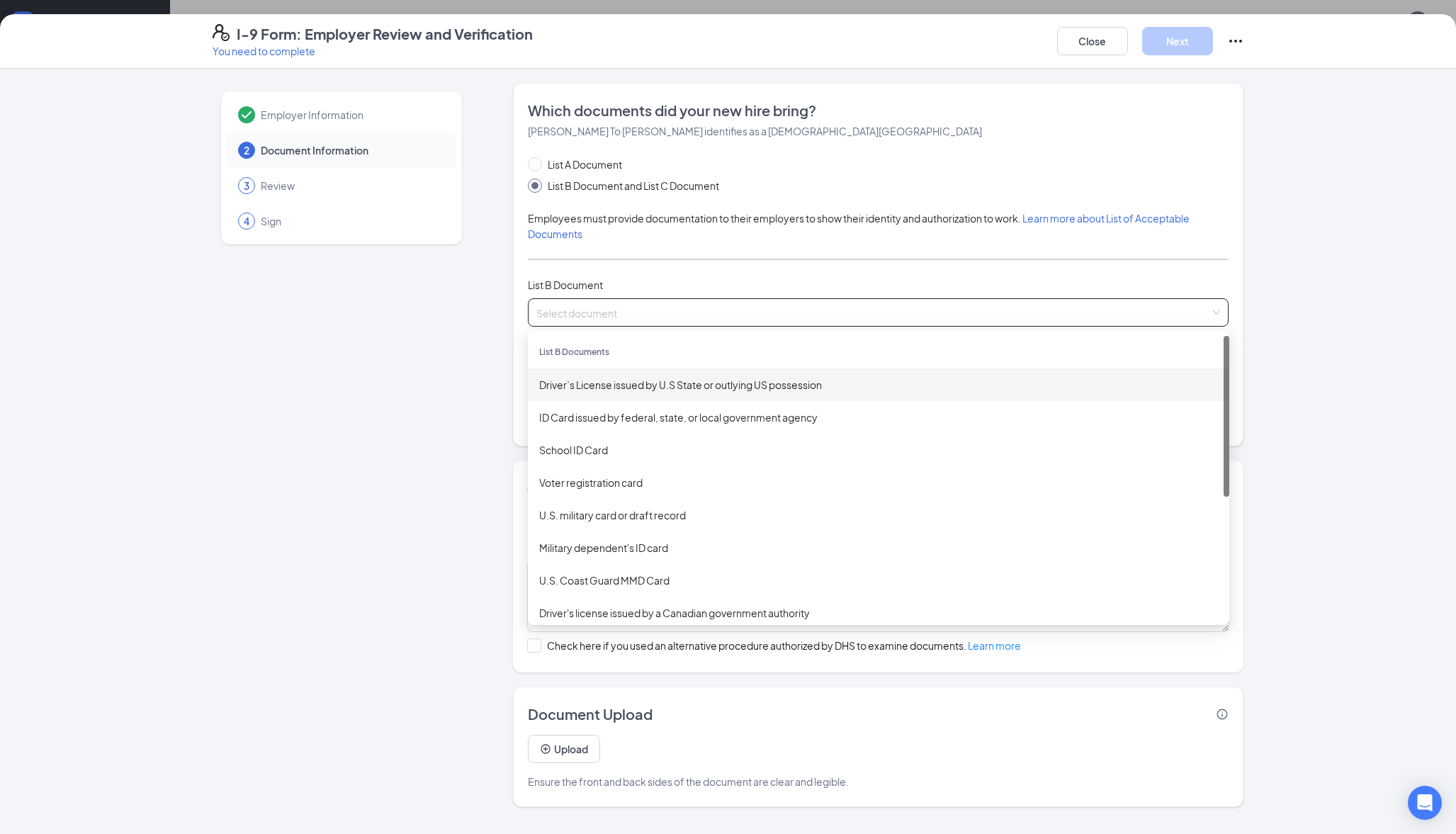
click at [571, 381] on div "Driver’s License issued by U.S State or outlying US possession" at bounding box center [878, 384] width 679 height 15
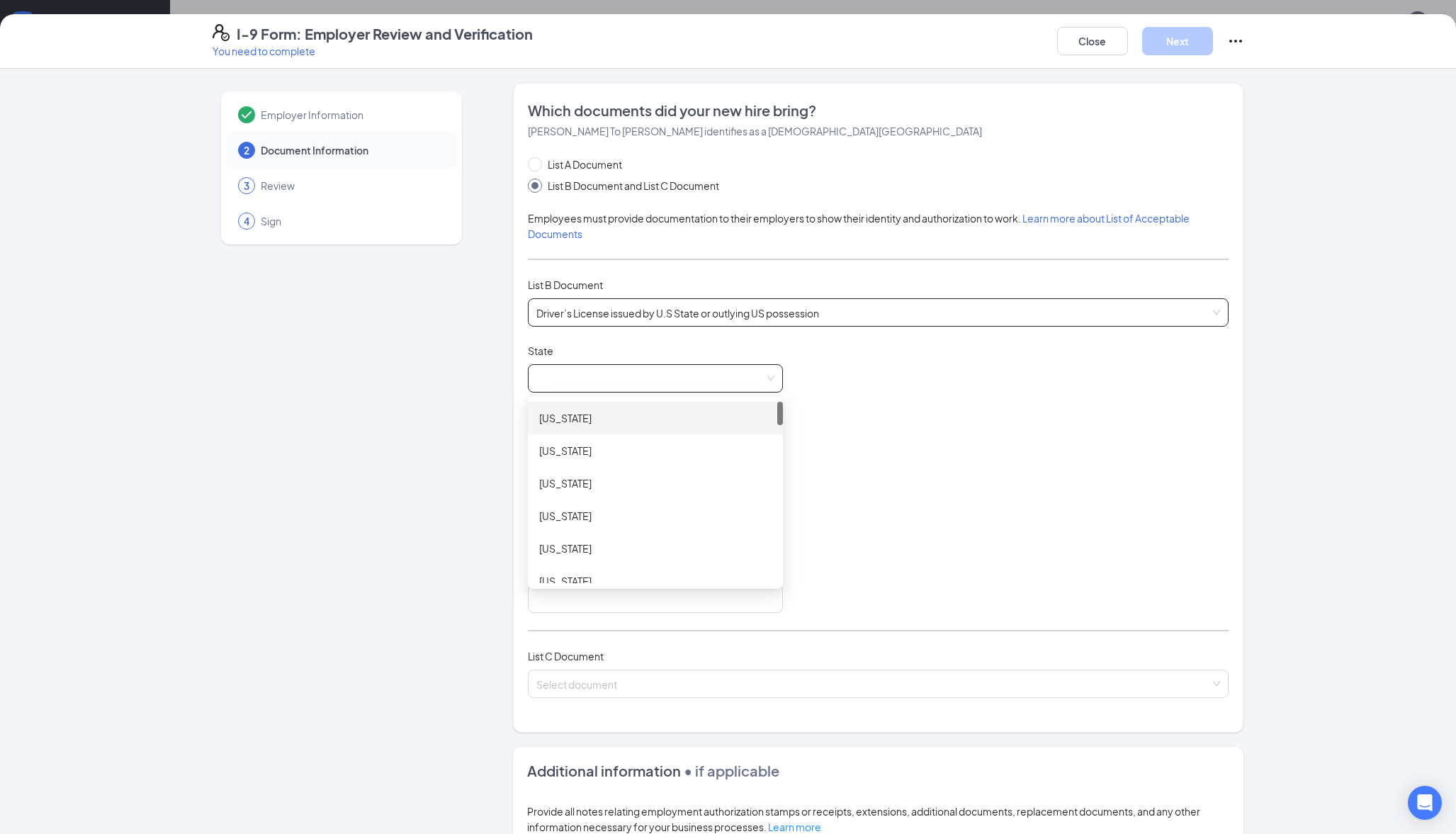
click at [578, 383] on span at bounding box center [655, 379] width 238 height 27
drag, startPoint x: 771, startPoint y: 410, endPoint x: 767, endPoint y: 571, distance: 161.0
click at [767, 571] on div "[US_STATE] [GEOGRAPHIC_DATA] [US_STATE] [US_STATE] [US_STATE] [US_STATE] [US_ST…" at bounding box center [655, 492] width 255 height 182
click at [593, 562] on div "[US_STATE]" at bounding box center [655, 562] width 233 height 15
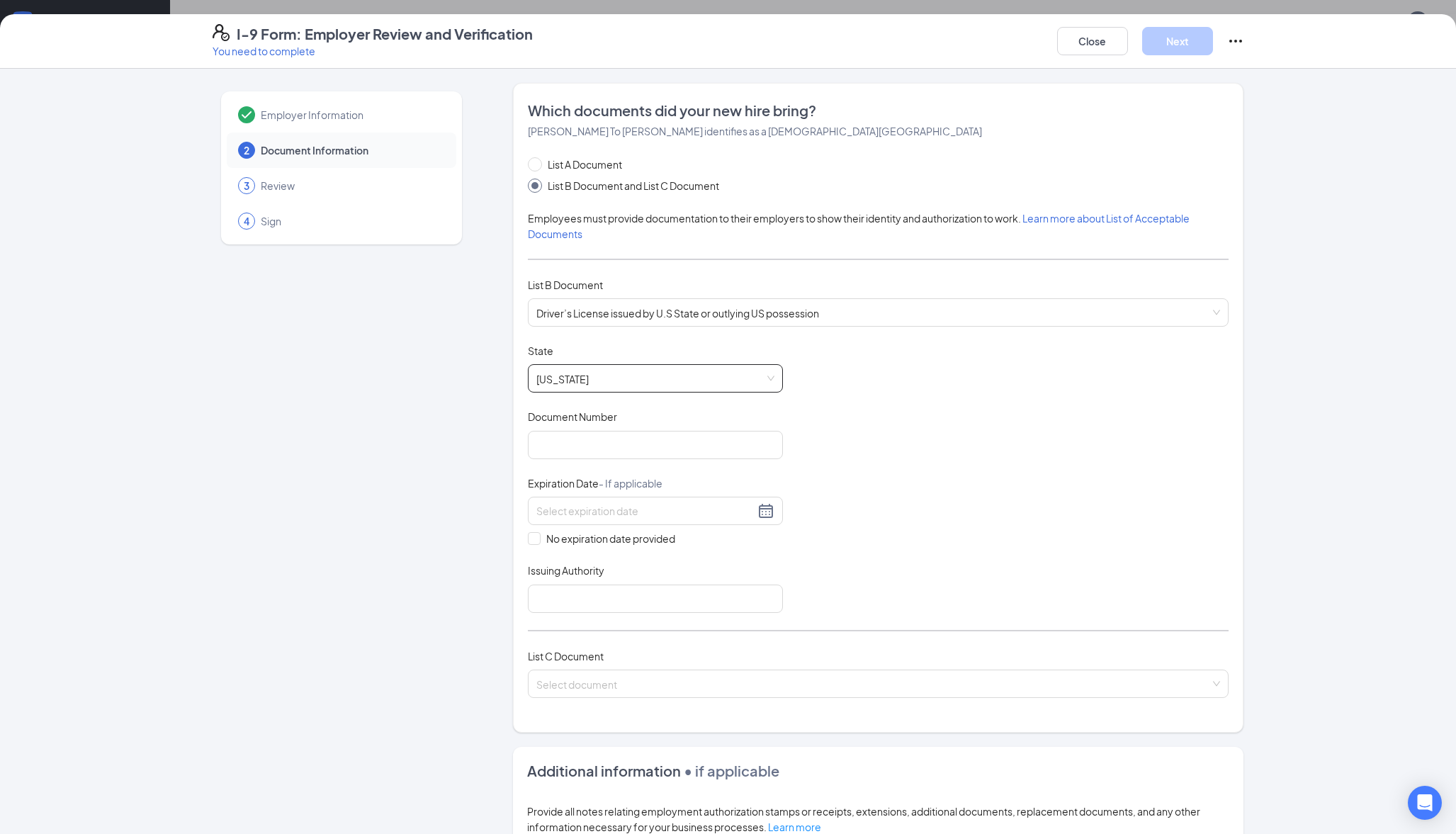
click at [568, 426] on div "Document Number" at bounding box center [655, 420] width 255 height 21
click at [568, 432] on input "Document Number" at bounding box center [655, 444] width 255 height 28
type input "D4004380929505"
click at [602, 509] on input at bounding box center [645, 511] width 218 height 15
click at [623, 632] on div "13" at bounding box center [618, 635] width 17 height 17
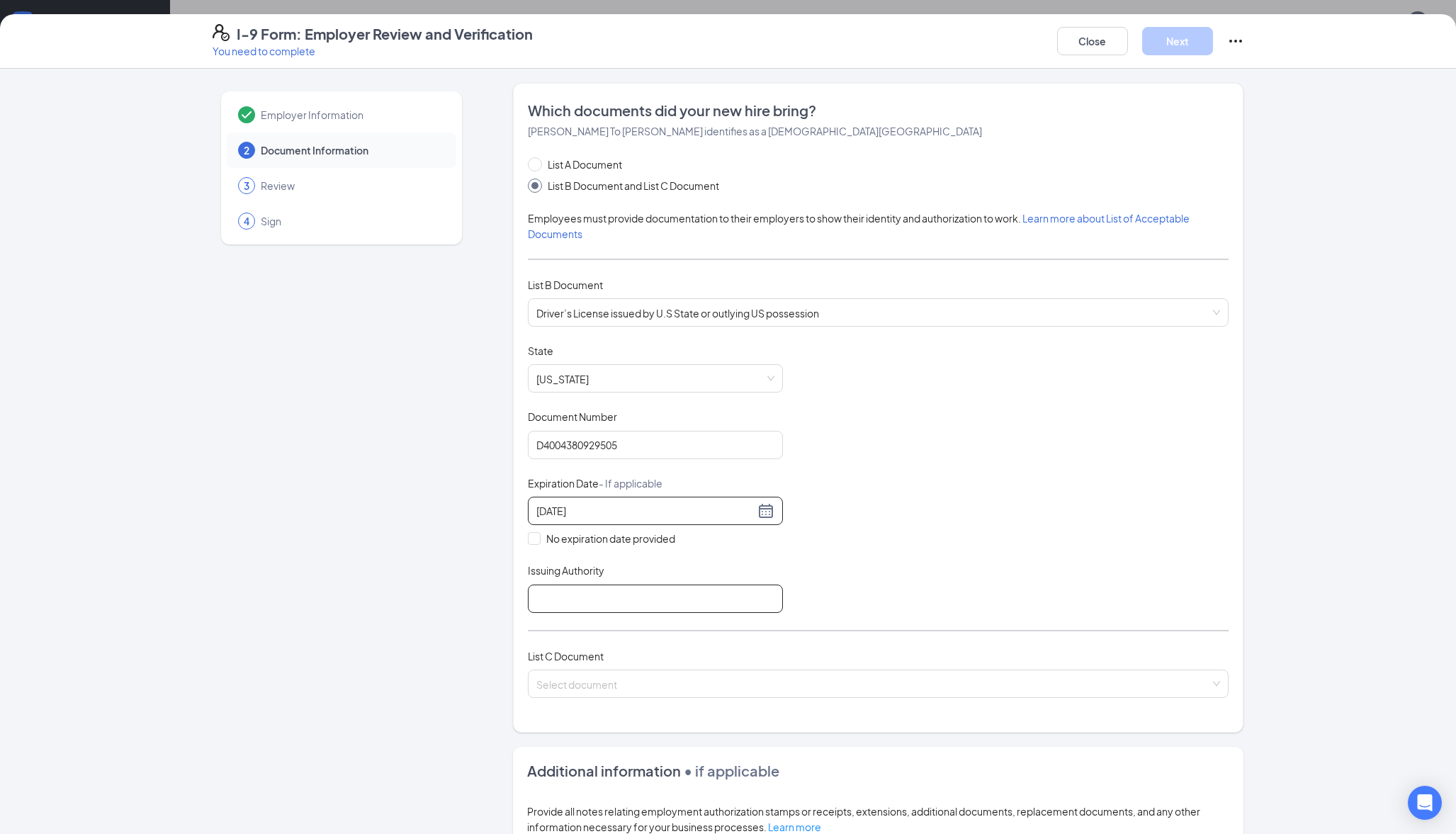
type input "[DATE]"
click at [561, 587] on input "Issuing Authority" at bounding box center [655, 598] width 255 height 28
type input "[US_STATE]"
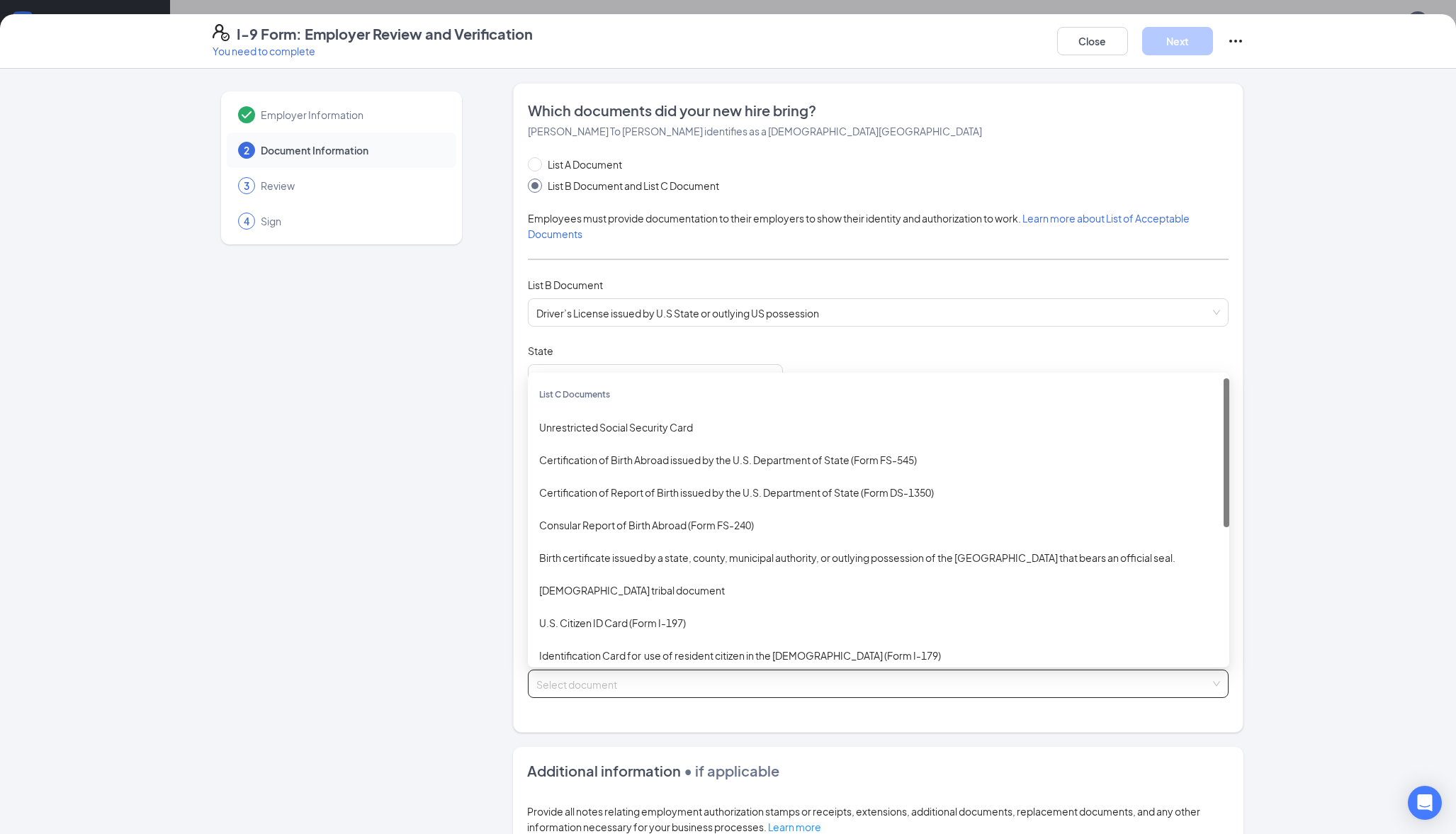
click at [594, 670] on input "search" at bounding box center [873, 680] width 674 height 21
click at [567, 423] on div "Unrestricted Social Security Card" at bounding box center [878, 427] width 679 height 15
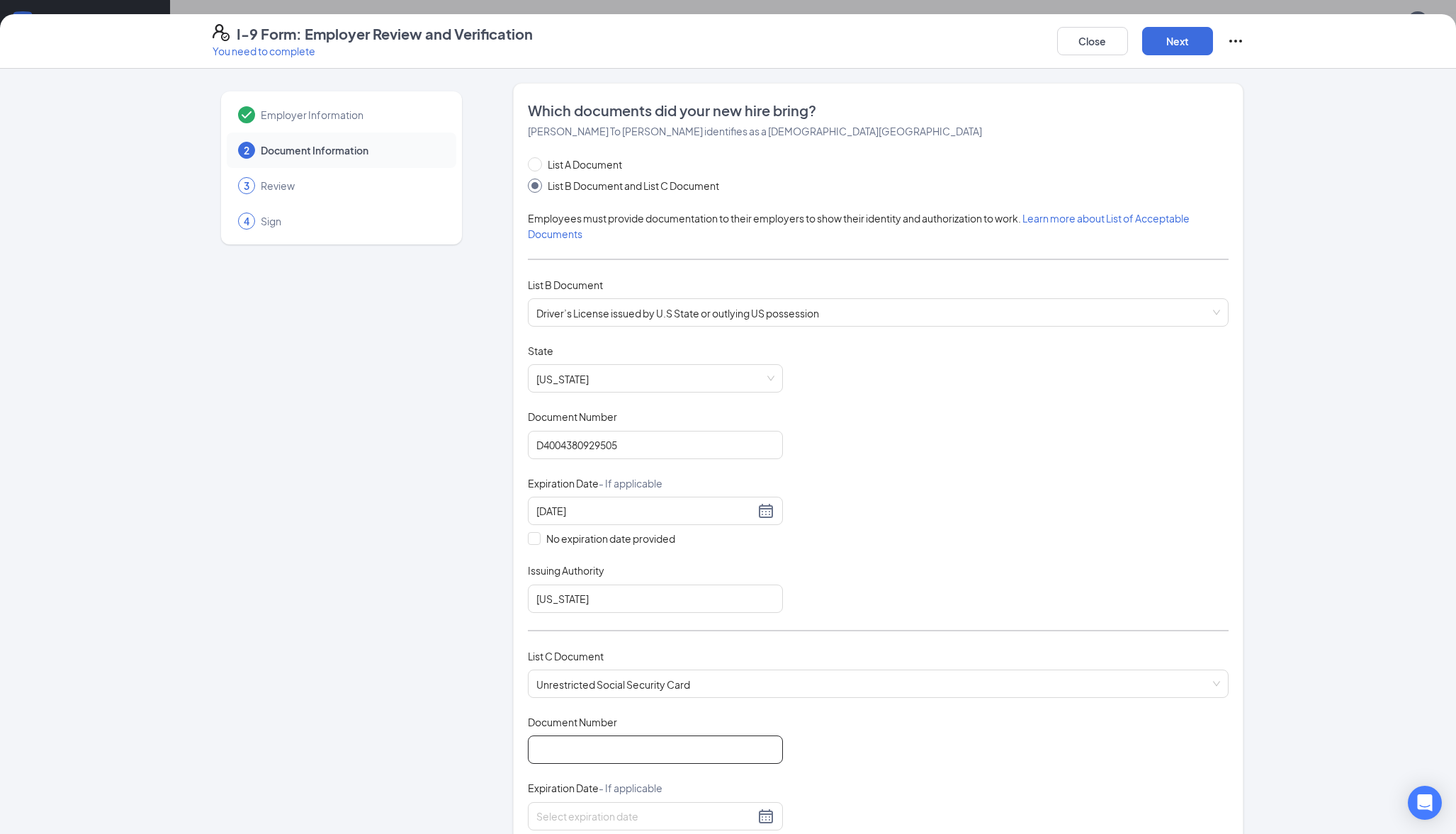
click at [595, 735] on input "Document Number" at bounding box center [655, 749] width 255 height 28
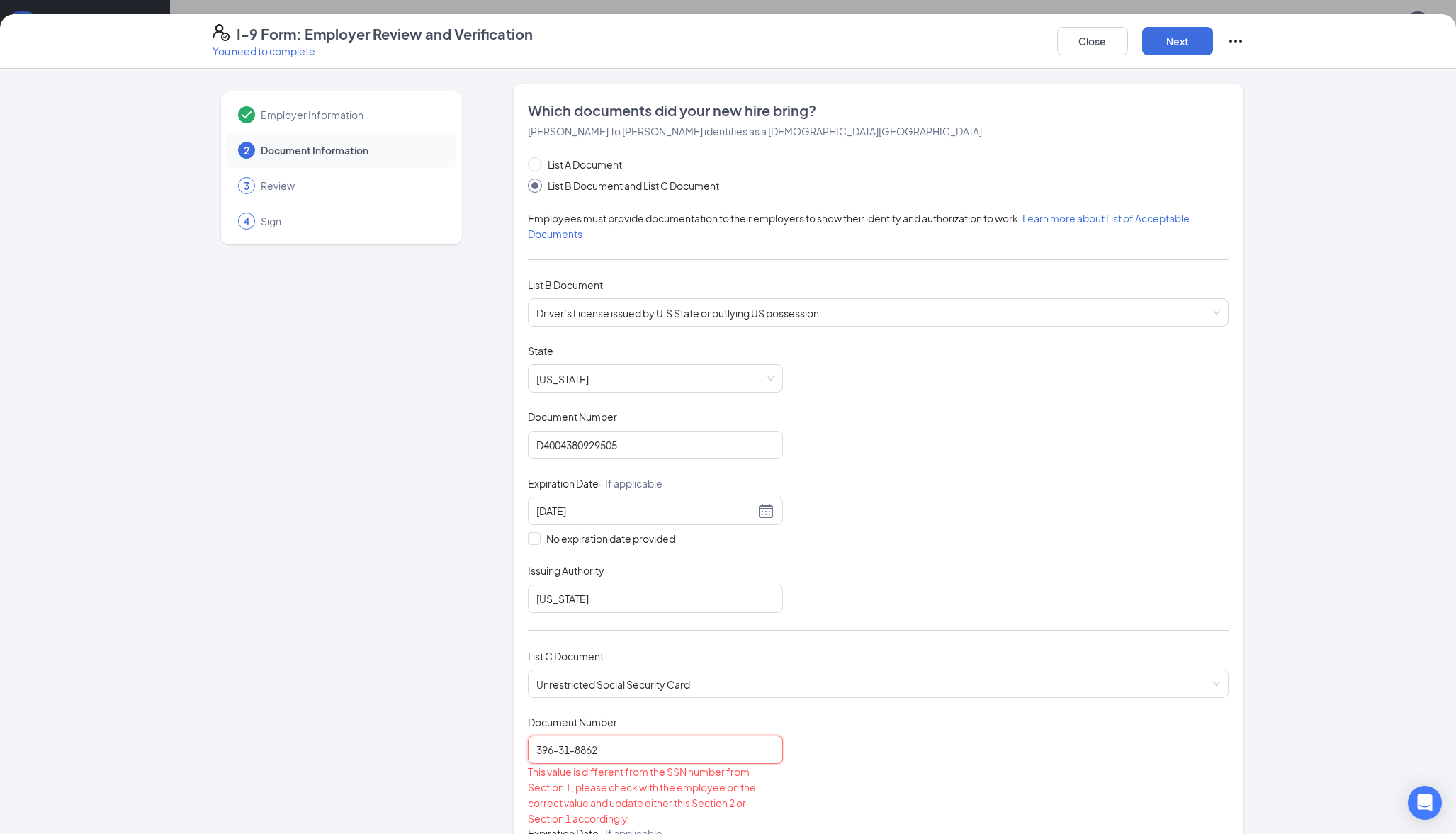
type input "396-31-8862"
click at [868, 726] on div "Document Title Unrestricted Social Security Card Document Number 396-31-8862 Th…" at bounding box center [878, 839] width 701 height 248
click at [851, 700] on div "List C Document Unrestricted Social Security Card Unrestricted Social Security …" at bounding box center [878, 680] width 701 height 66
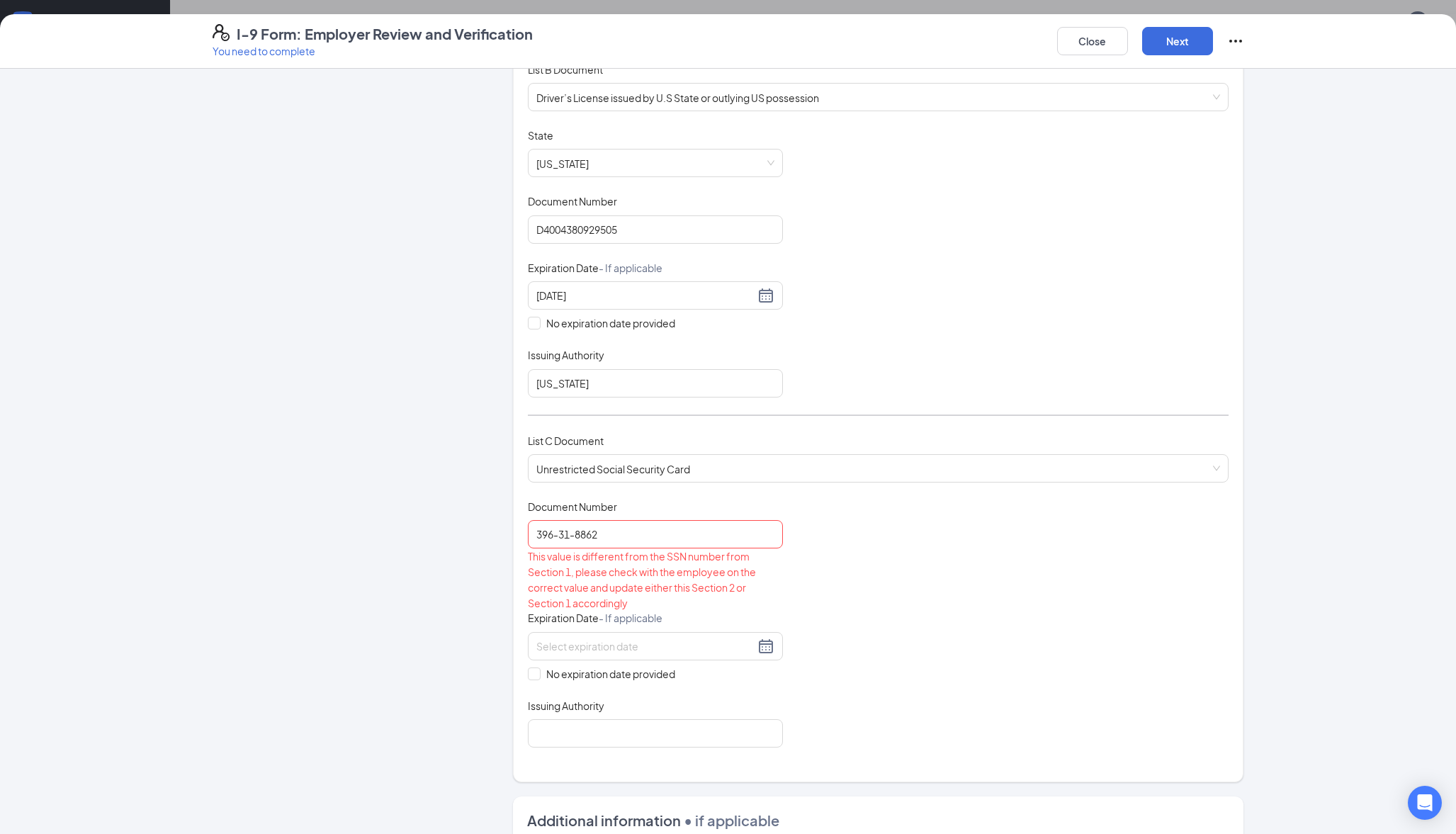
scroll to position [0, 0]
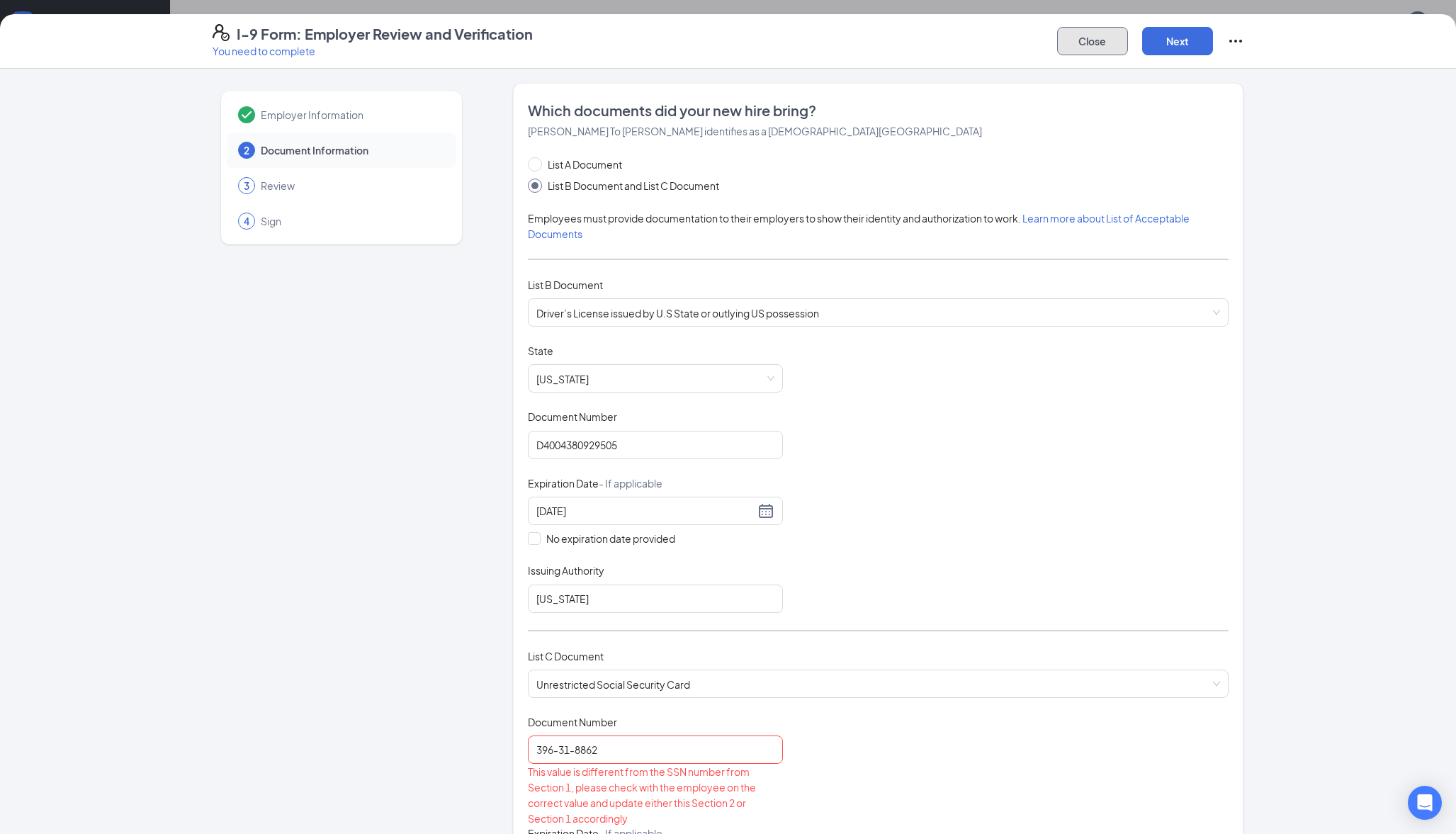
click at [1077, 40] on button "Close" at bounding box center [1092, 41] width 71 height 28
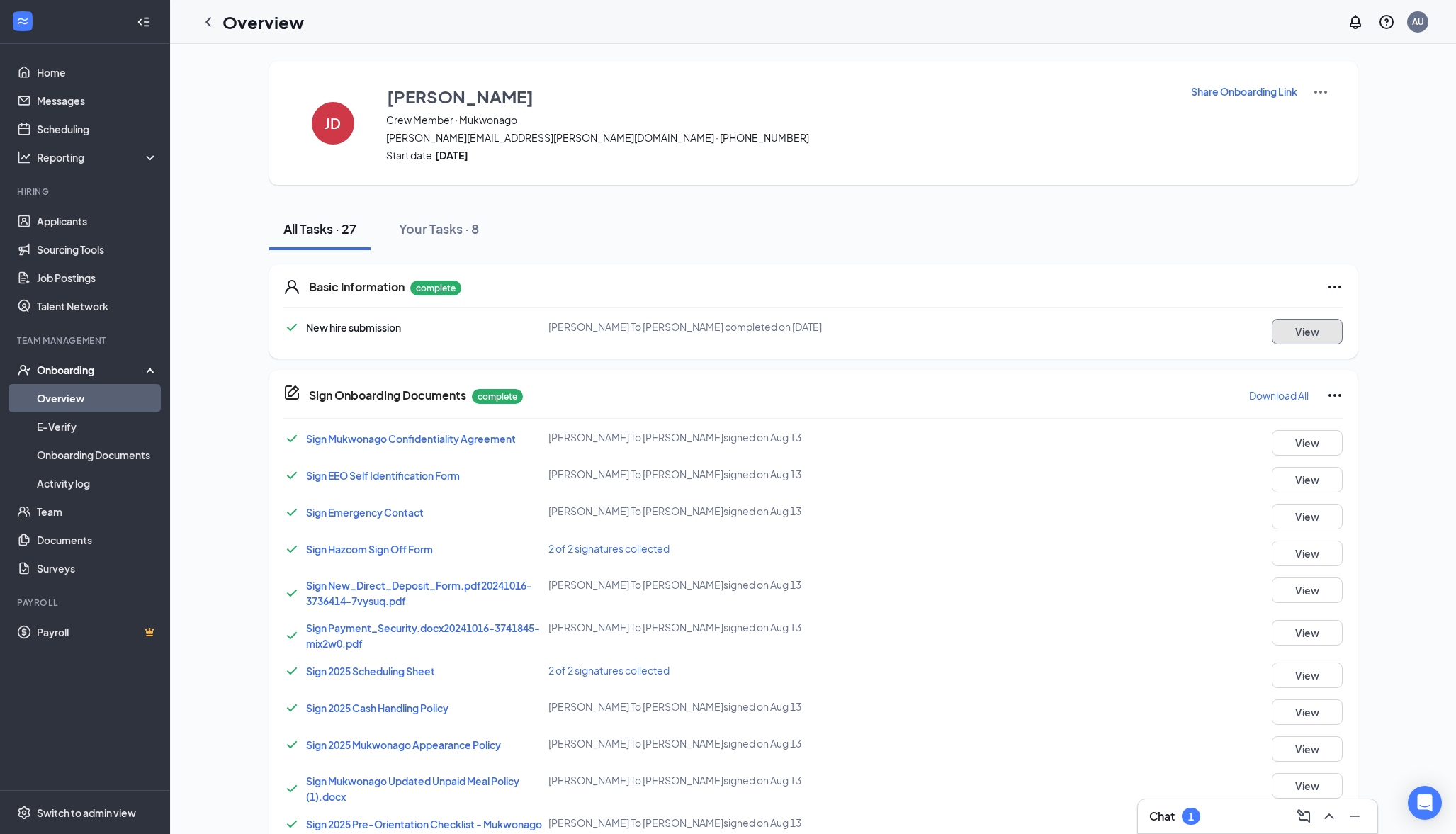
click at [1304, 336] on button "View" at bounding box center [1308, 332] width 71 height 25
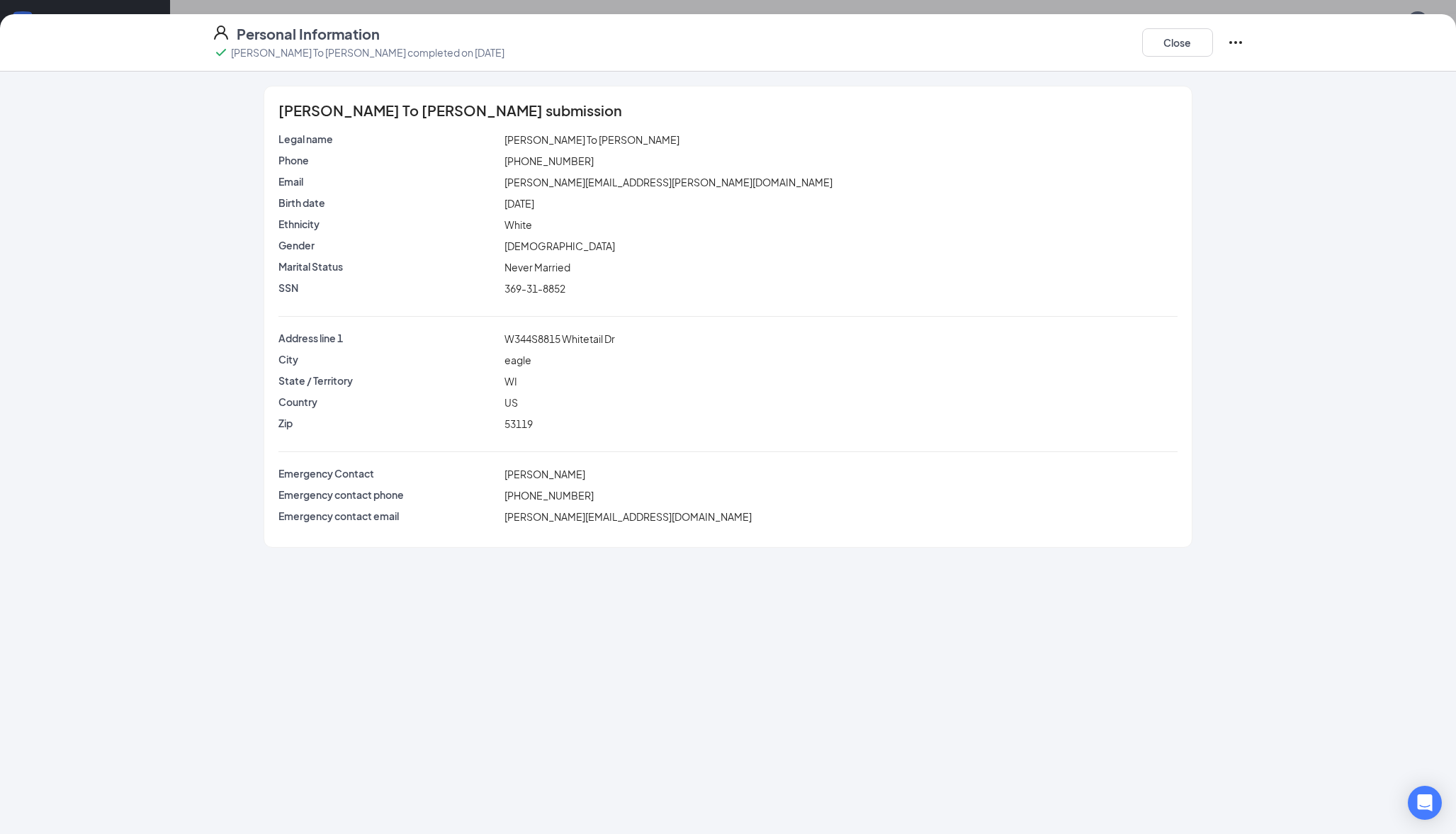
click at [1237, 44] on icon "Ellipses" at bounding box center [1235, 42] width 17 height 17
click at [1175, 49] on button "Close" at bounding box center [1178, 42] width 71 height 28
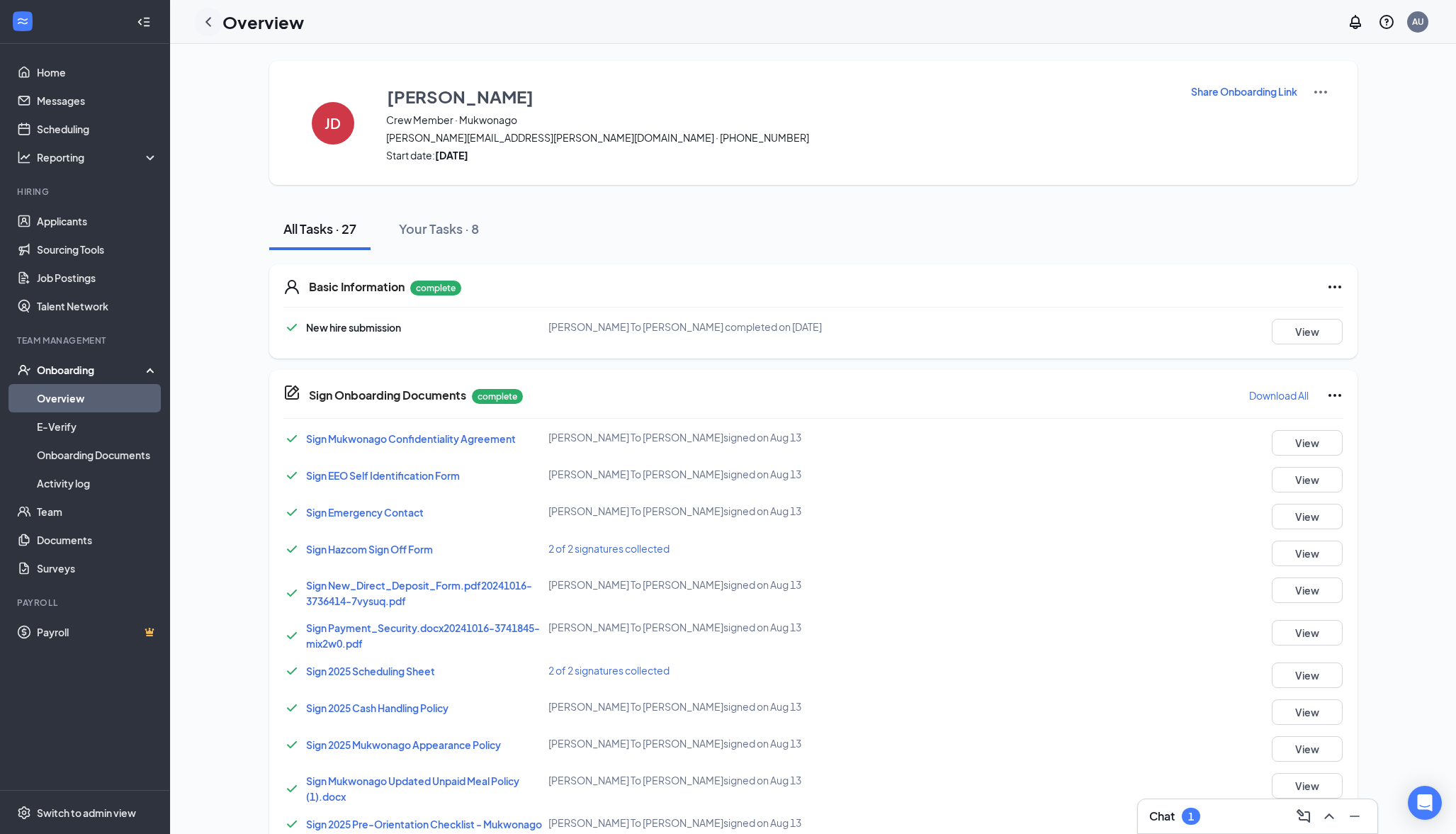
click at [213, 25] on icon "ChevronLeft" at bounding box center [208, 22] width 17 height 17
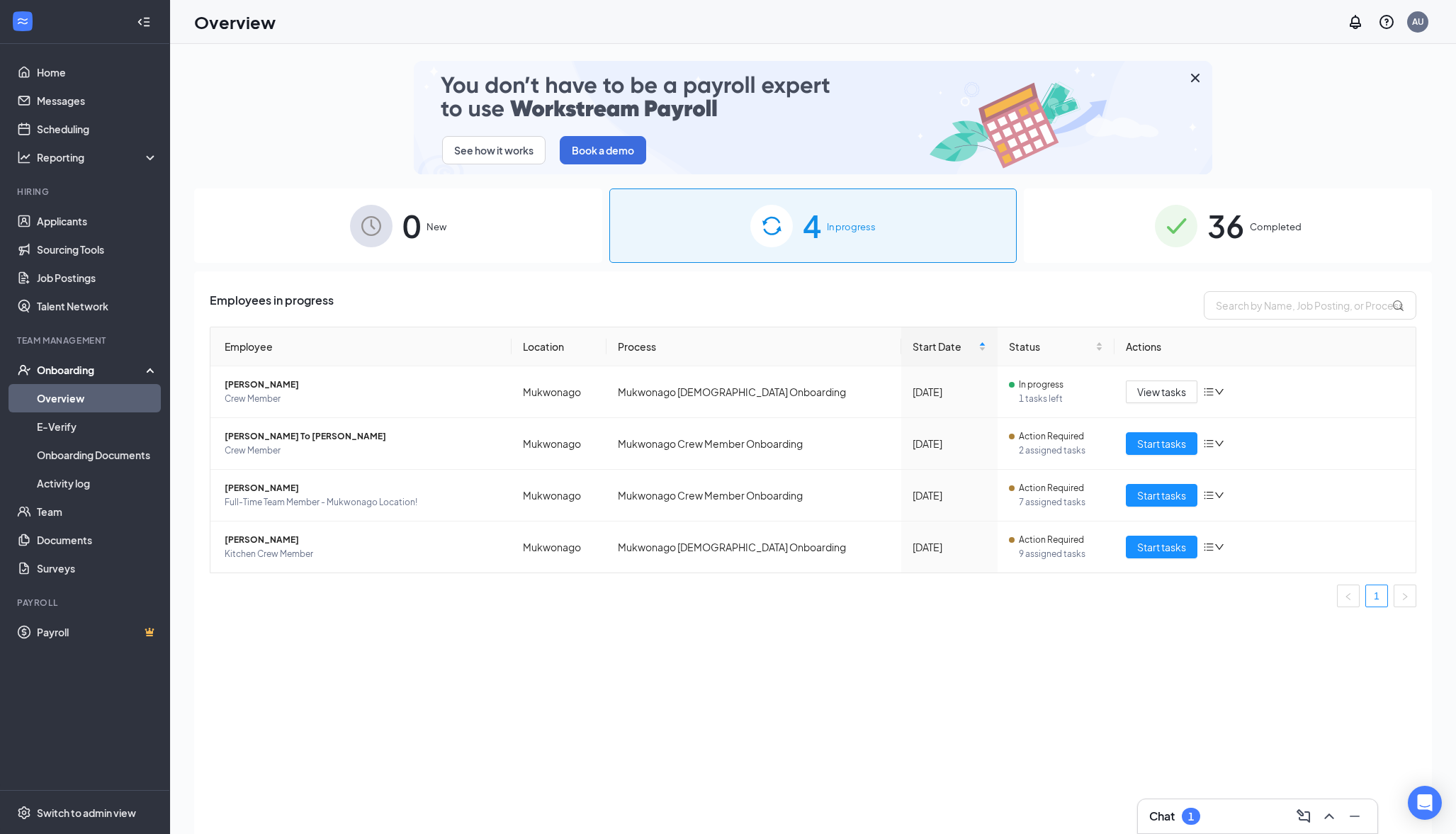
click at [68, 372] on div "Onboarding" at bounding box center [92, 370] width 109 height 15
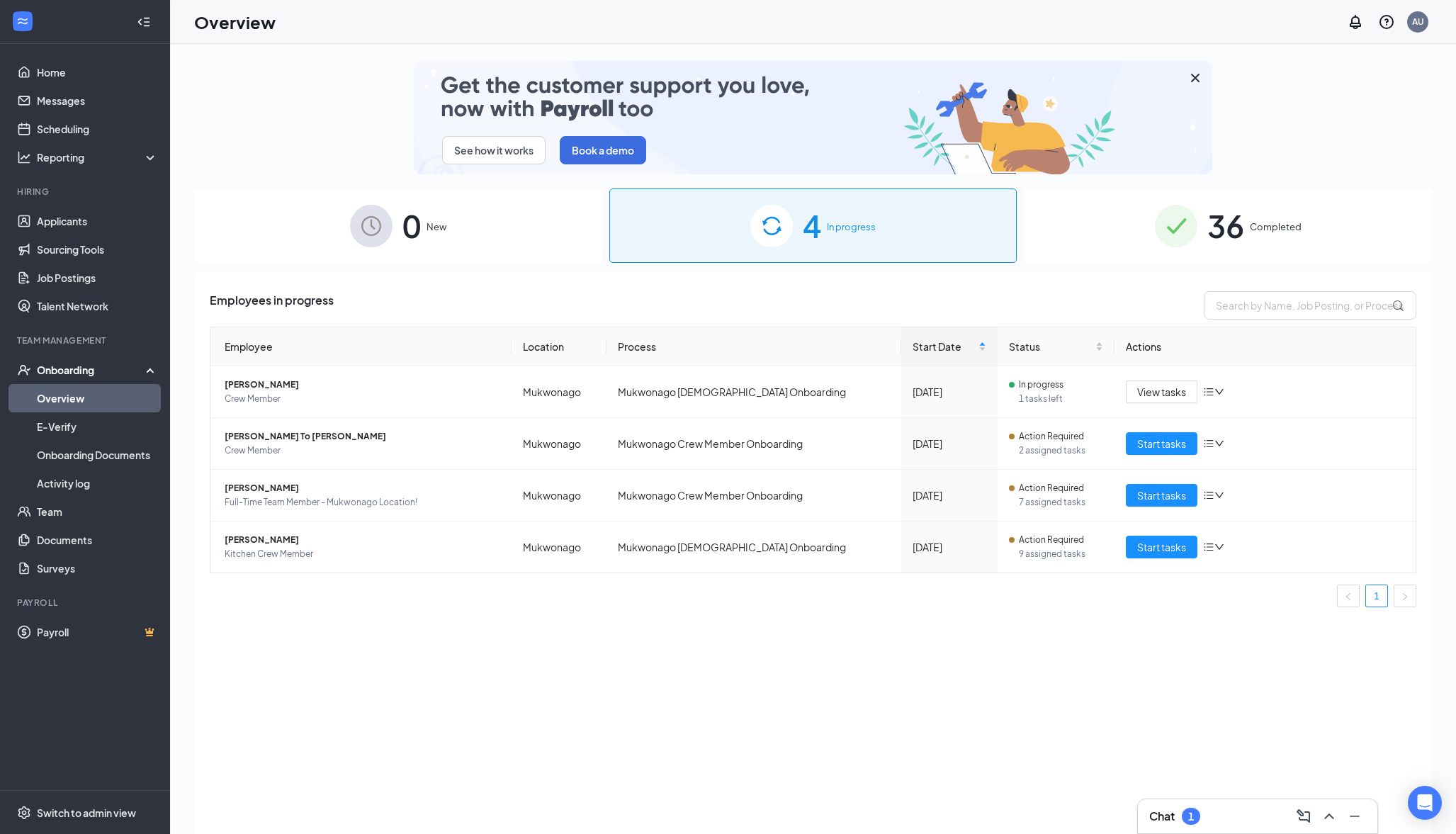
click at [61, 401] on link "Overview" at bounding box center [97, 398] width 121 height 28
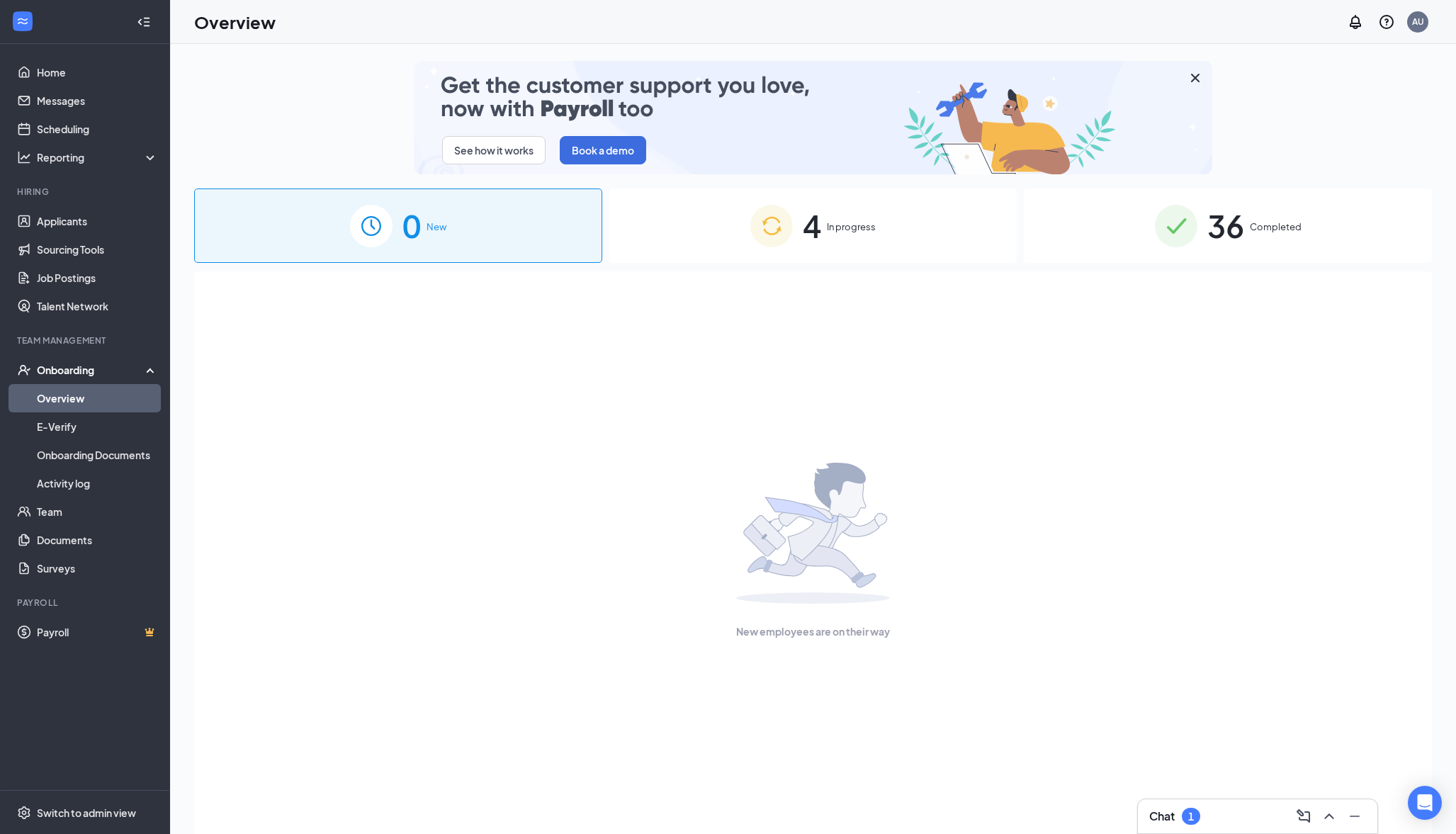
click at [879, 231] on div "4 In progress" at bounding box center [813, 225] width 408 height 74
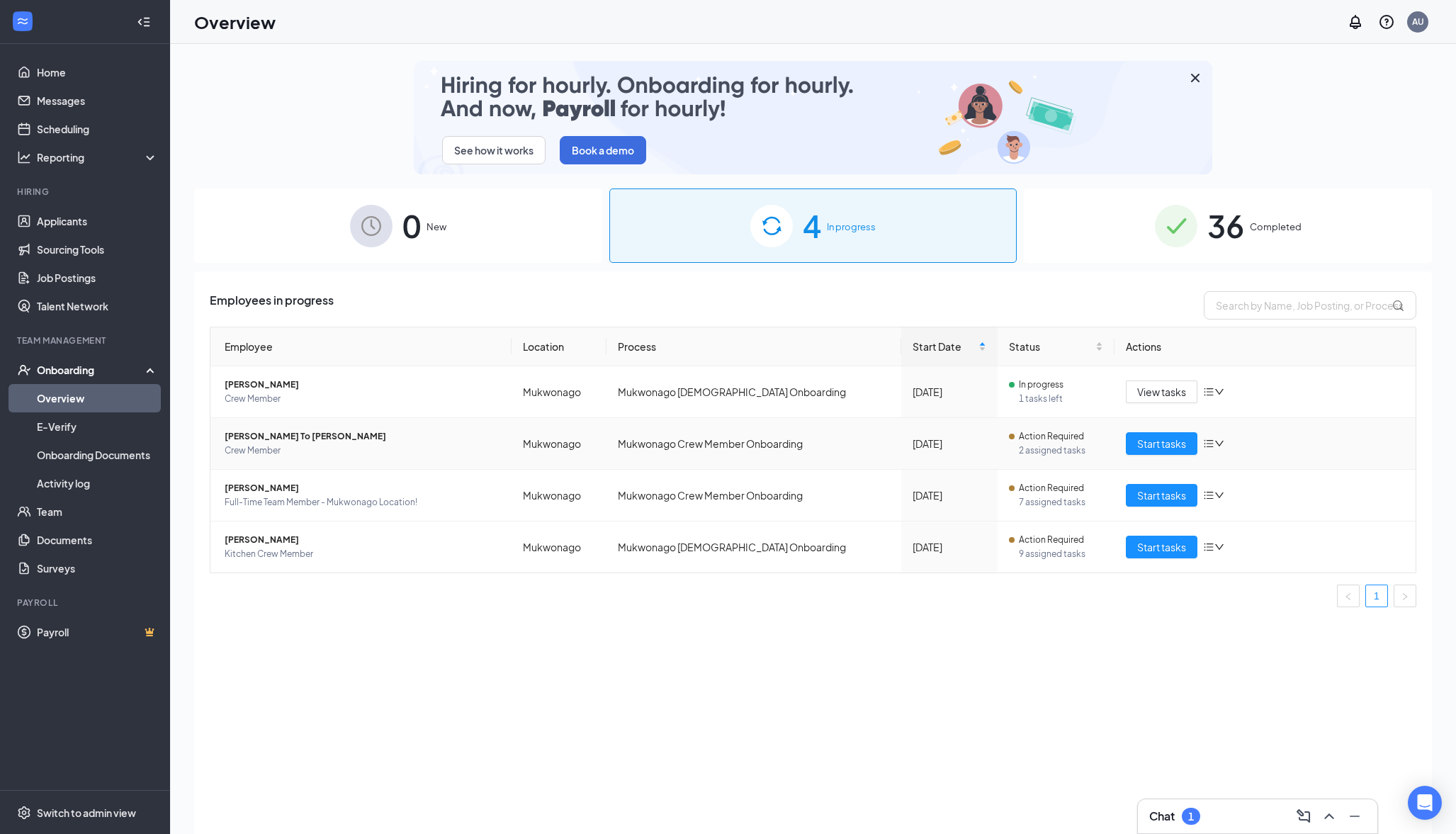
click at [247, 449] on span "Crew Member" at bounding box center [362, 451] width 275 height 15
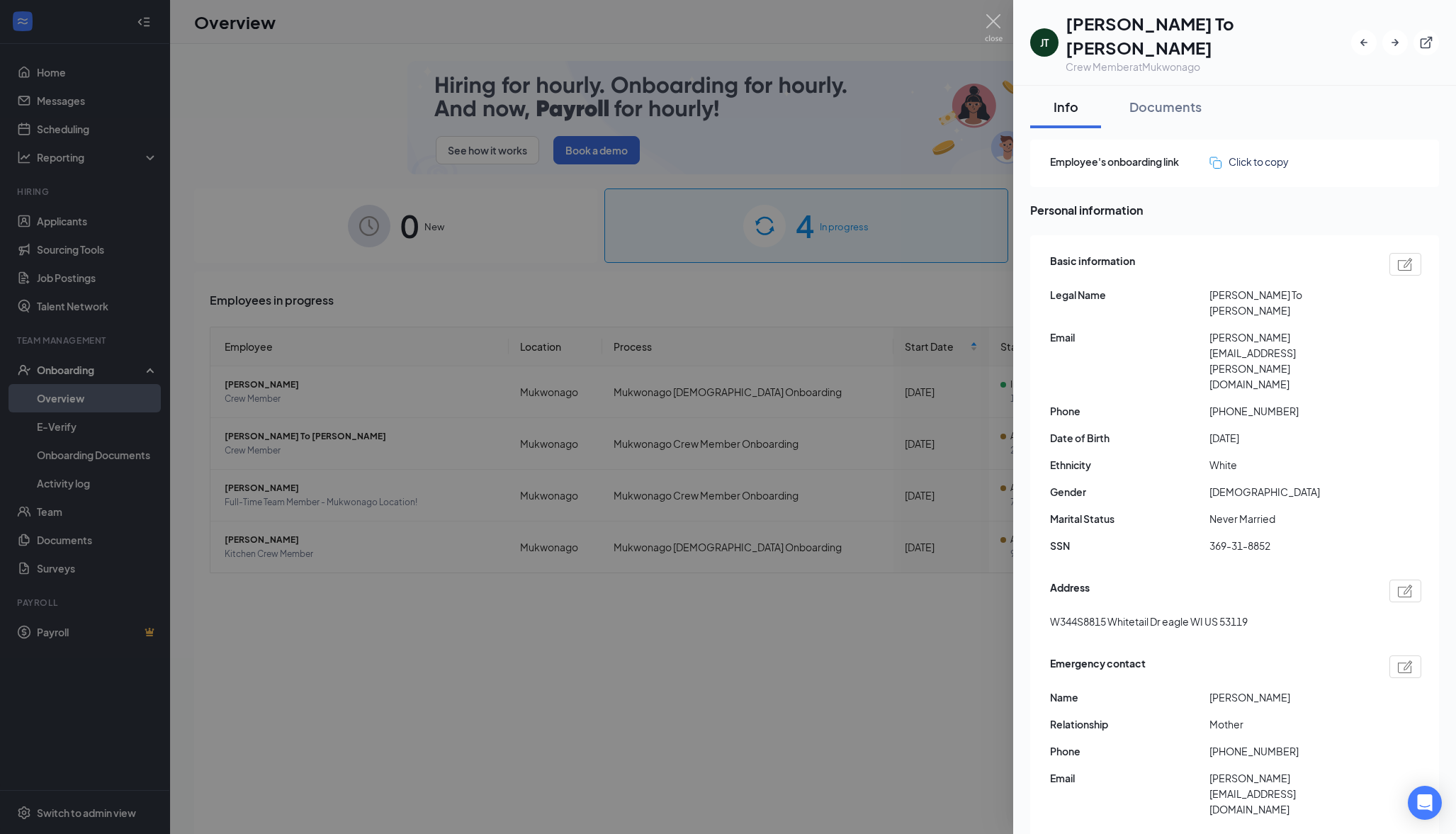
click at [1398, 258] on img at bounding box center [1405, 264] width 15 height 13
type input "[PHONE_NUMBER]"
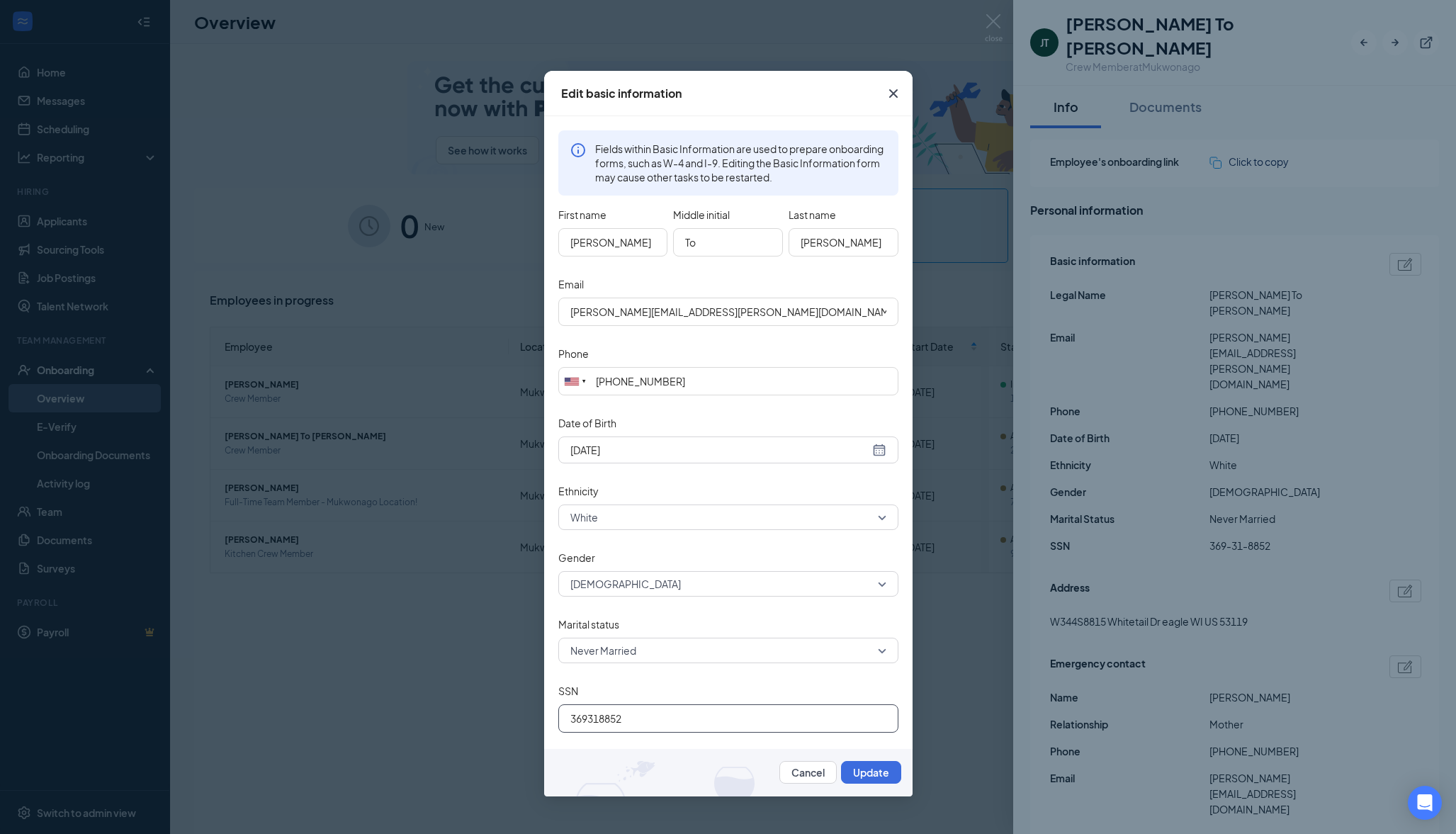
drag, startPoint x: 648, startPoint y: 720, endPoint x: 535, endPoint y: 705, distance: 114.0
click at [535, 705] on div "Edit basic information Fields within Basic Information are used to prepare onbo…" at bounding box center [728, 417] width 1456 height 834
type input "396318862"
click at [879, 770] on button "Update" at bounding box center [872, 771] width 60 height 23
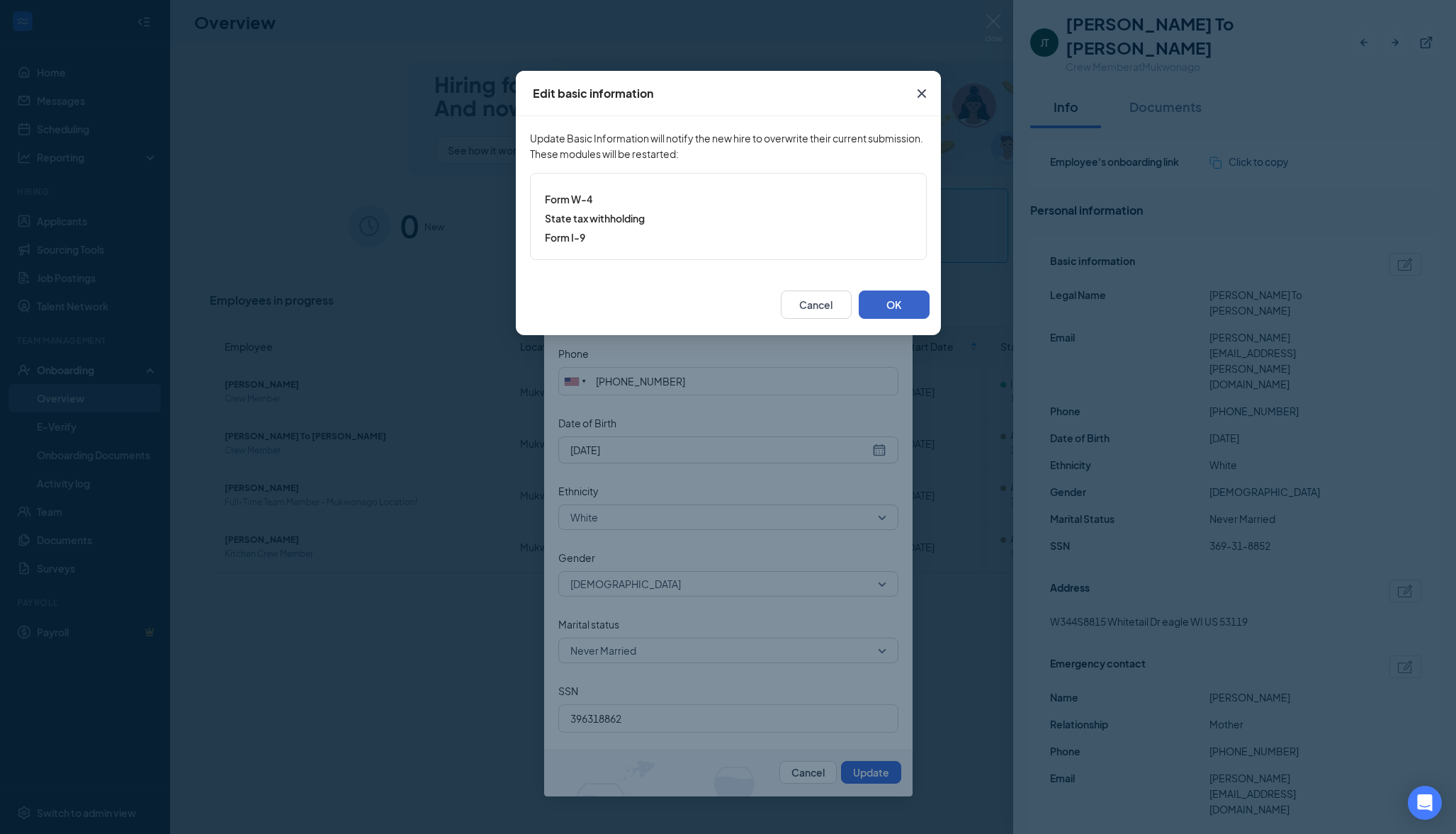
click at [880, 301] on button "OK" at bounding box center [894, 304] width 71 height 28
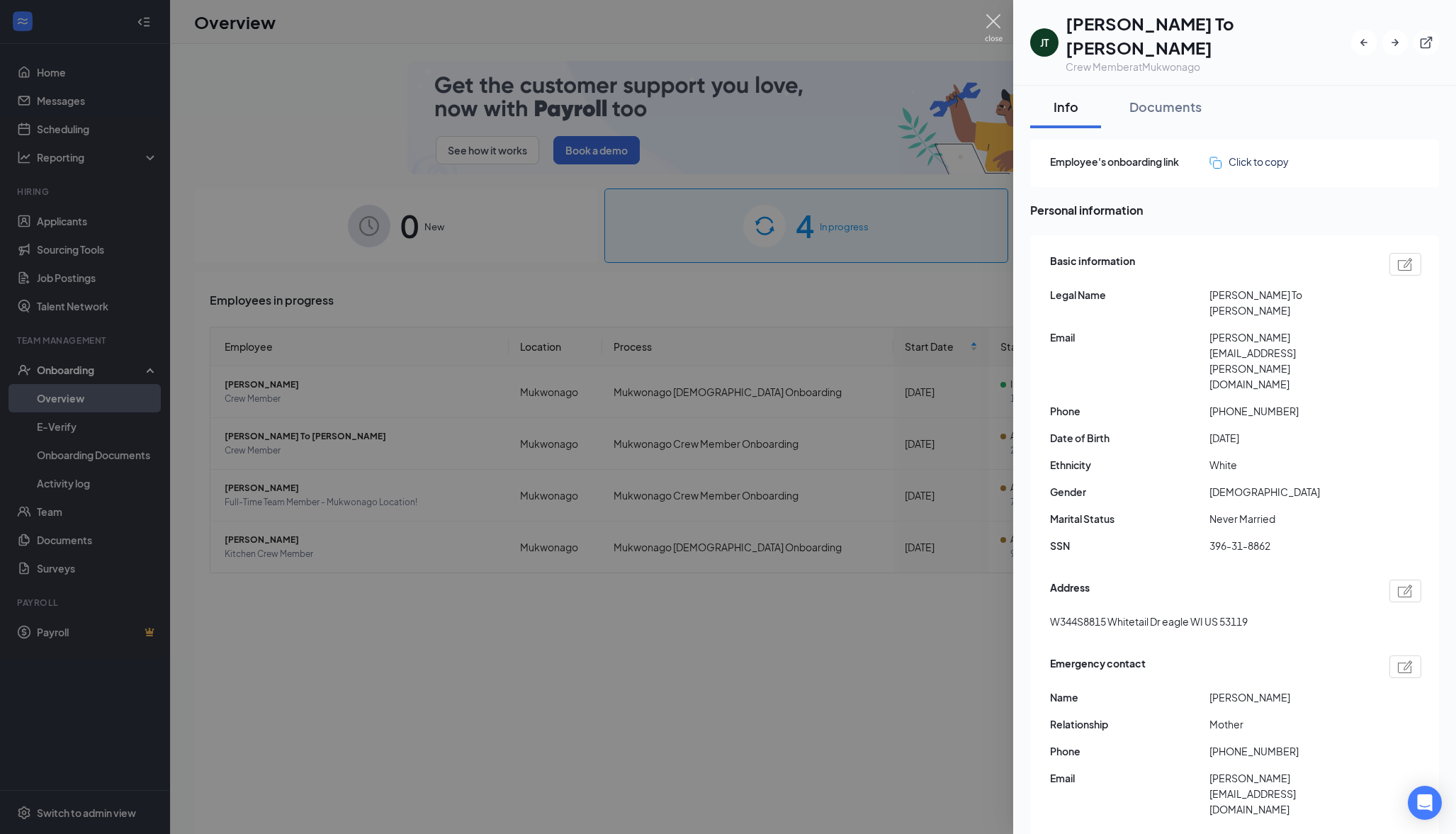
click at [992, 23] on img at bounding box center [993, 28] width 17 height 27
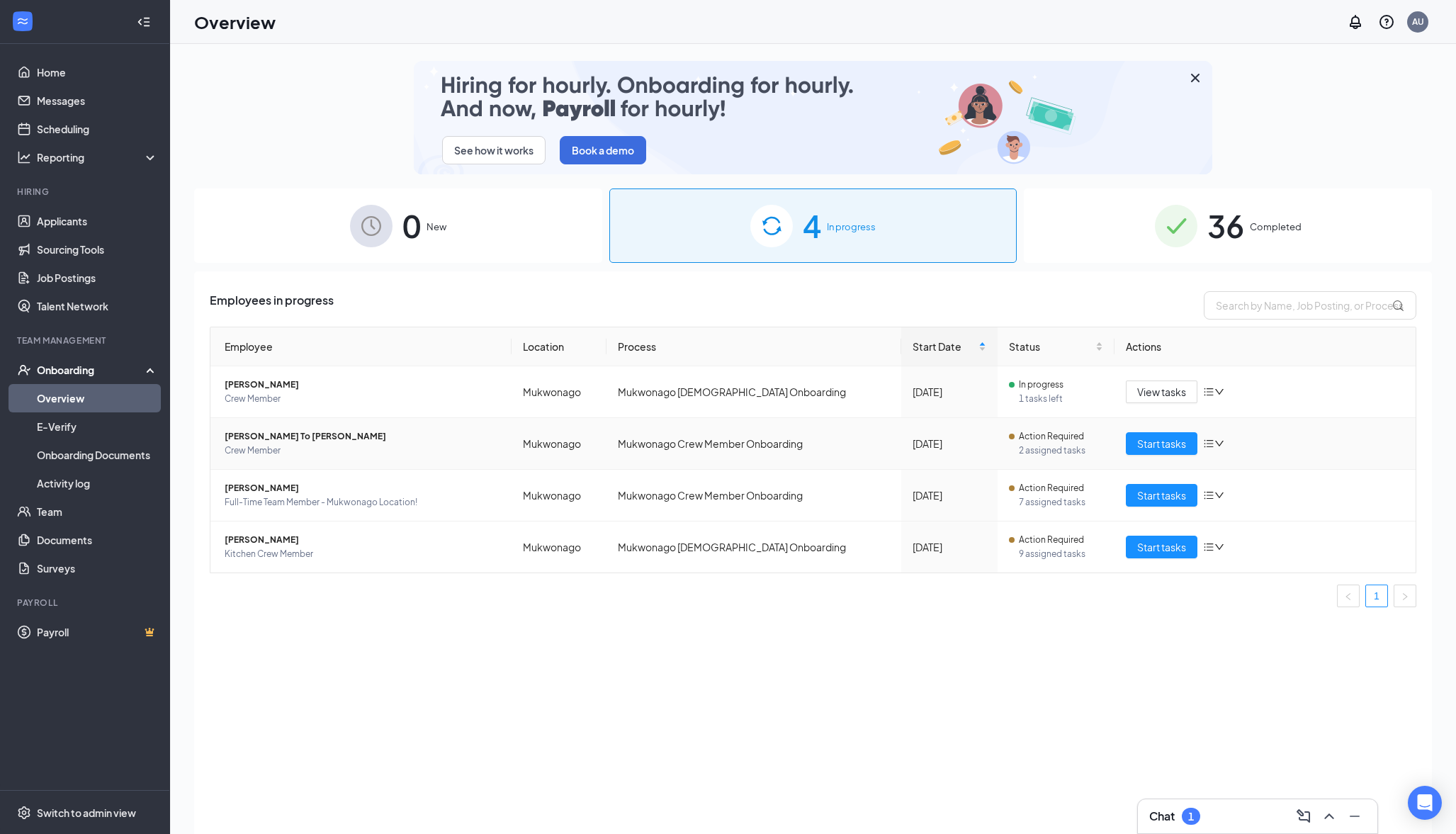
click at [335, 455] on span "Crew Member" at bounding box center [362, 451] width 275 height 15
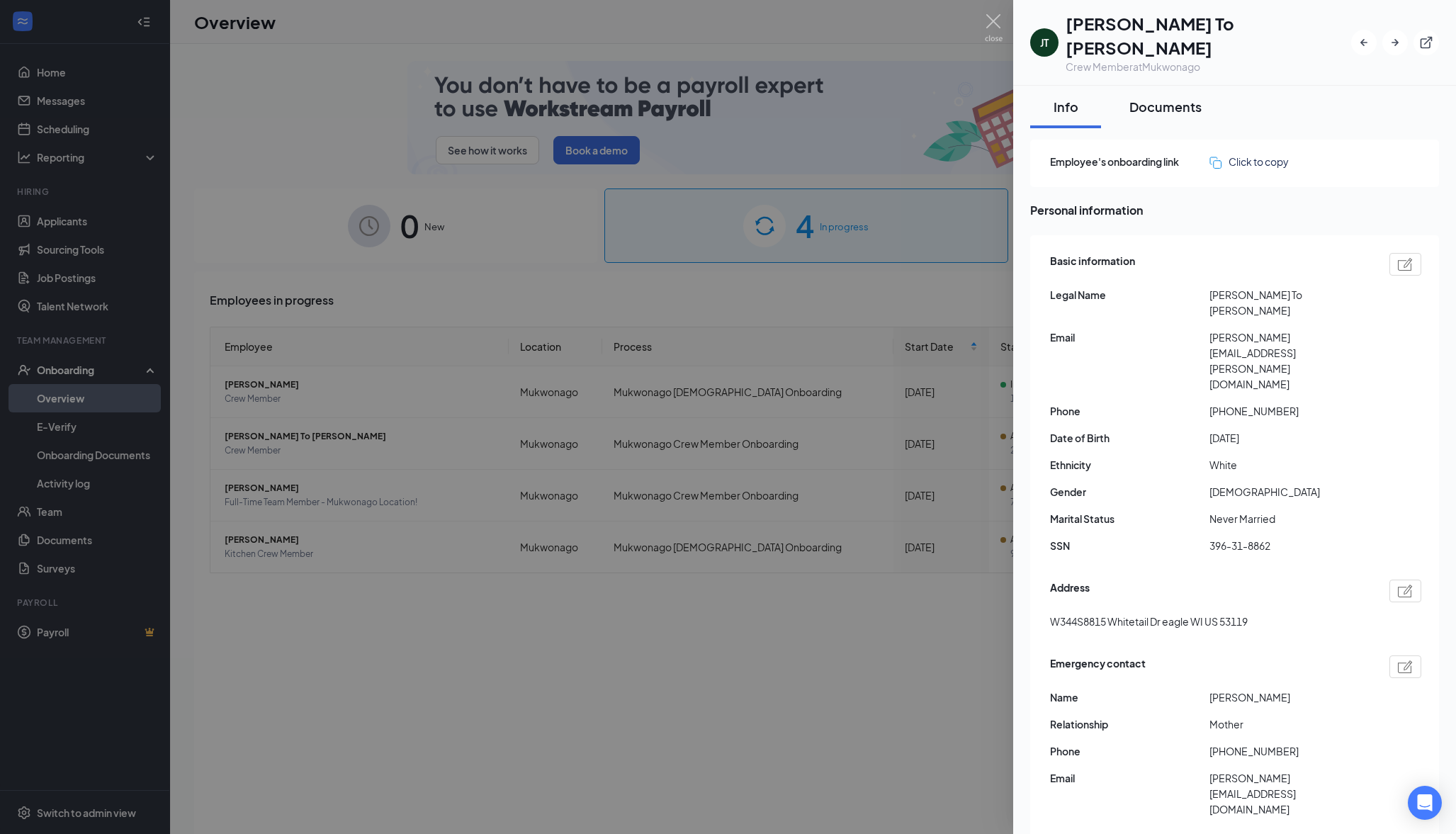
click at [1161, 98] on div "Documents" at bounding box center [1166, 106] width 73 height 17
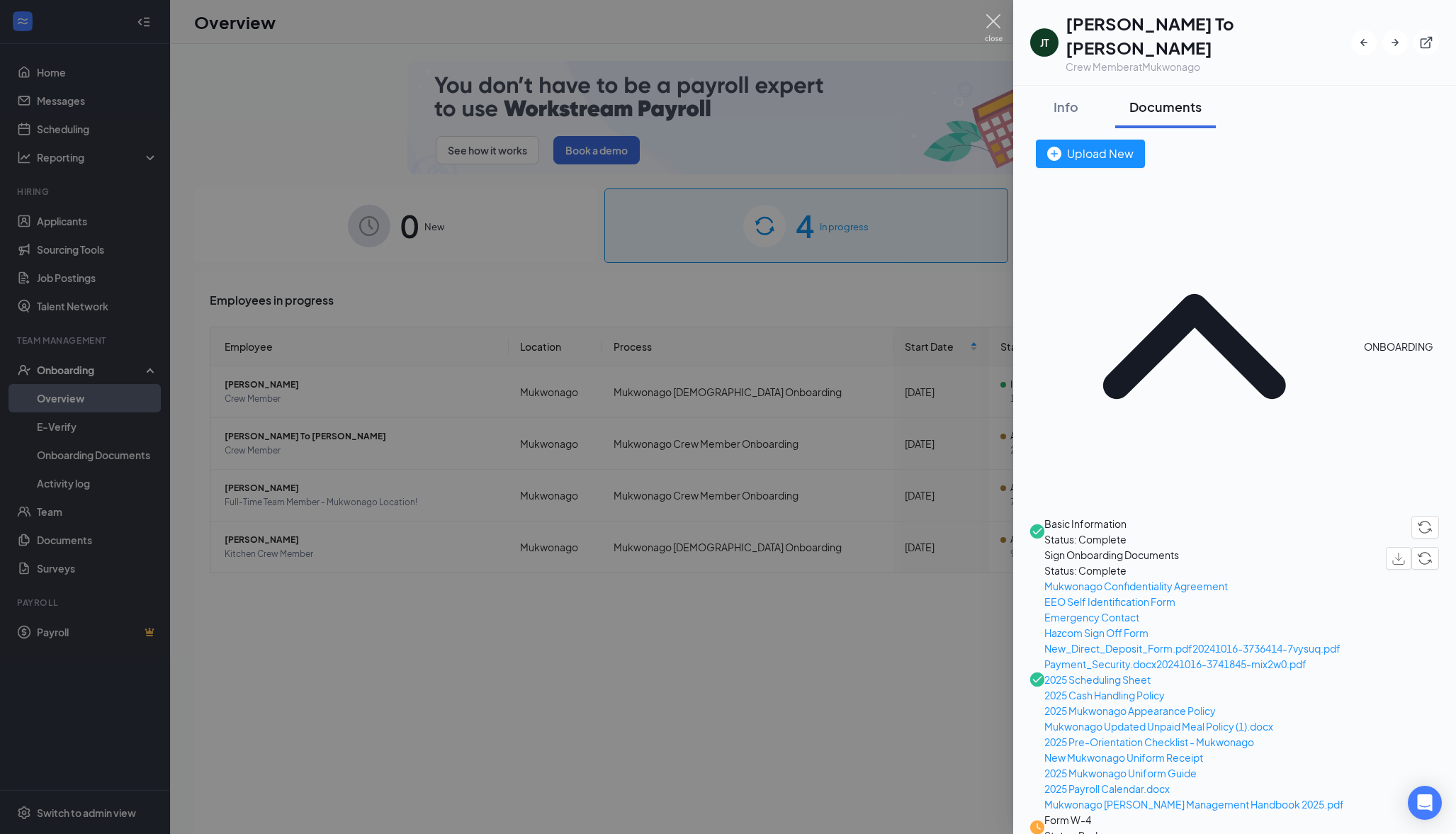
click at [985, 25] on img at bounding box center [993, 28] width 17 height 27
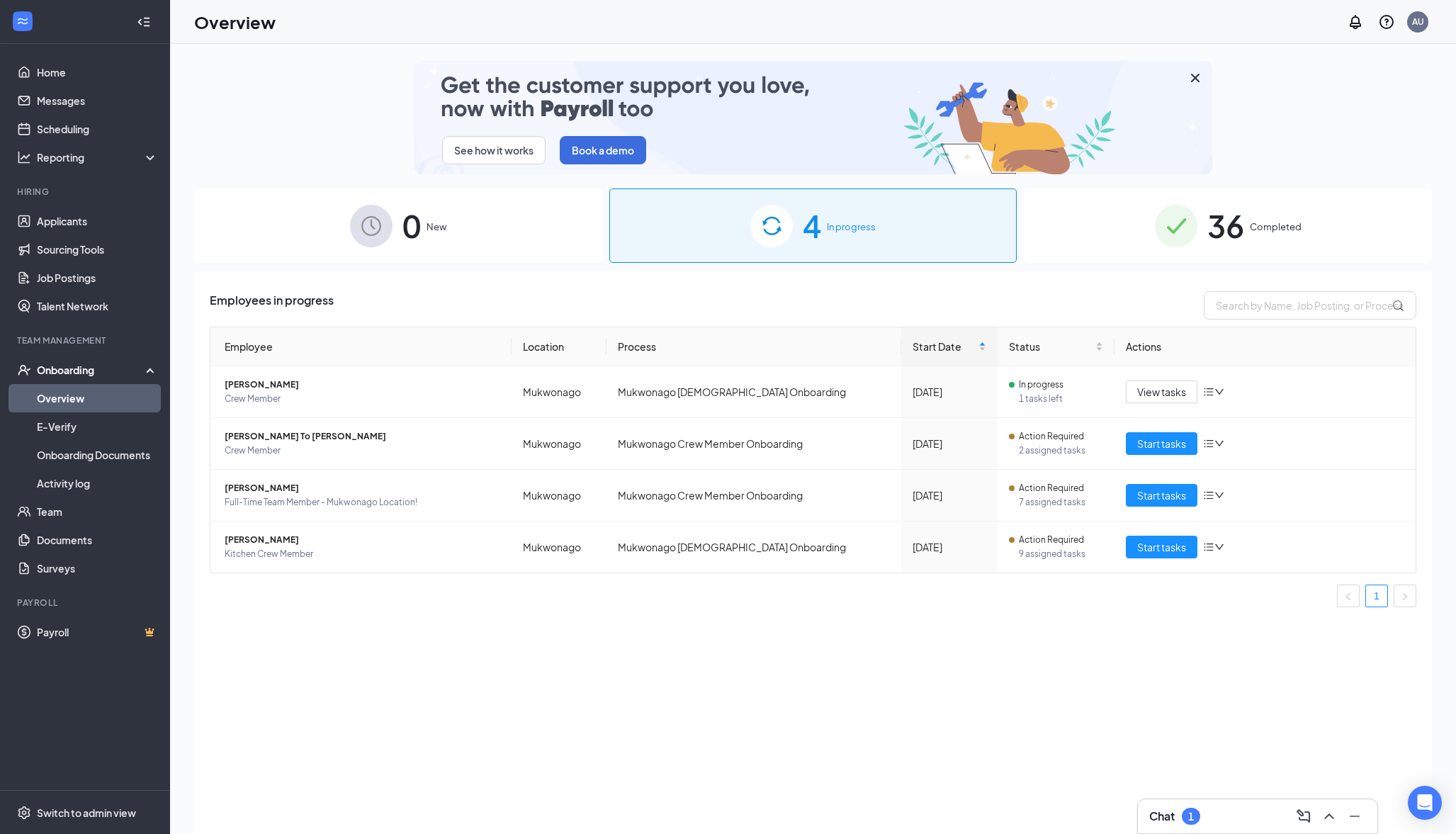
click at [1199, 815] on div "1" at bounding box center [1192, 816] width 18 height 17
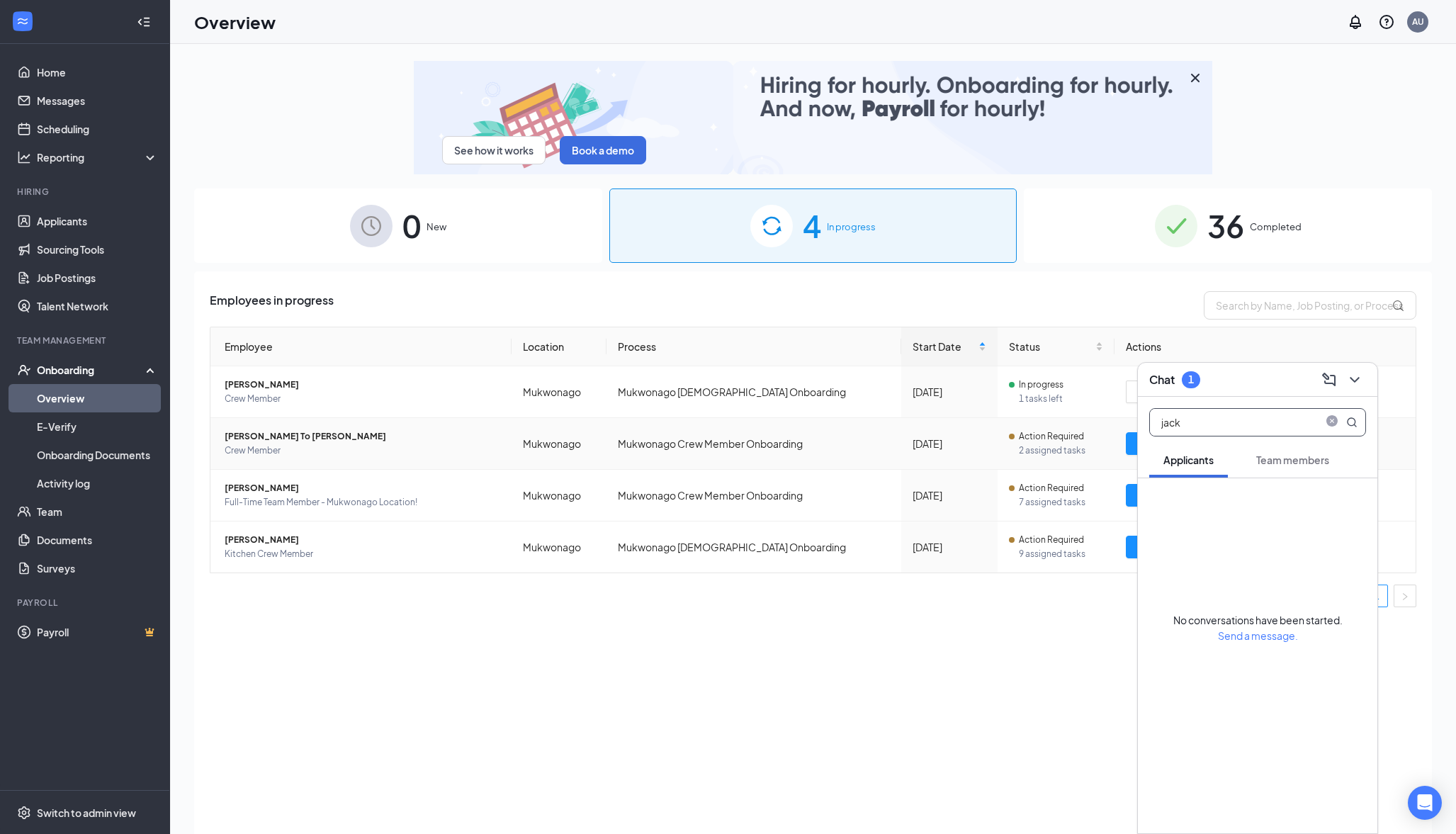
type input "jack"
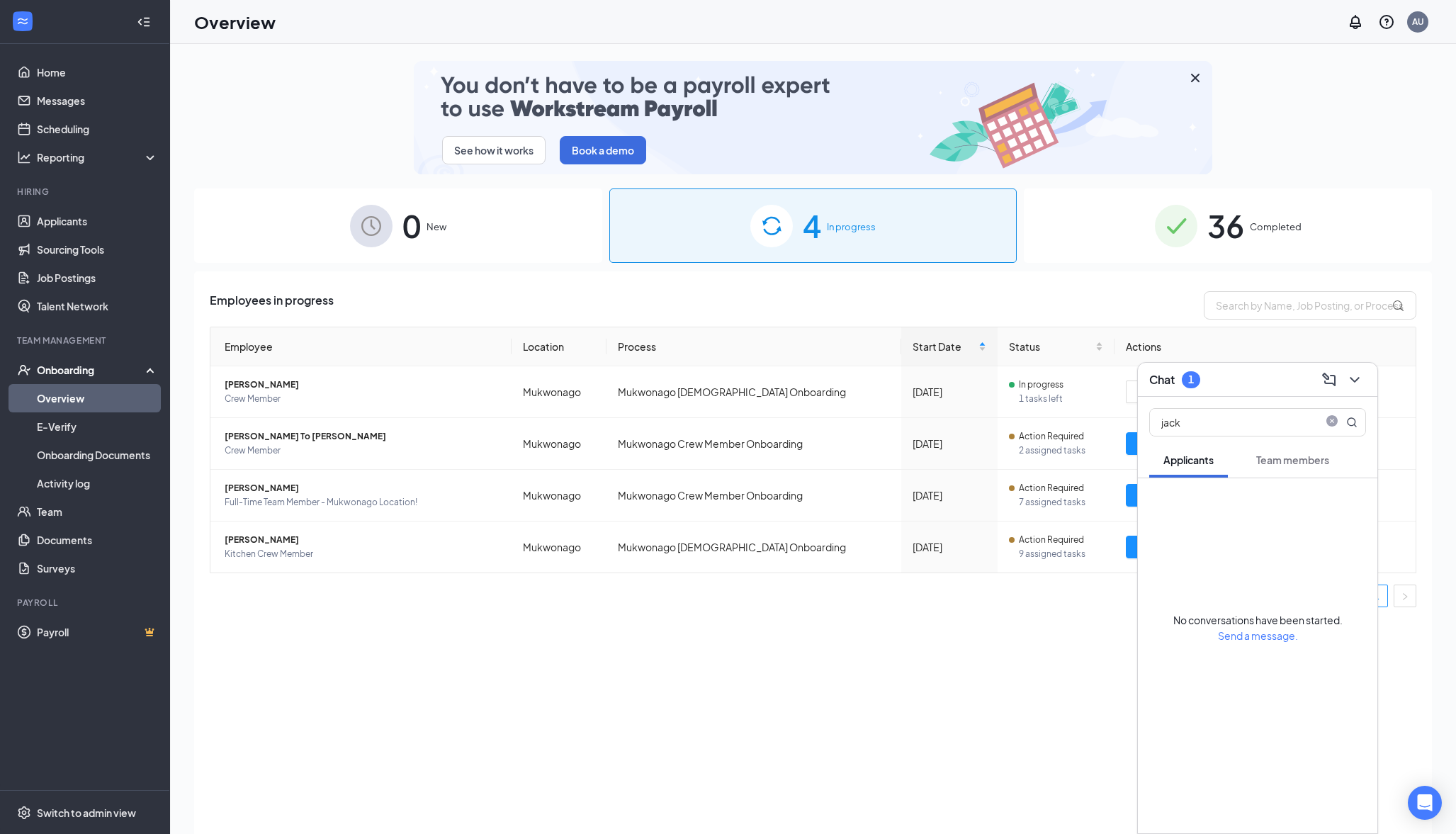
click at [1159, 516] on div "No conversations have been started. Send a message." at bounding box center [1258, 561] width 240 height 165
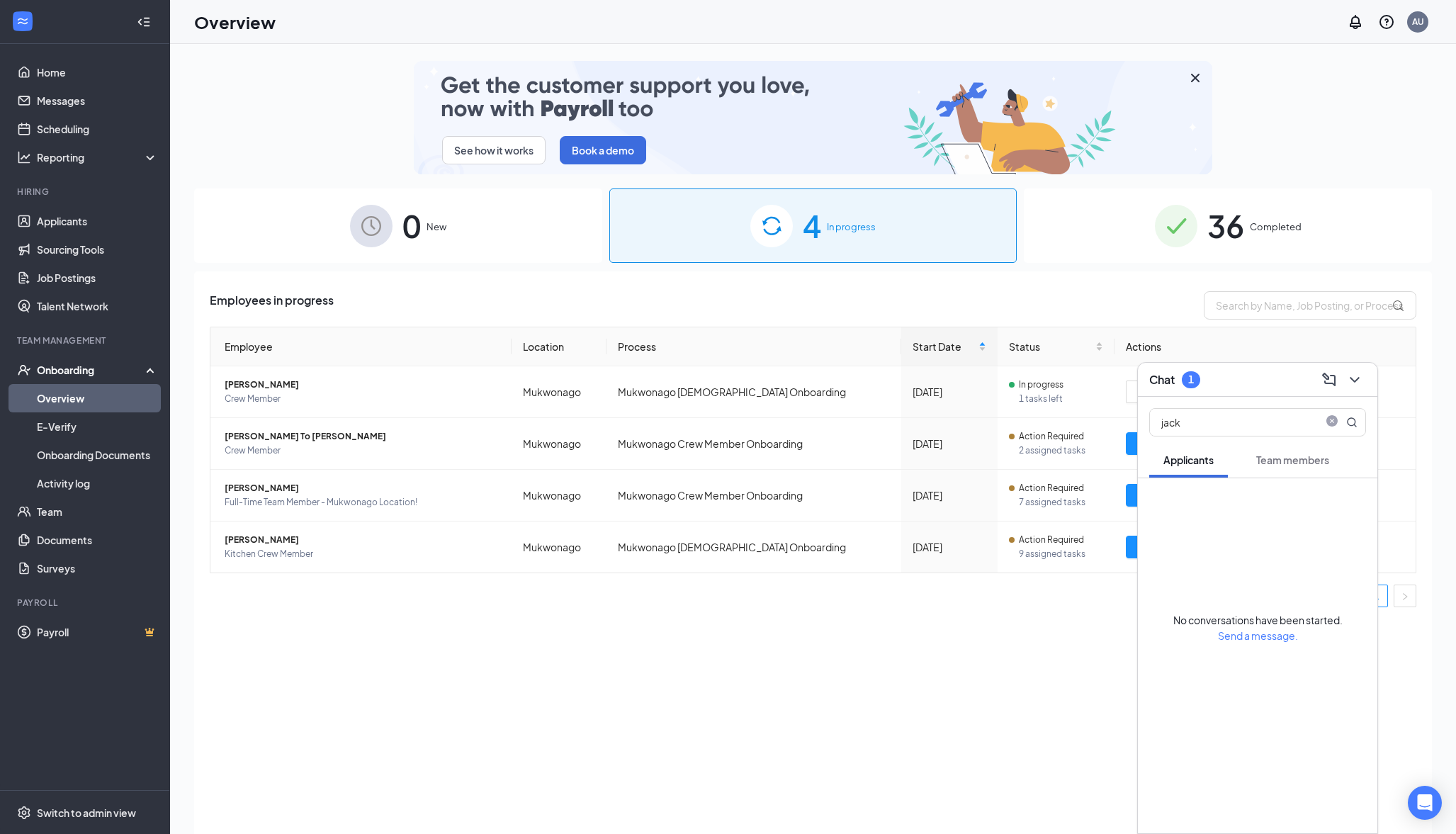
click at [1272, 468] on button "Team members" at bounding box center [1293, 460] width 102 height 35
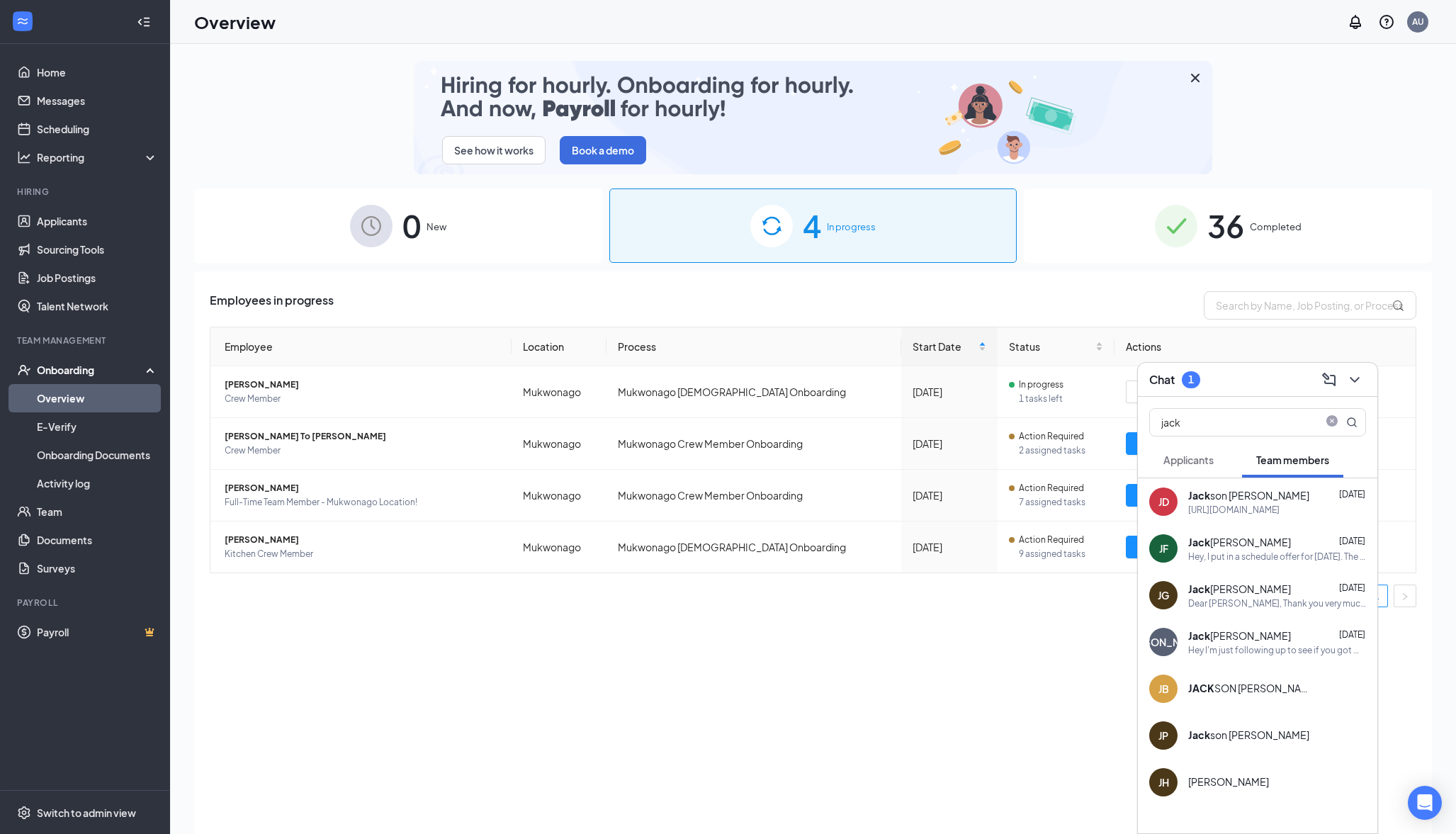
click at [1194, 494] on b "Jack" at bounding box center [1200, 495] width 22 height 13
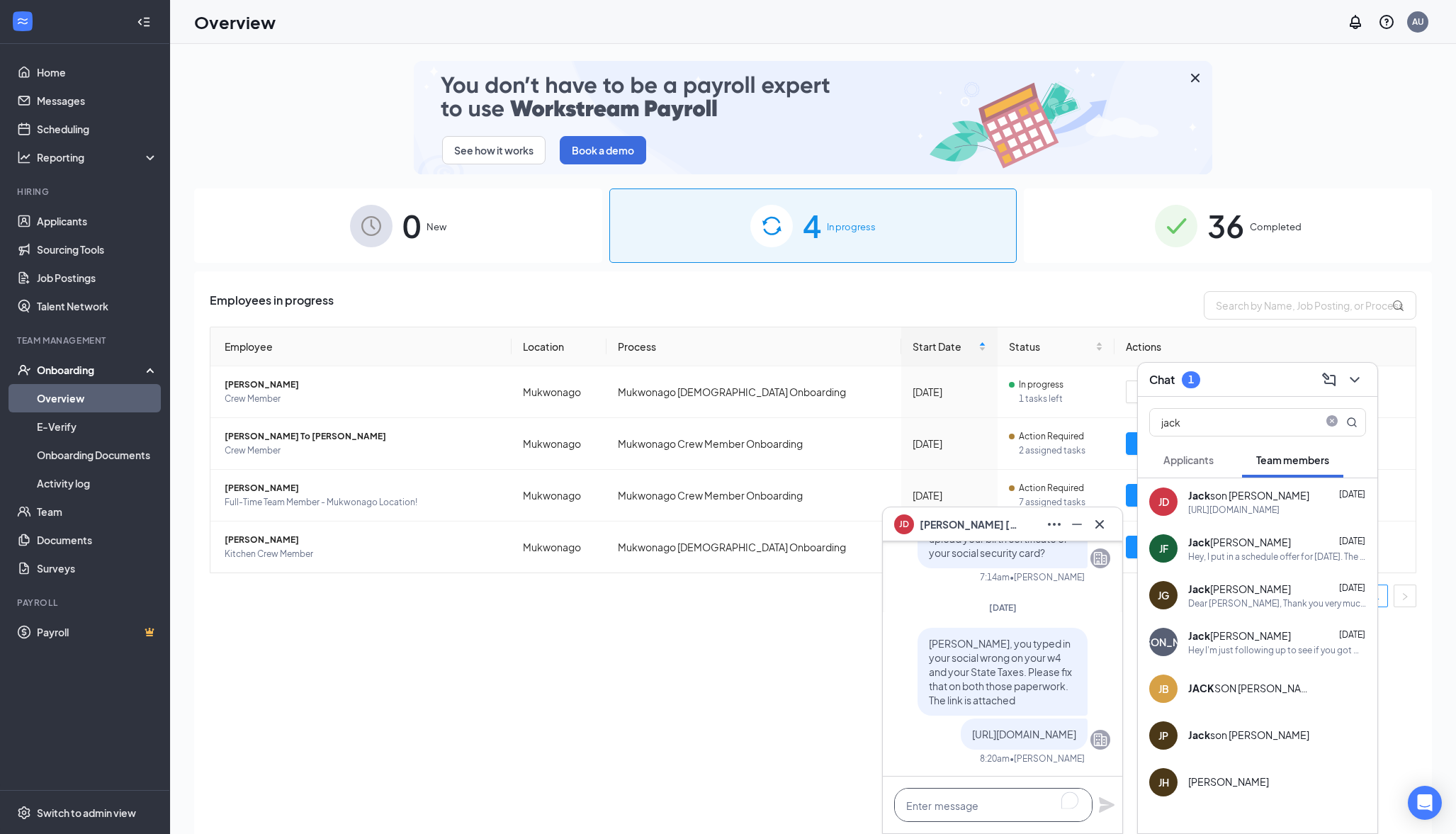
click at [992, 809] on textarea "To enrich screen reader interactions, please activate Accessibility in Grammarl…" at bounding box center [993, 804] width 198 height 34
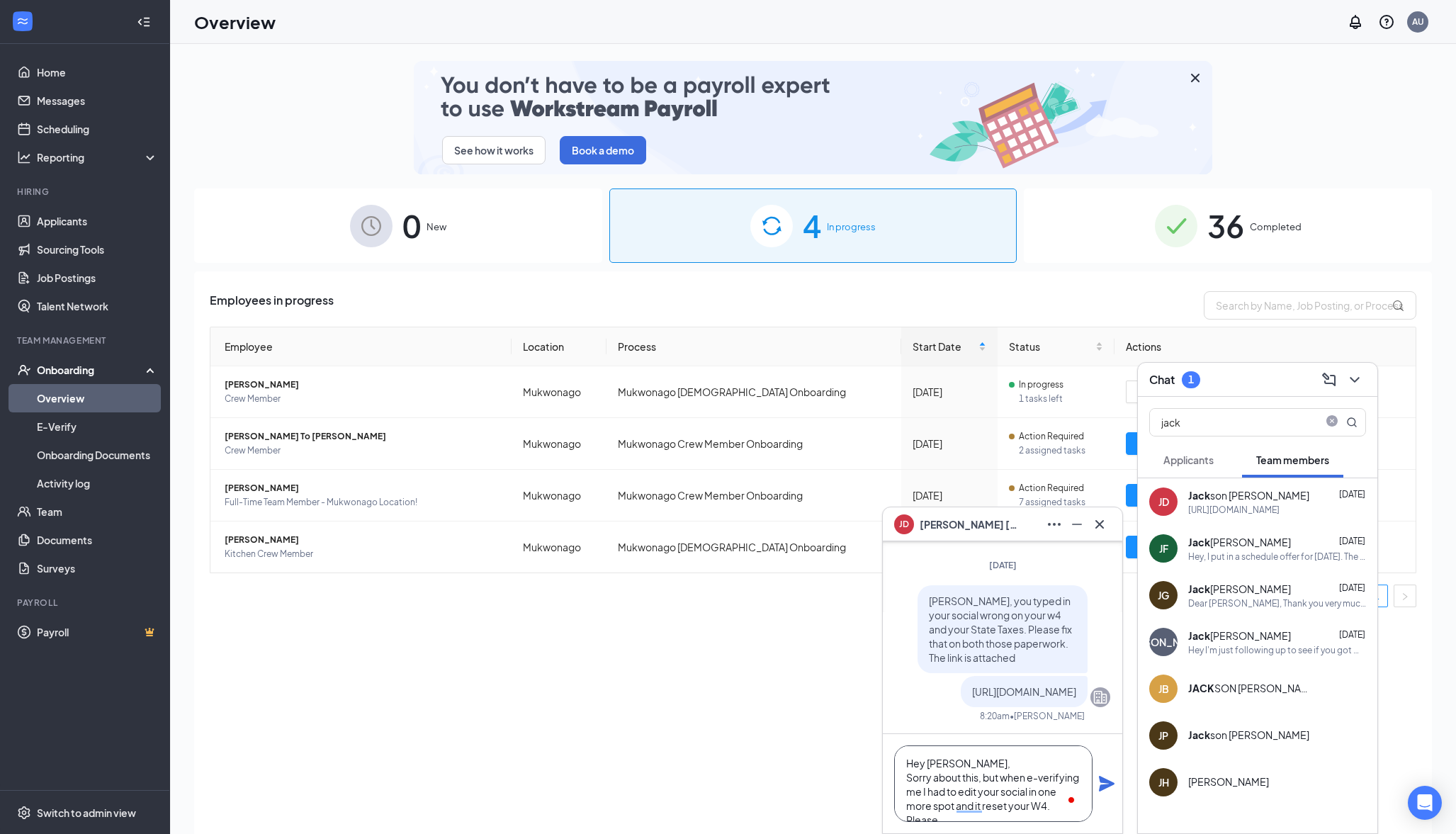
scroll to position [15, 0]
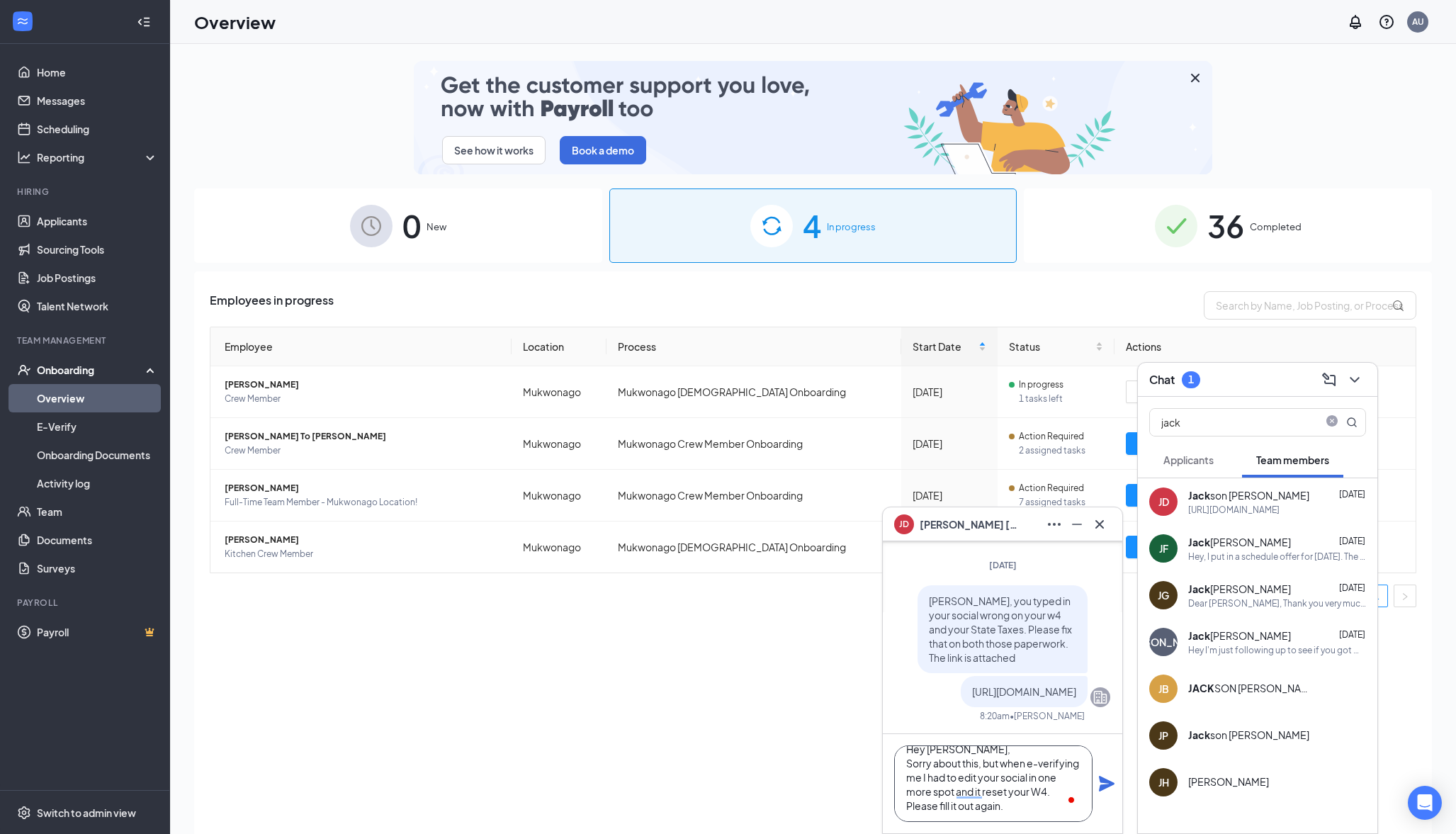
type textarea "Hey Jackson, Sorry about this, but when e-verifying me I had to edit your socia…"
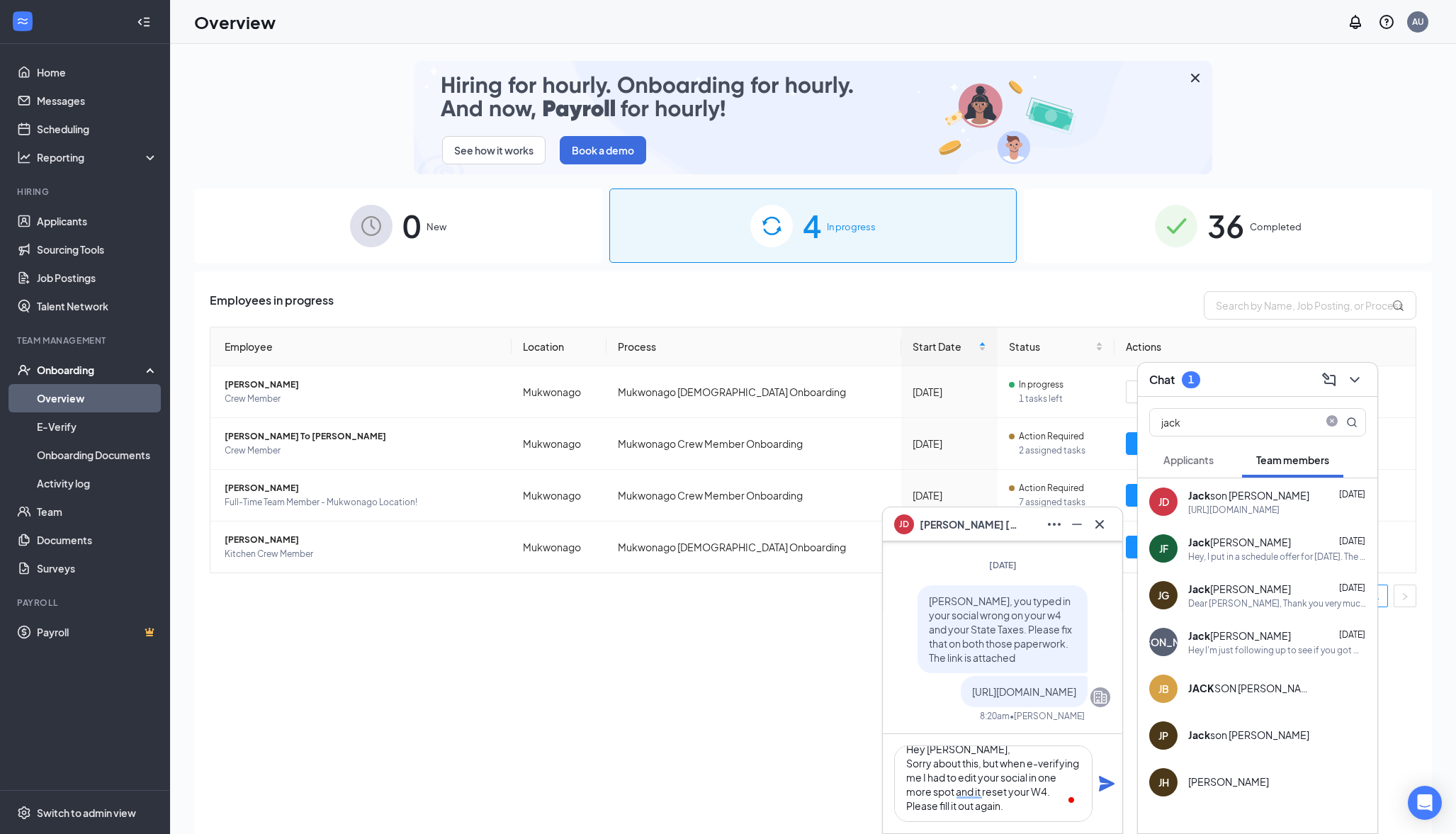
click at [1108, 789] on icon "Plane" at bounding box center [1107, 783] width 17 height 17
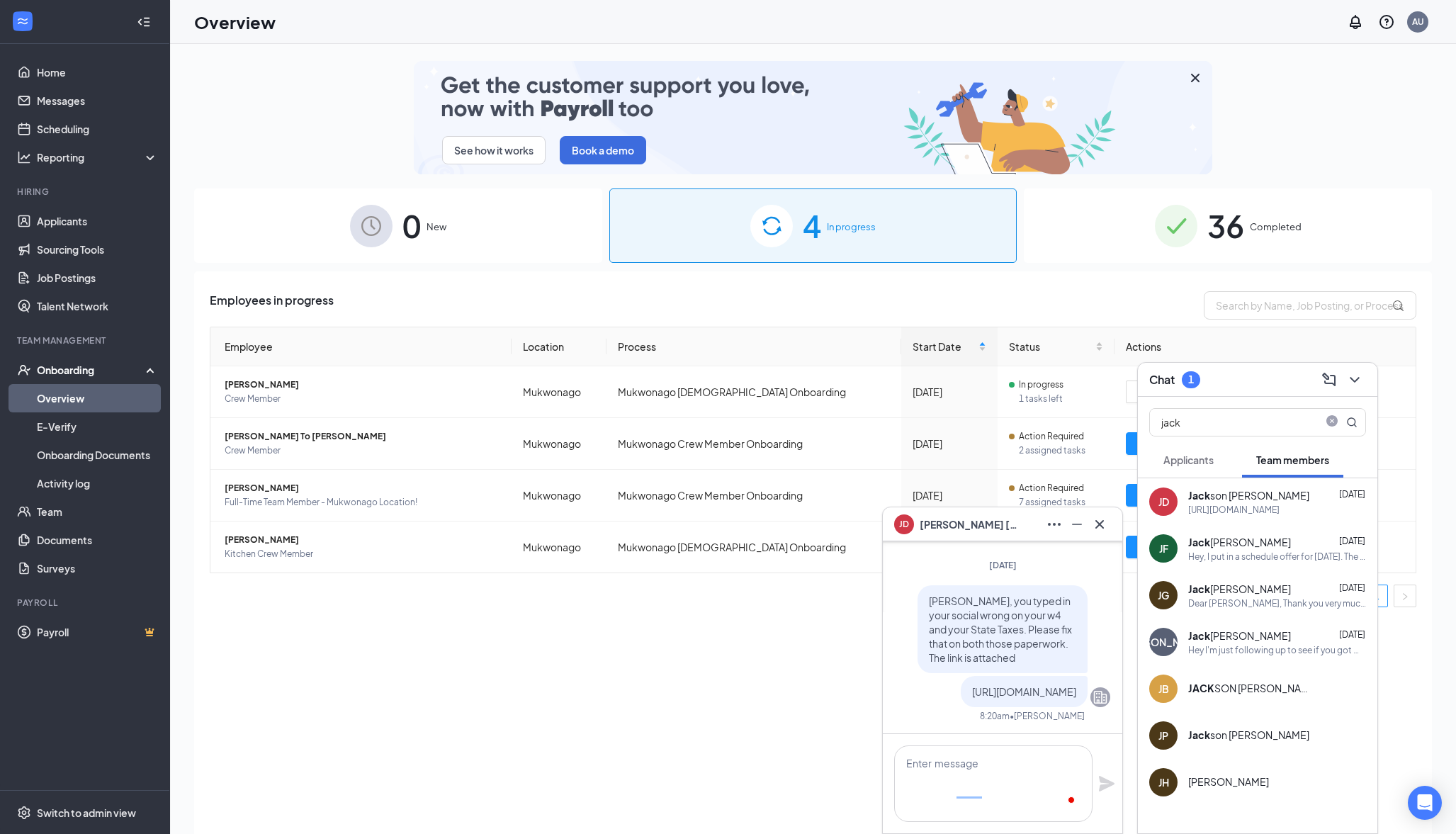
scroll to position [0, 0]
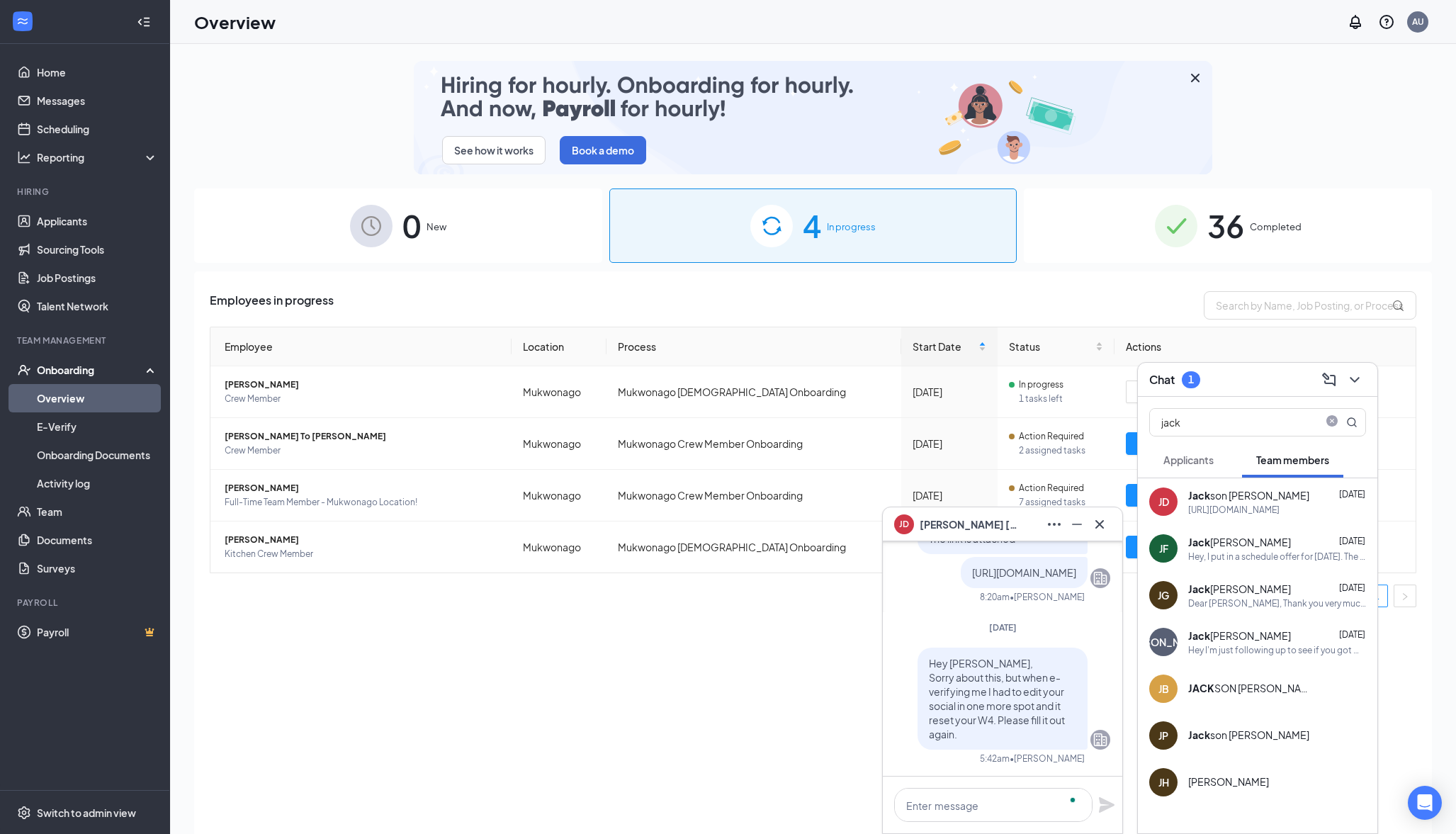
click at [754, 696] on div "Employees in progress Employee Location Process Start Date Status Actions Emma …" at bounding box center [813, 571] width 1238 height 598
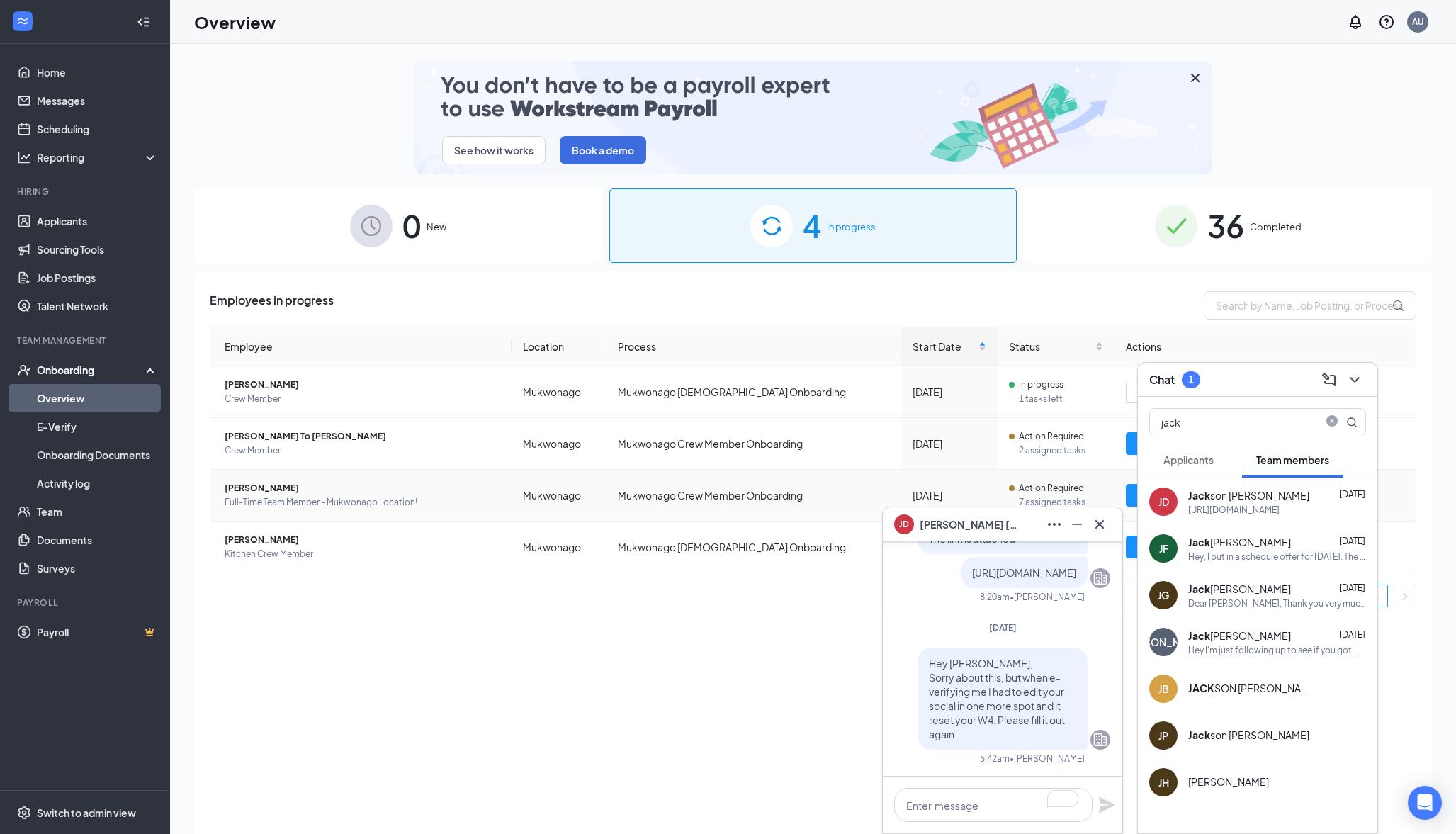
click at [333, 492] on span "[PERSON_NAME]" at bounding box center [362, 488] width 275 height 15
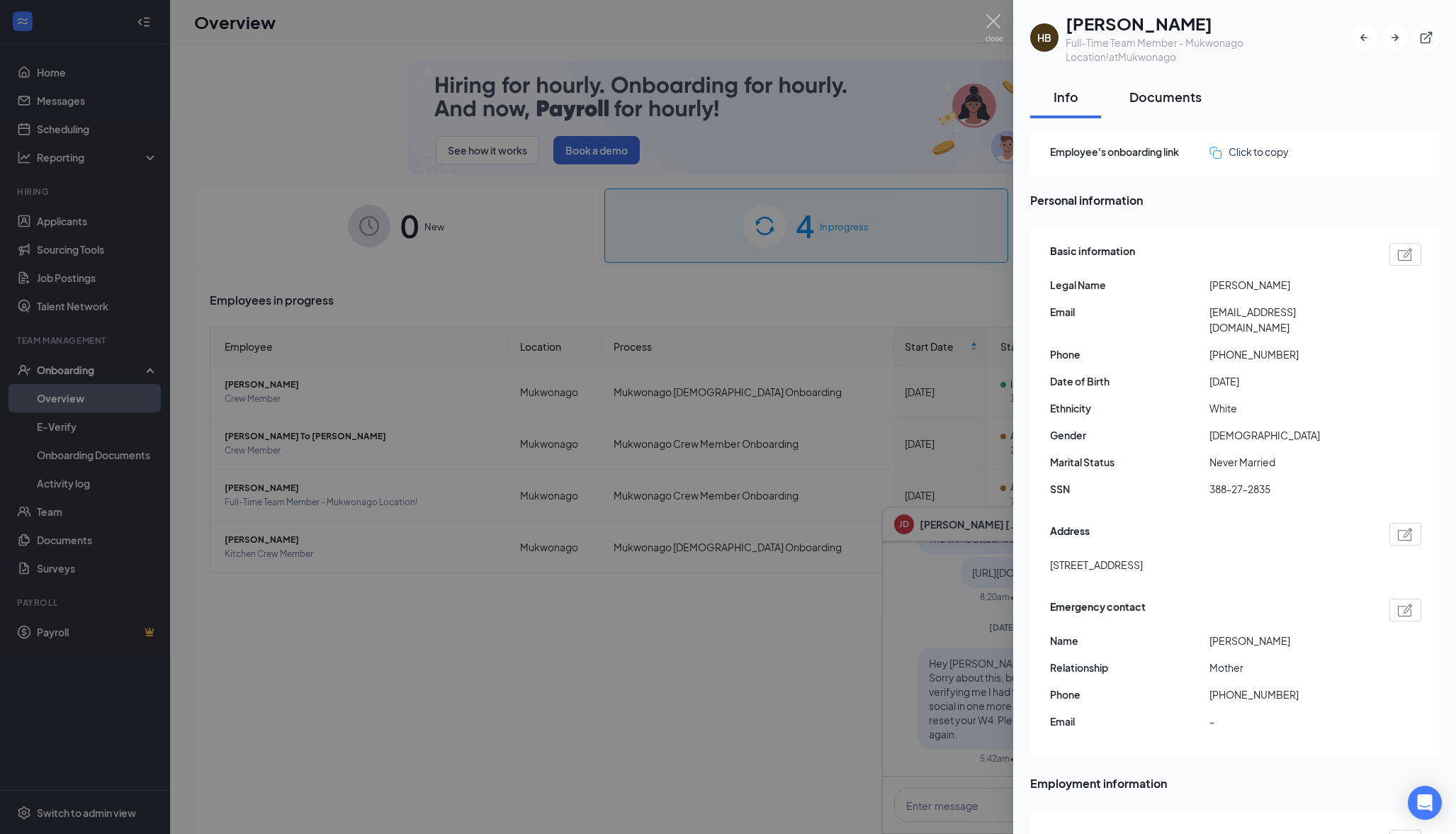
click at [1174, 95] on div "Documents" at bounding box center [1166, 96] width 73 height 17
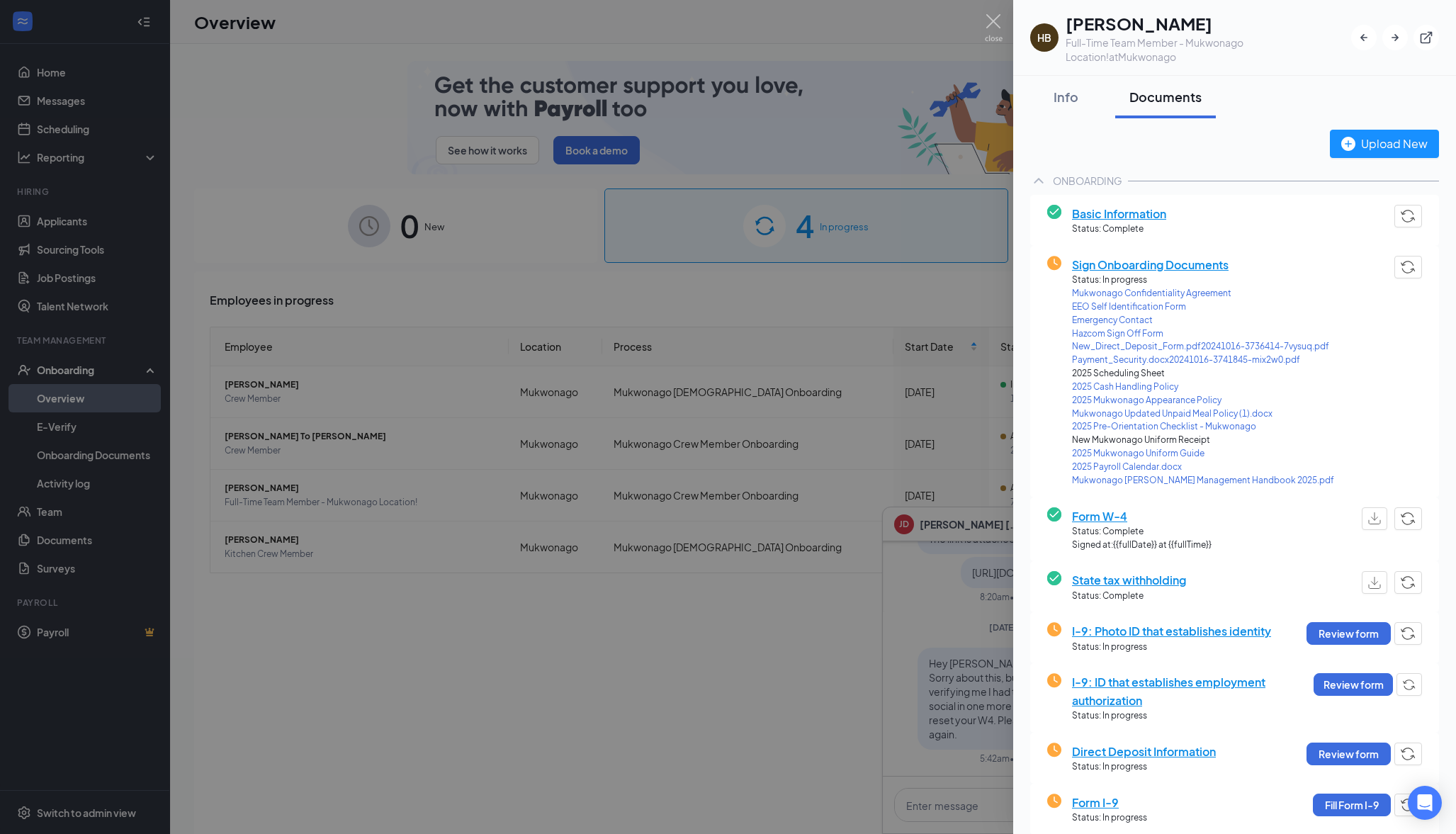
click at [1137, 259] on span "Sign Onboarding Documents" at bounding box center [1203, 263] width 262 height 17
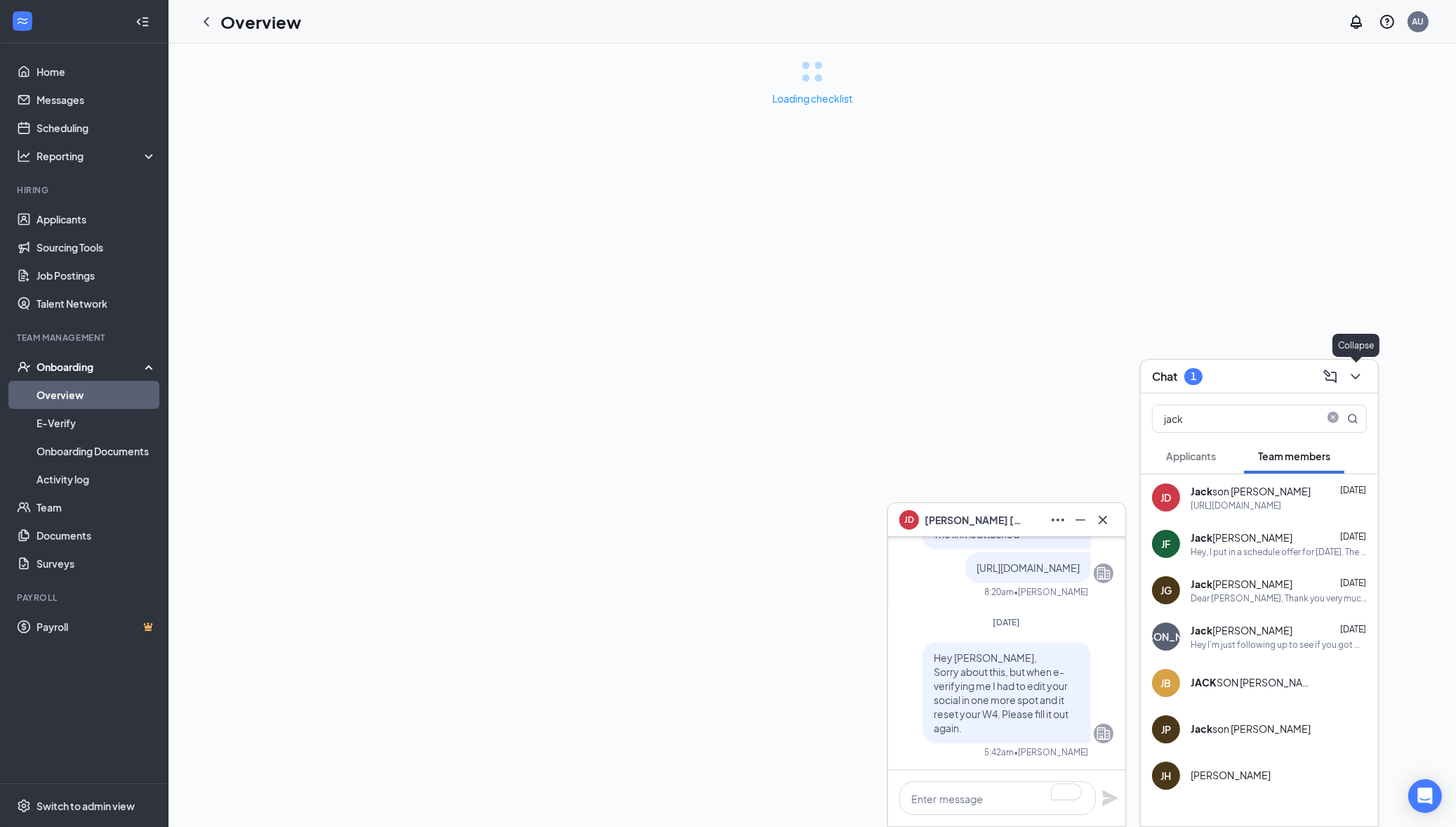
click at [1367, 370] on div "Chat 1" at bounding box center [1260, 376] width 238 height 33
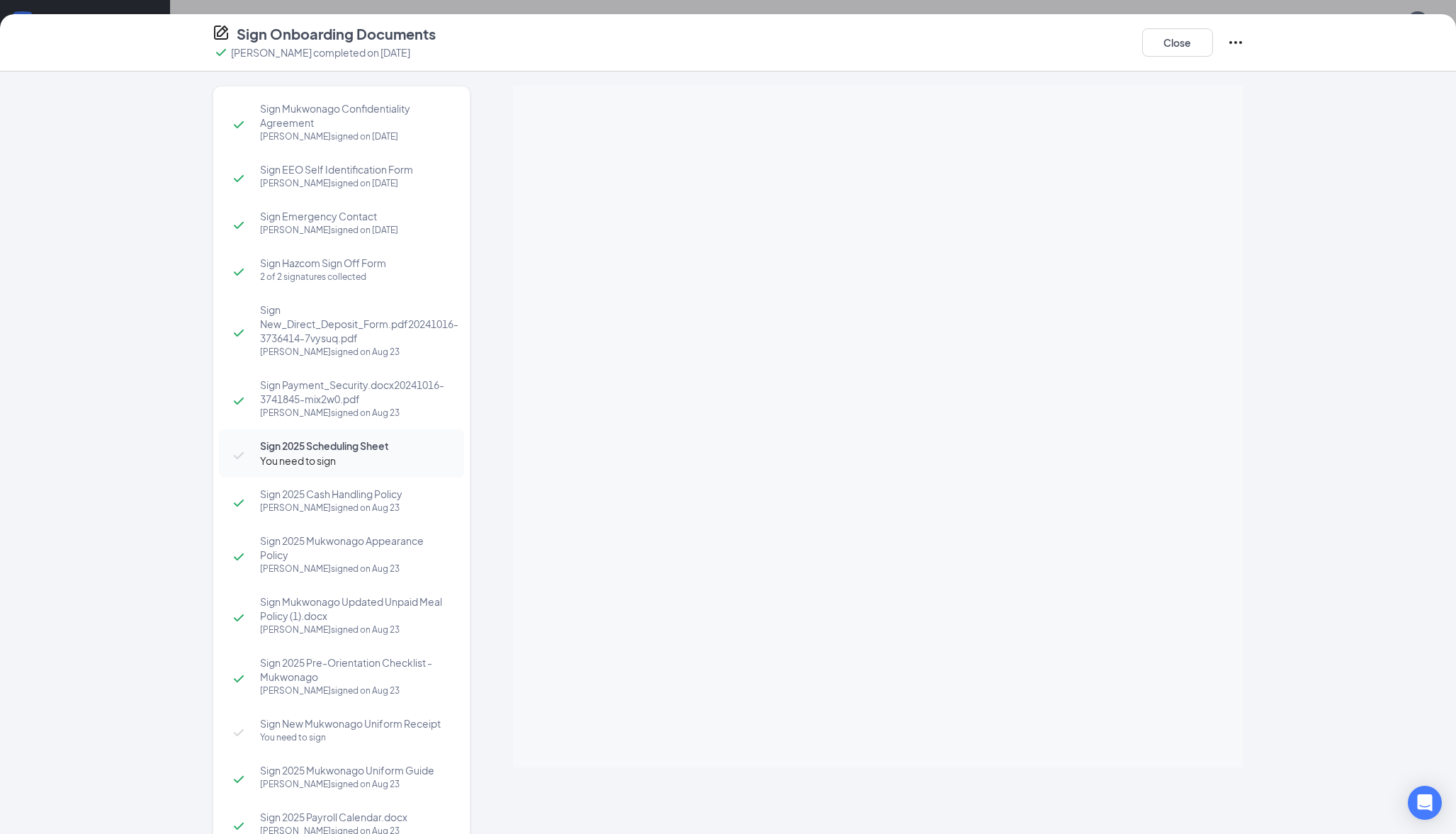
click at [1252, 50] on div "Sign Onboarding Documents Haley Banaszak completed on Aug 22, 2025 Close" at bounding box center [729, 43] width 1089 height 37
click at [1233, 43] on icon "Ellipses" at bounding box center [1235, 42] width 17 height 17
click at [1247, 78] on p "Select which documents need to be completed again" at bounding box center [1341, 92] width 190 height 28
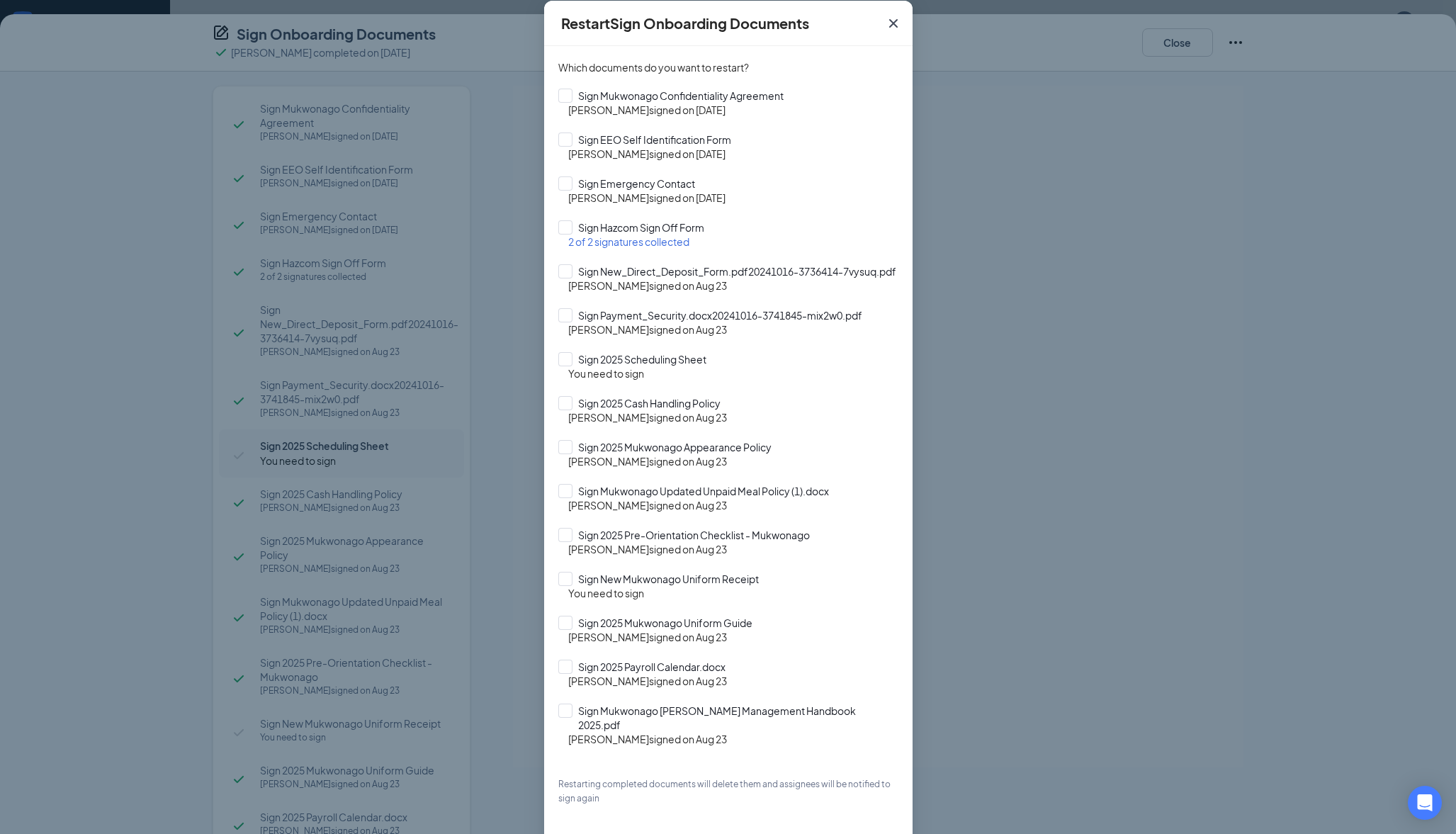
scroll to position [70, 0]
click at [560, 383] on div "Which documents do you want to restart? Sign Mukwonago Confidentiality Agreemen…" at bounding box center [728, 432] width 340 height 745
click at [563, 366] on input "Sign 2025 Scheduling Sheet" at bounding box center [728, 360] width 340 height 15
checkbox input "true"
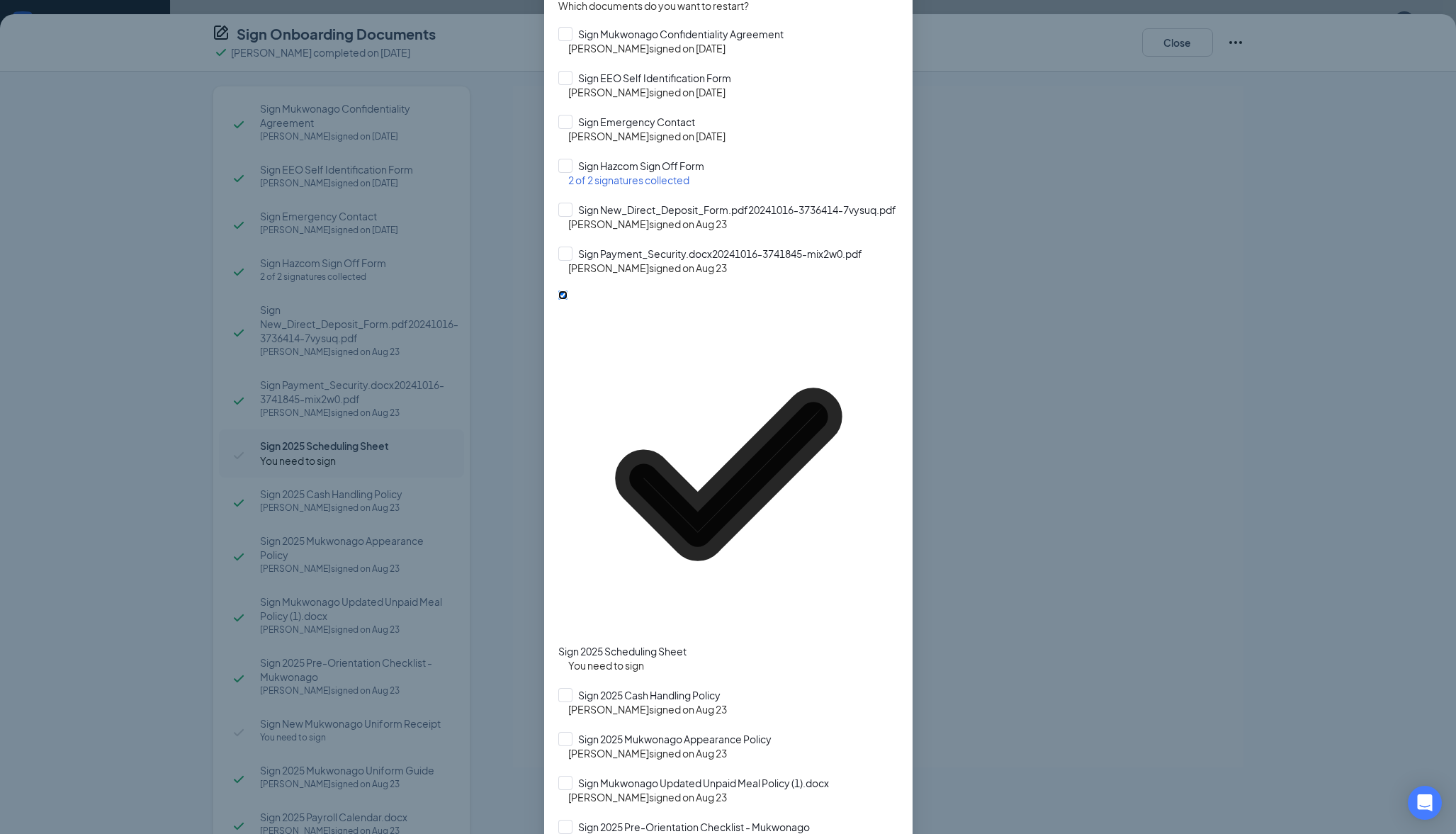
scroll to position [134, 0]
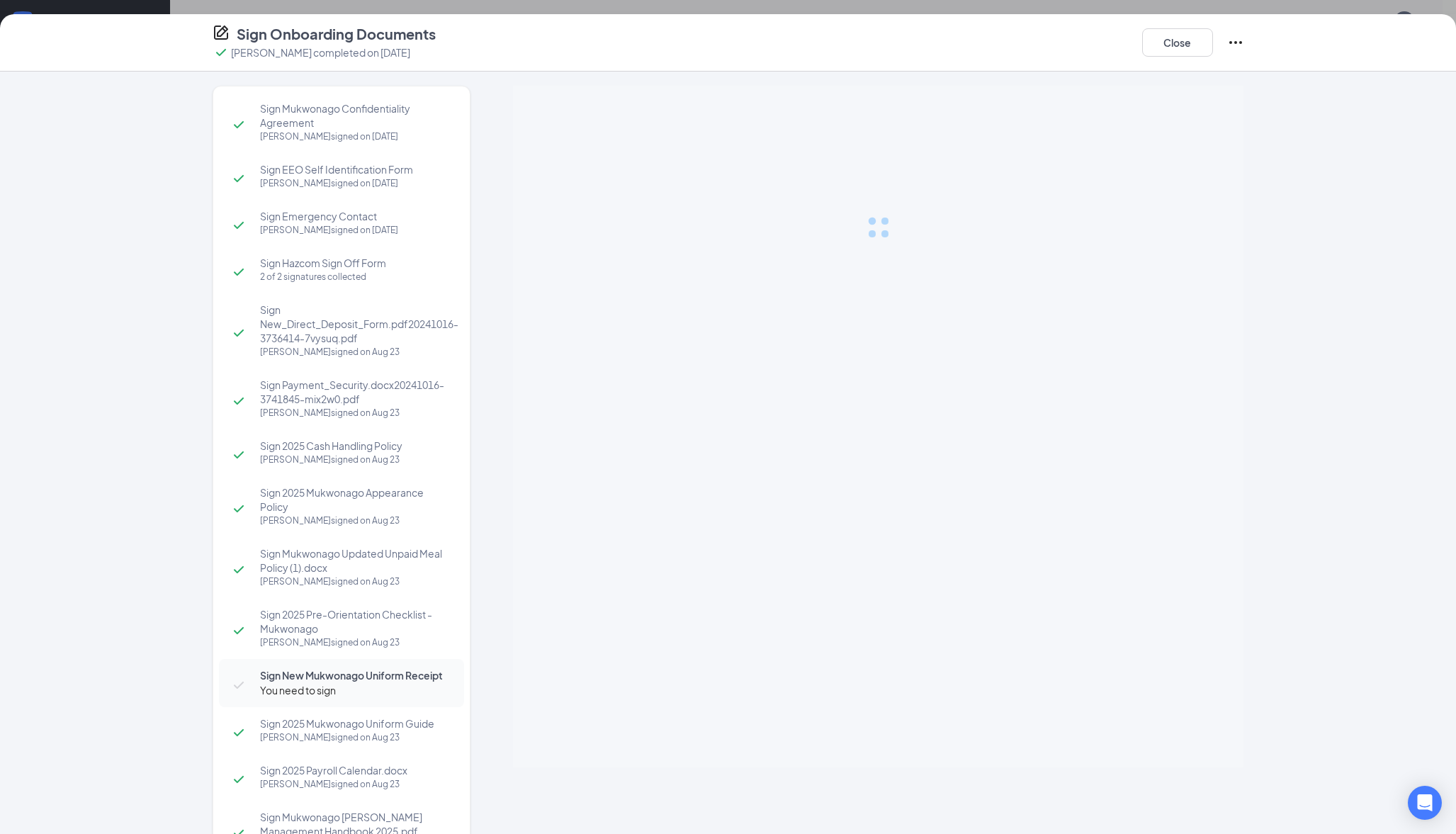
scroll to position [63, 0]
click at [1185, 46] on button "Close" at bounding box center [1178, 42] width 71 height 28
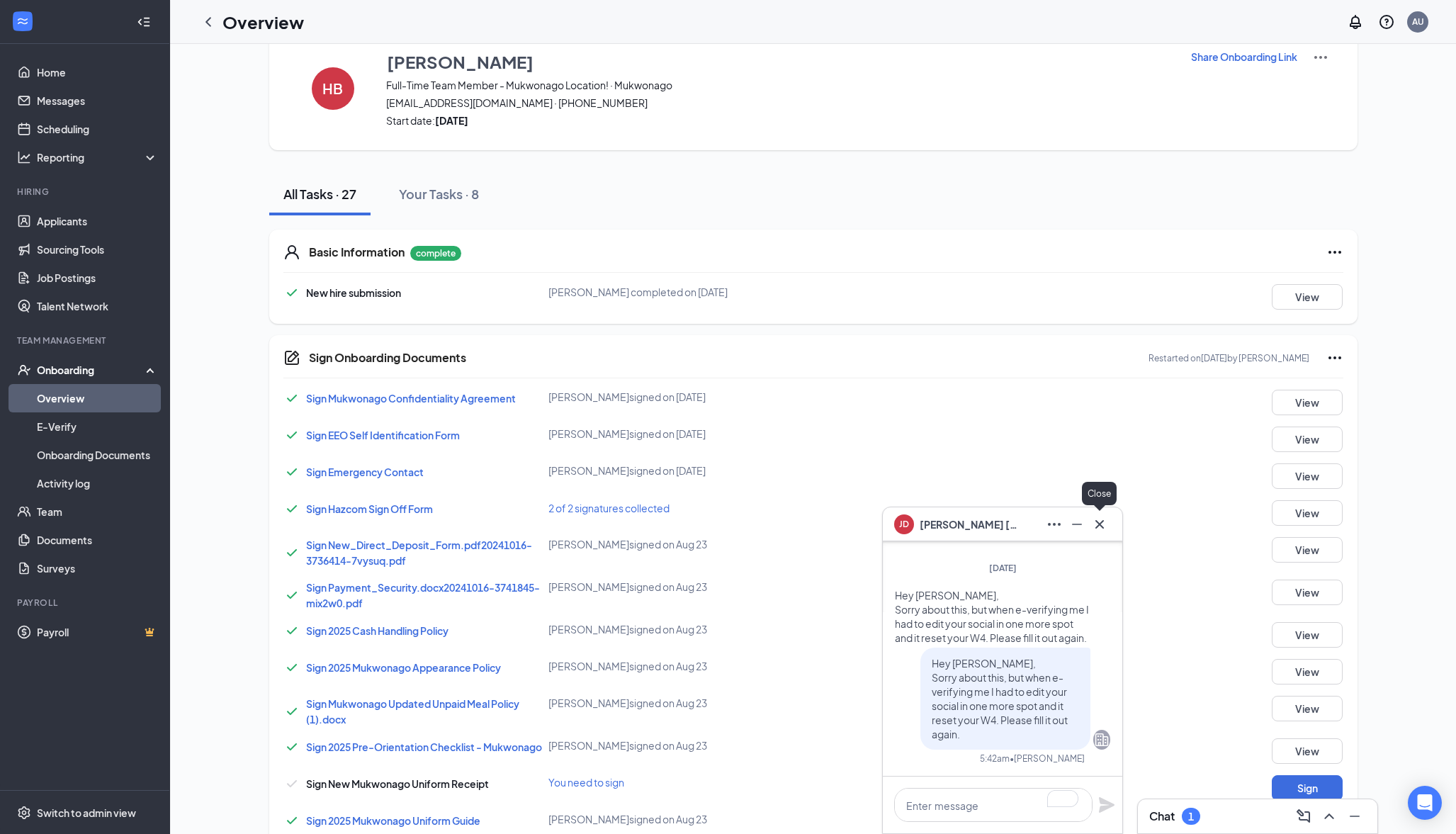
click at [1092, 527] on icon "Cross" at bounding box center [1100, 524] width 17 height 17
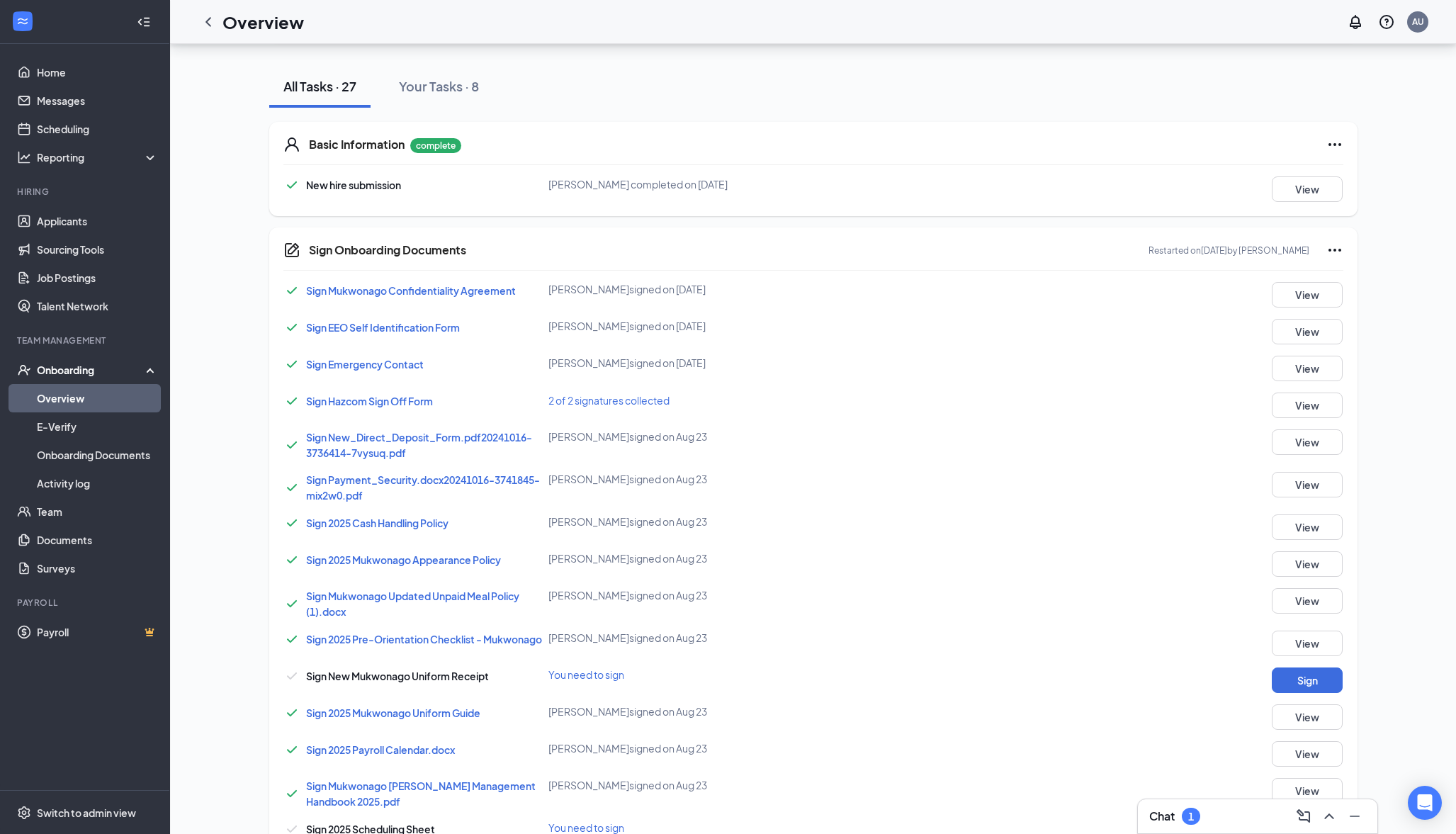
scroll to position [185, 0]
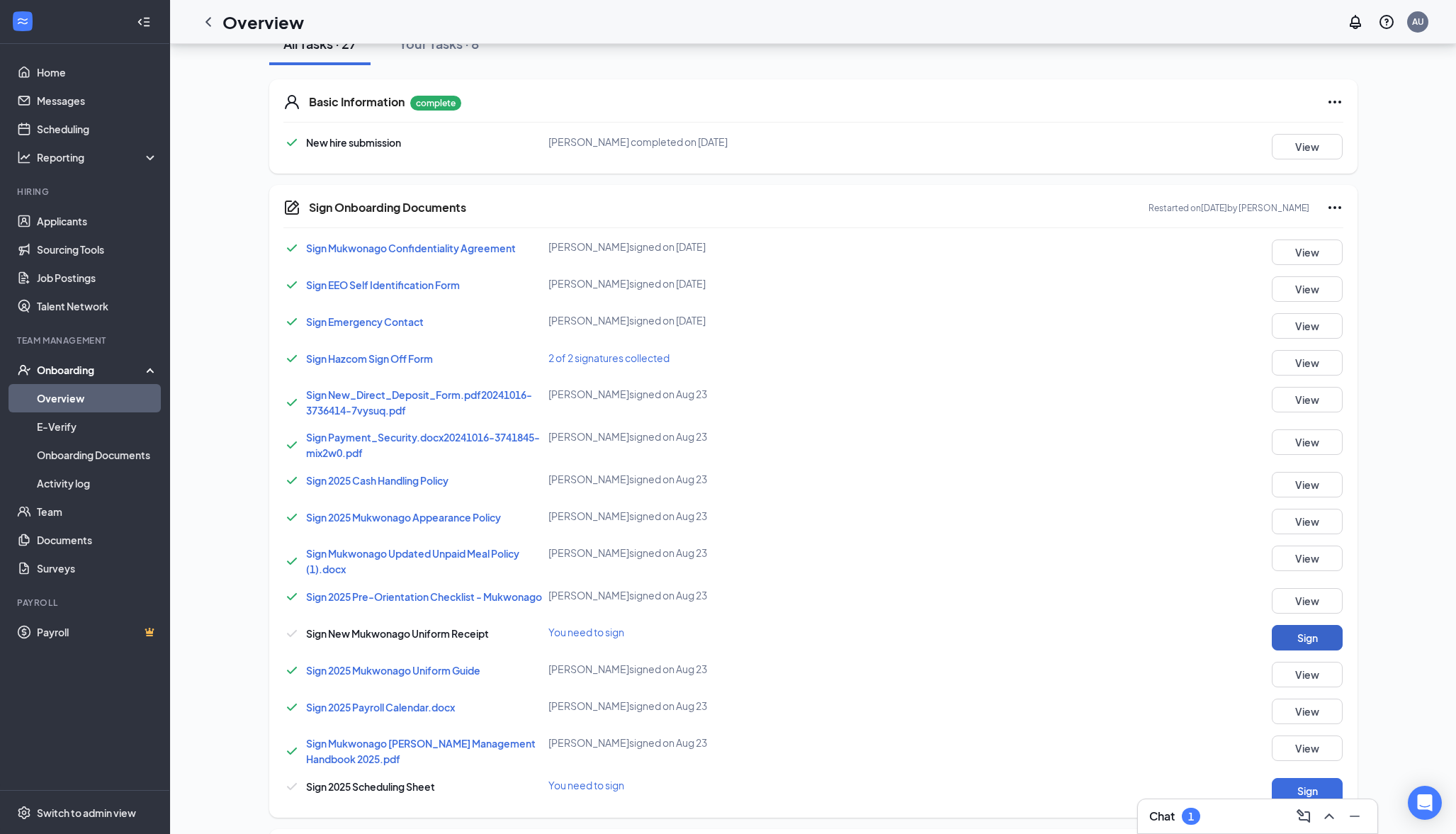
click at [1291, 637] on button "Sign" at bounding box center [1308, 638] width 71 height 25
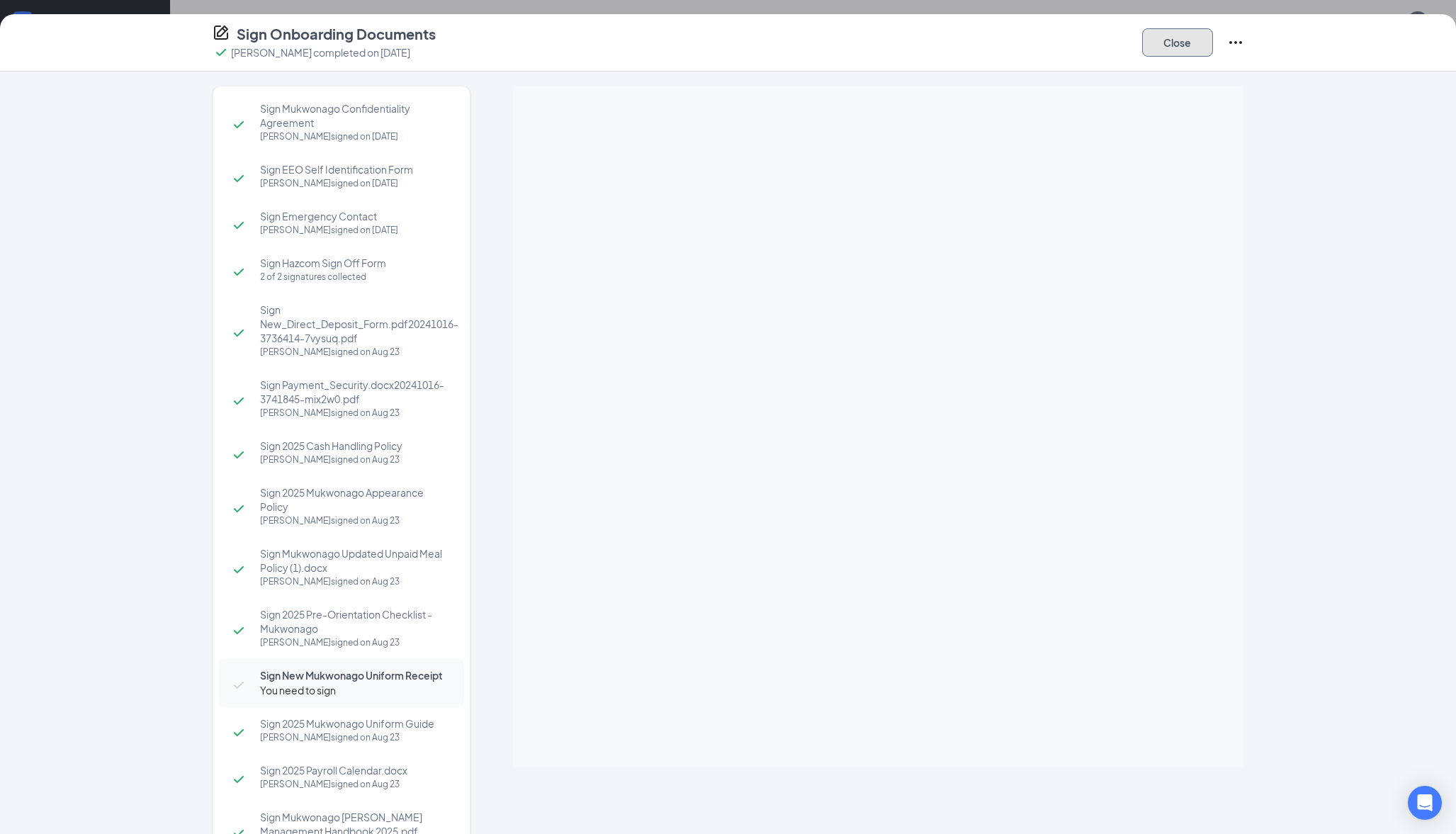
click at [1183, 53] on button "Close" at bounding box center [1178, 42] width 71 height 28
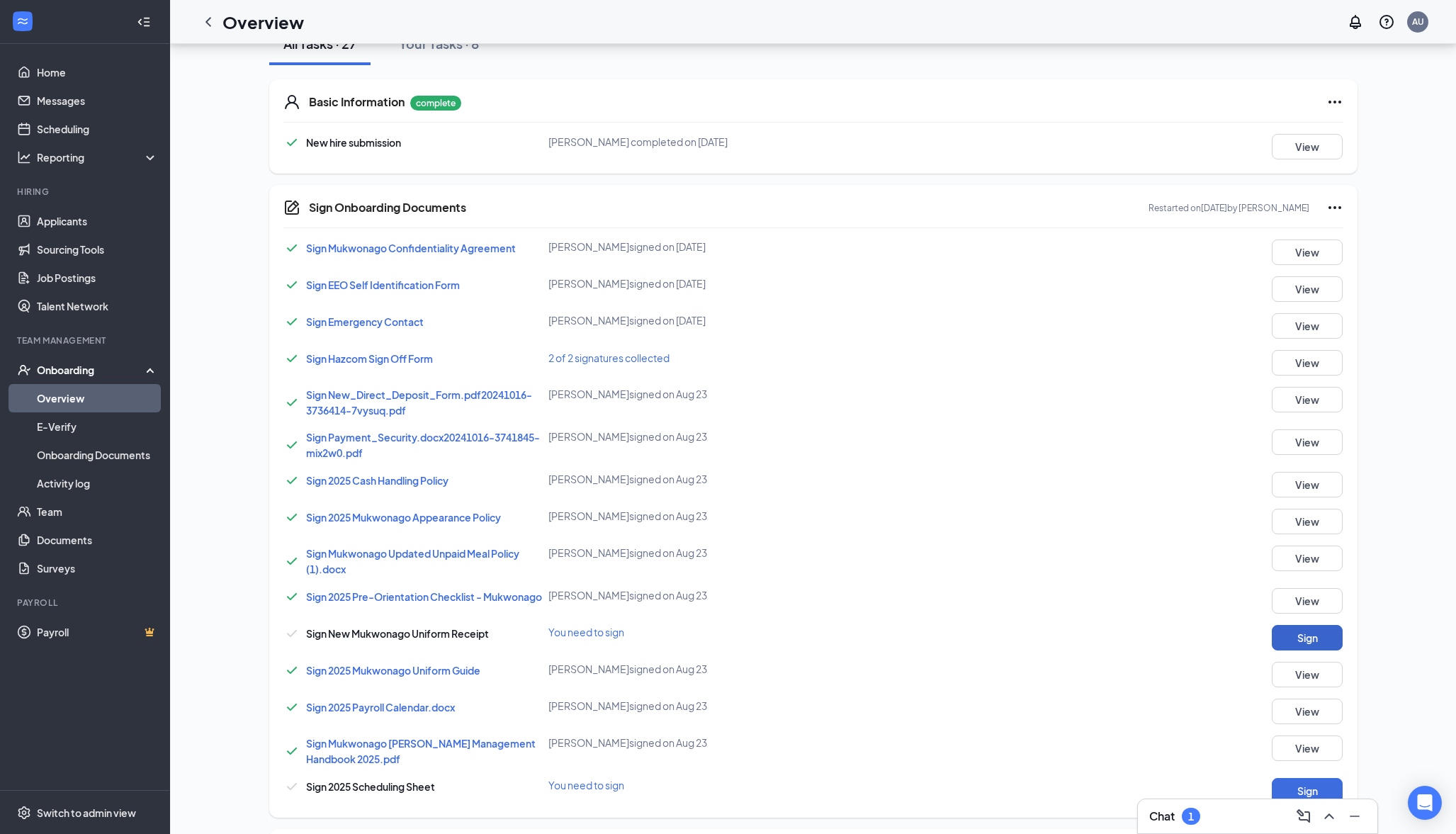
drag, startPoint x: 1286, startPoint y: 624, endPoint x: 1310, endPoint y: 640, distance: 28.8
click at [1310, 640] on button "Sign" at bounding box center [1308, 638] width 71 height 25
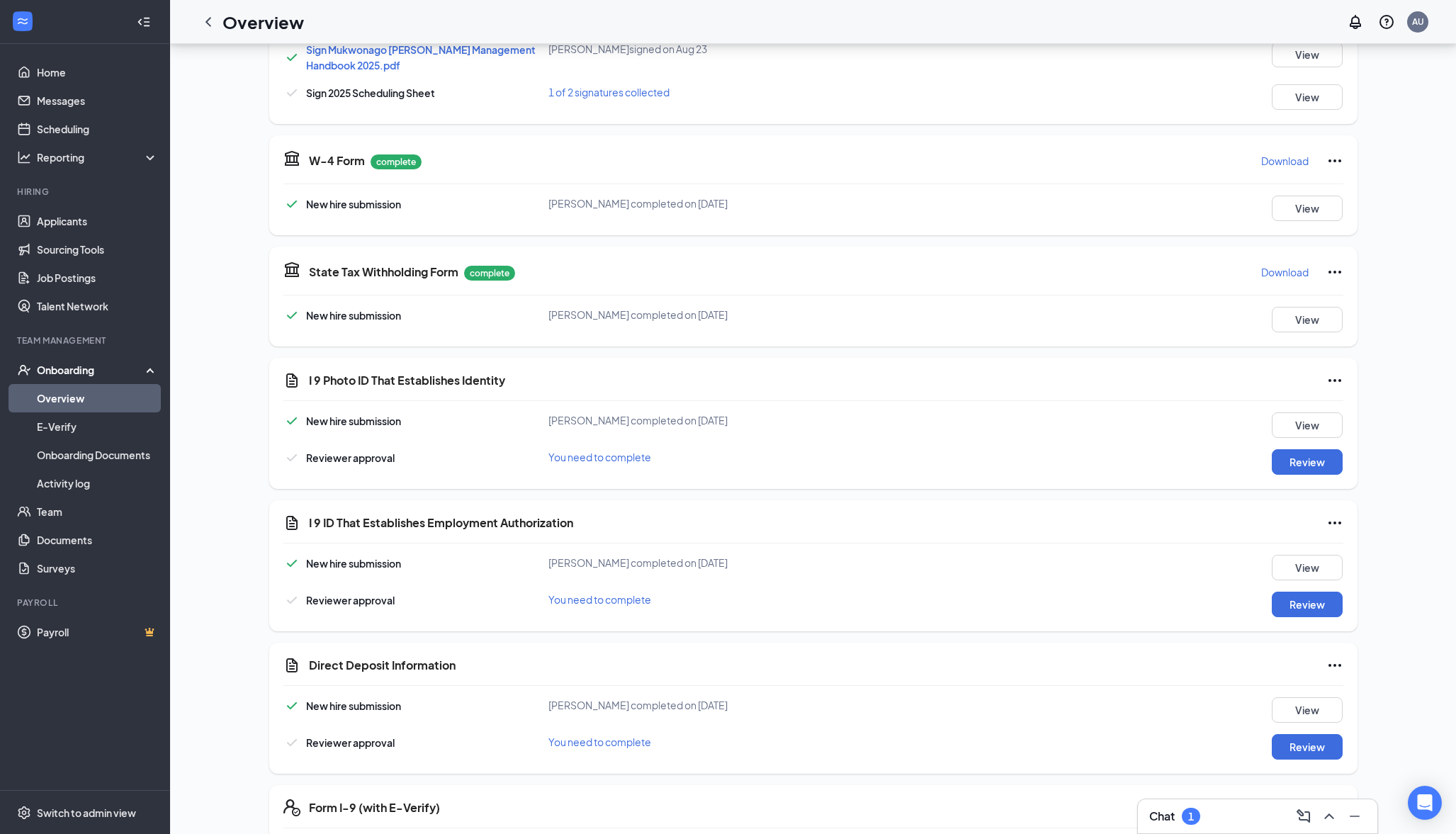
scroll to position [903, 0]
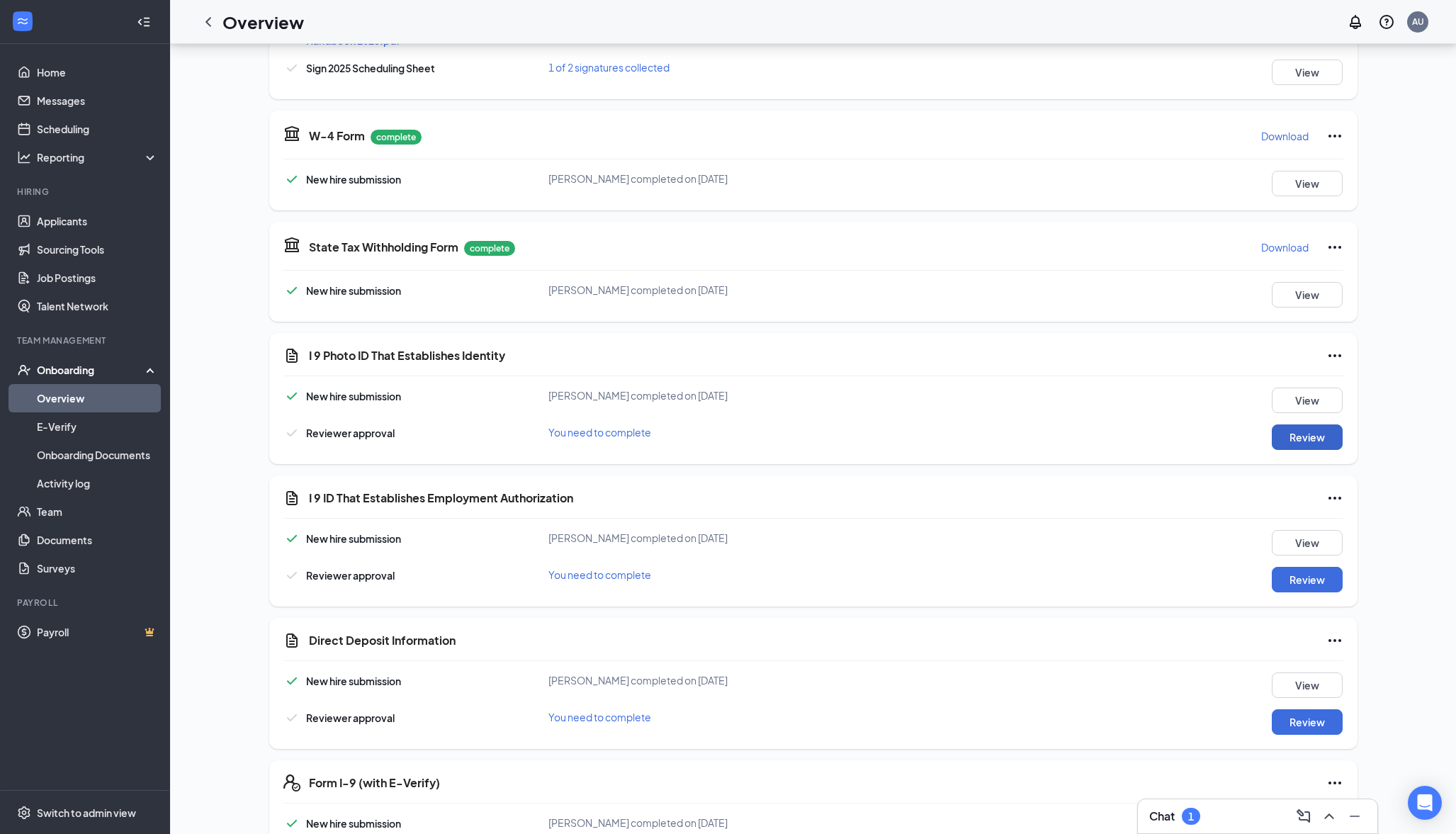
click at [1282, 425] on button "Review" at bounding box center [1308, 437] width 71 height 25
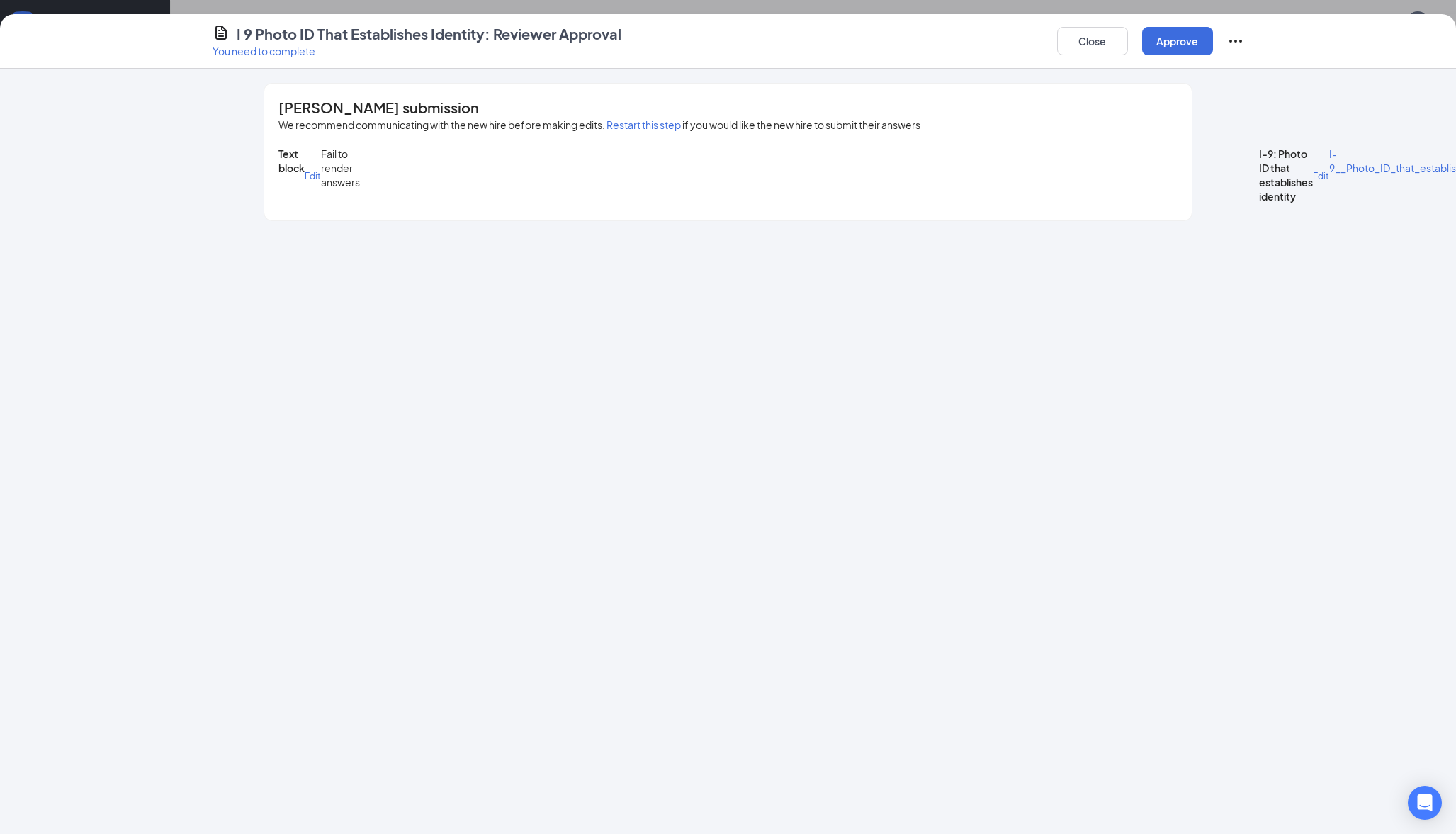
click at [1179, 50] on button "Approve" at bounding box center [1178, 41] width 71 height 28
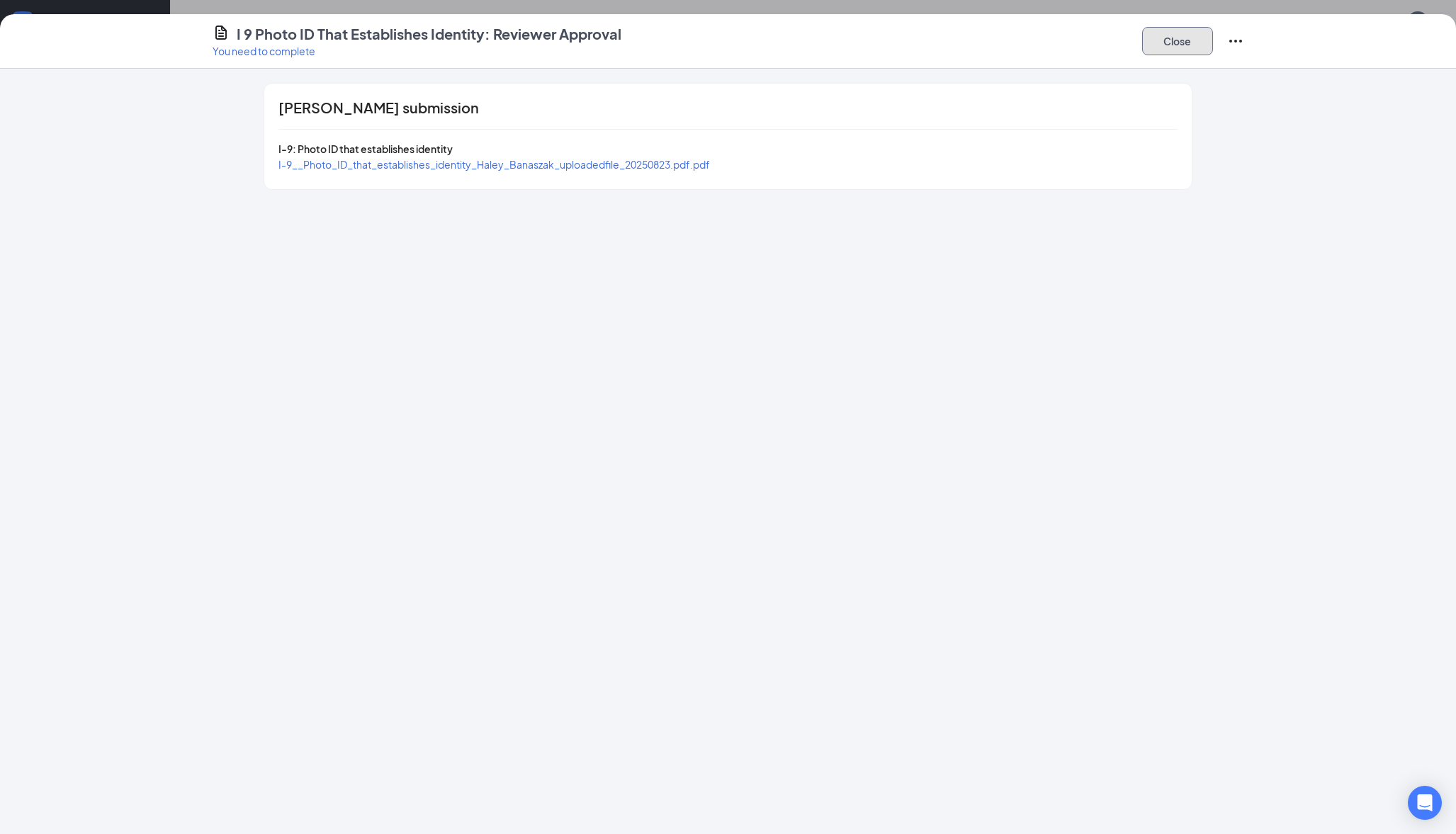
click at [1171, 42] on button "Close" at bounding box center [1178, 41] width 71 height 28
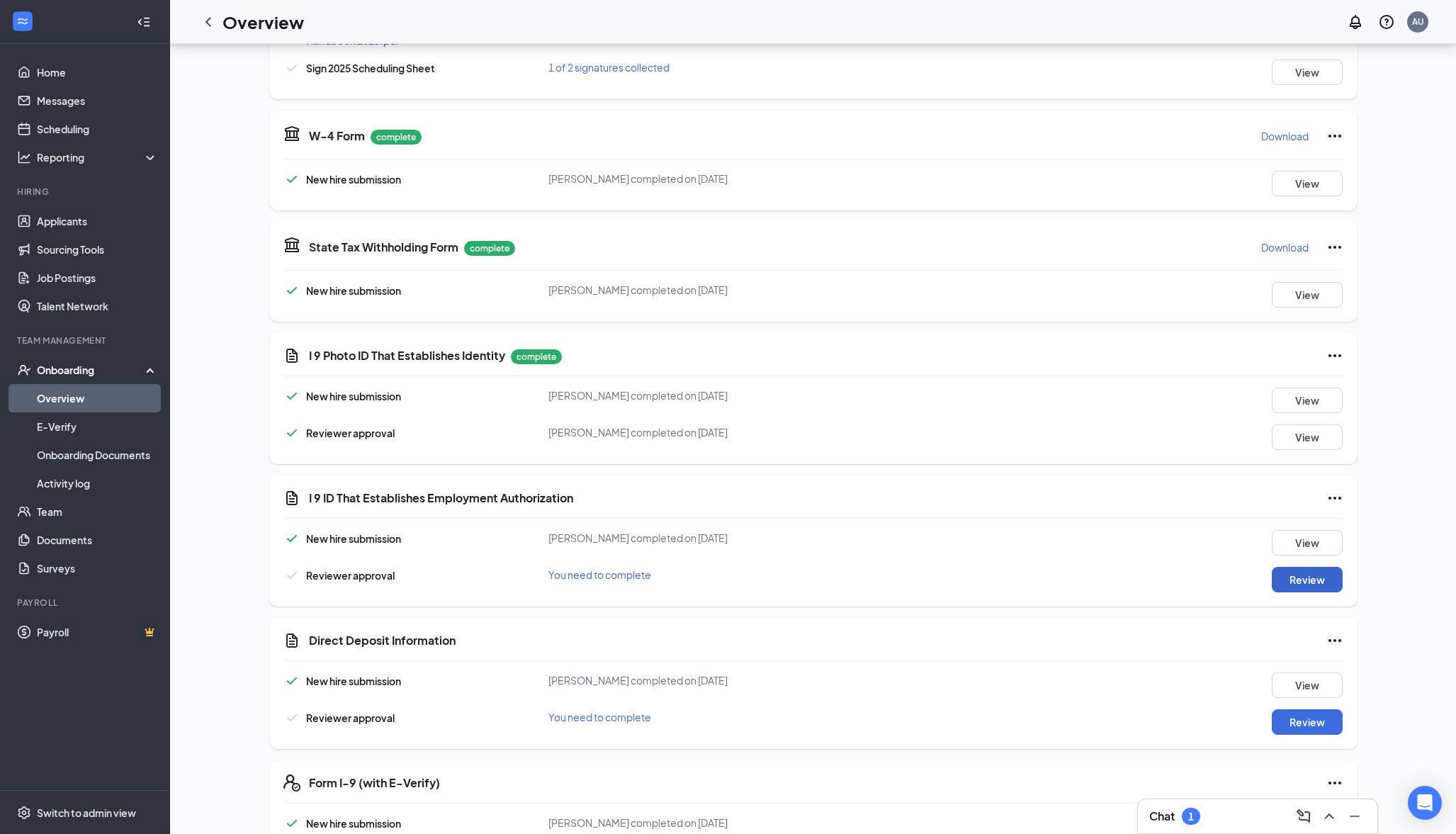
click at [1303, 574] on button "Review" at bounding box center [1308, 580] width 71 height 25
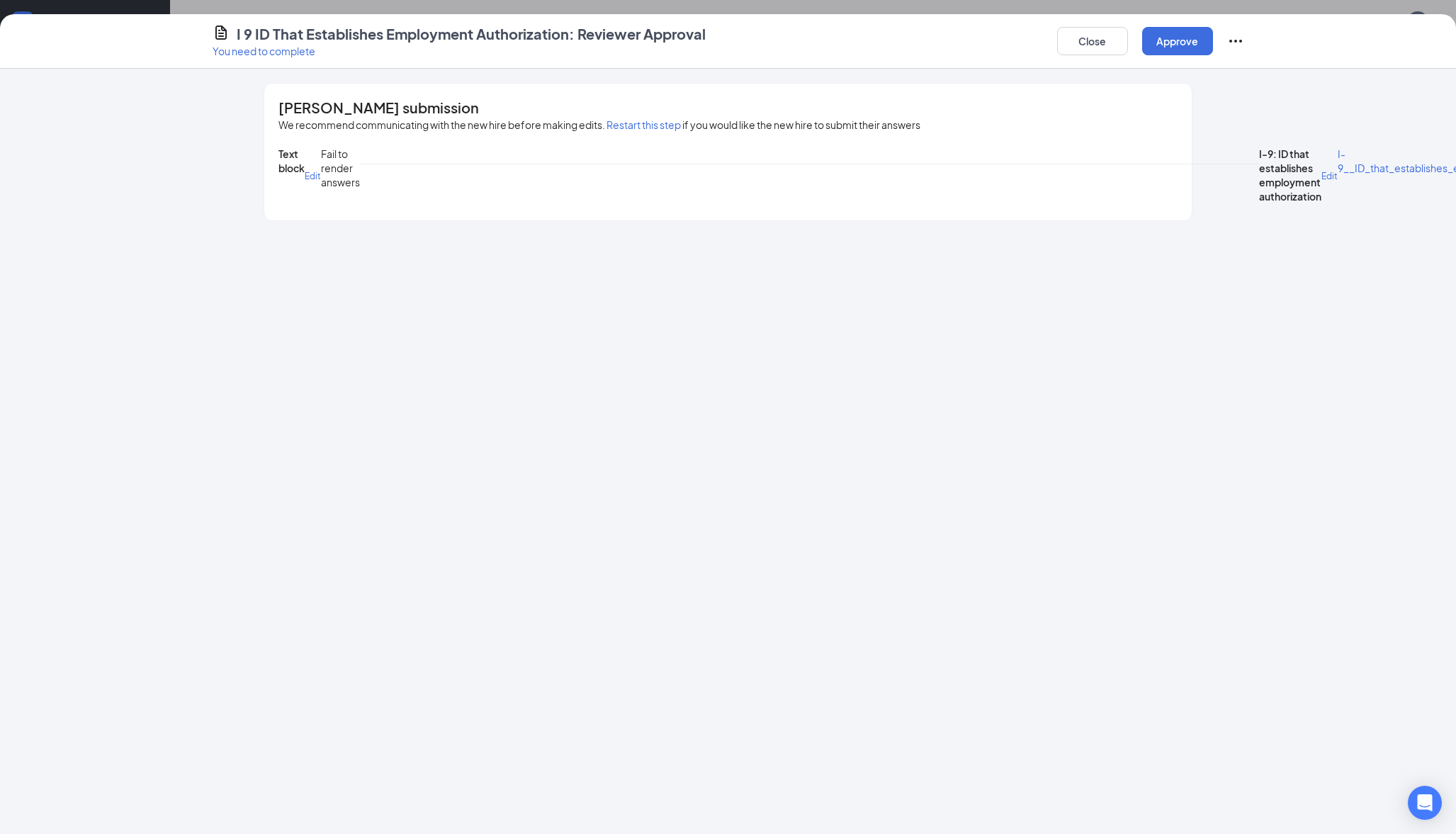
click at [1166, 53] on button "Approve" at bounding box center [1178, 41] width 71 height 28
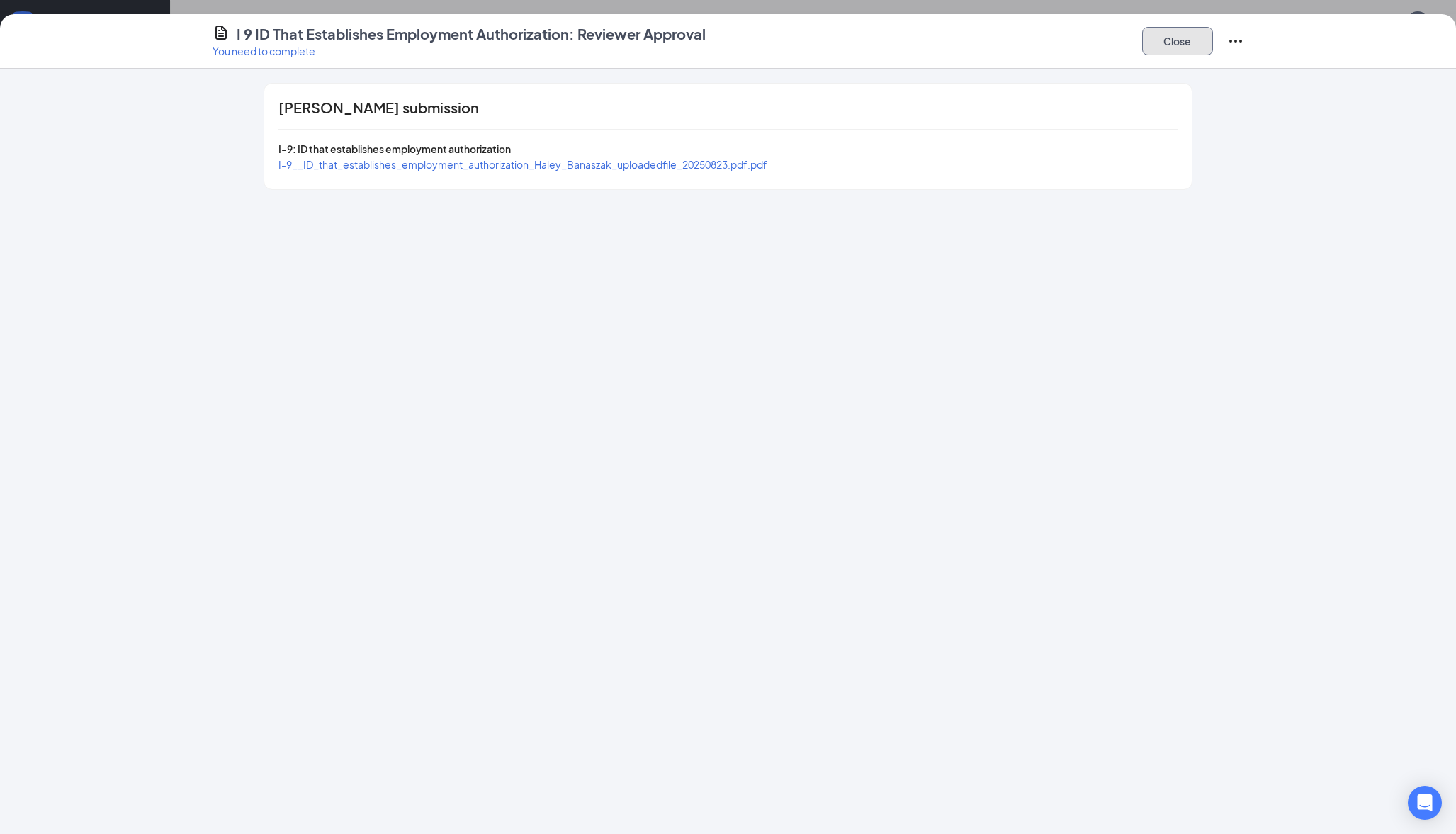
click at [1188, 39] on button "Close" at bounding box center [1178, 41] width 71 height 28
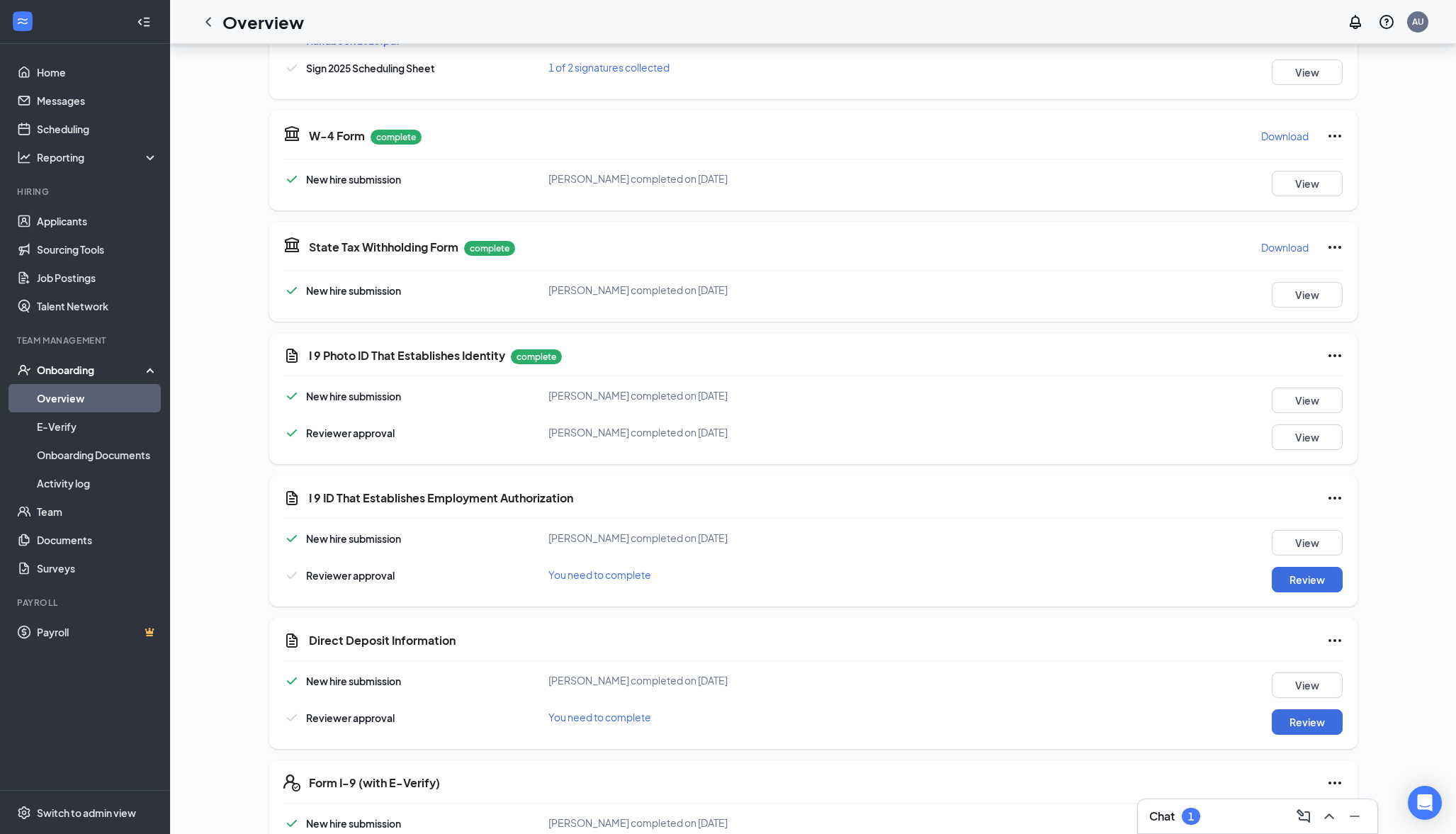
click at [1181, 808] on div "Chat 1" at bounding box center [1175, 816] width 51 height 17
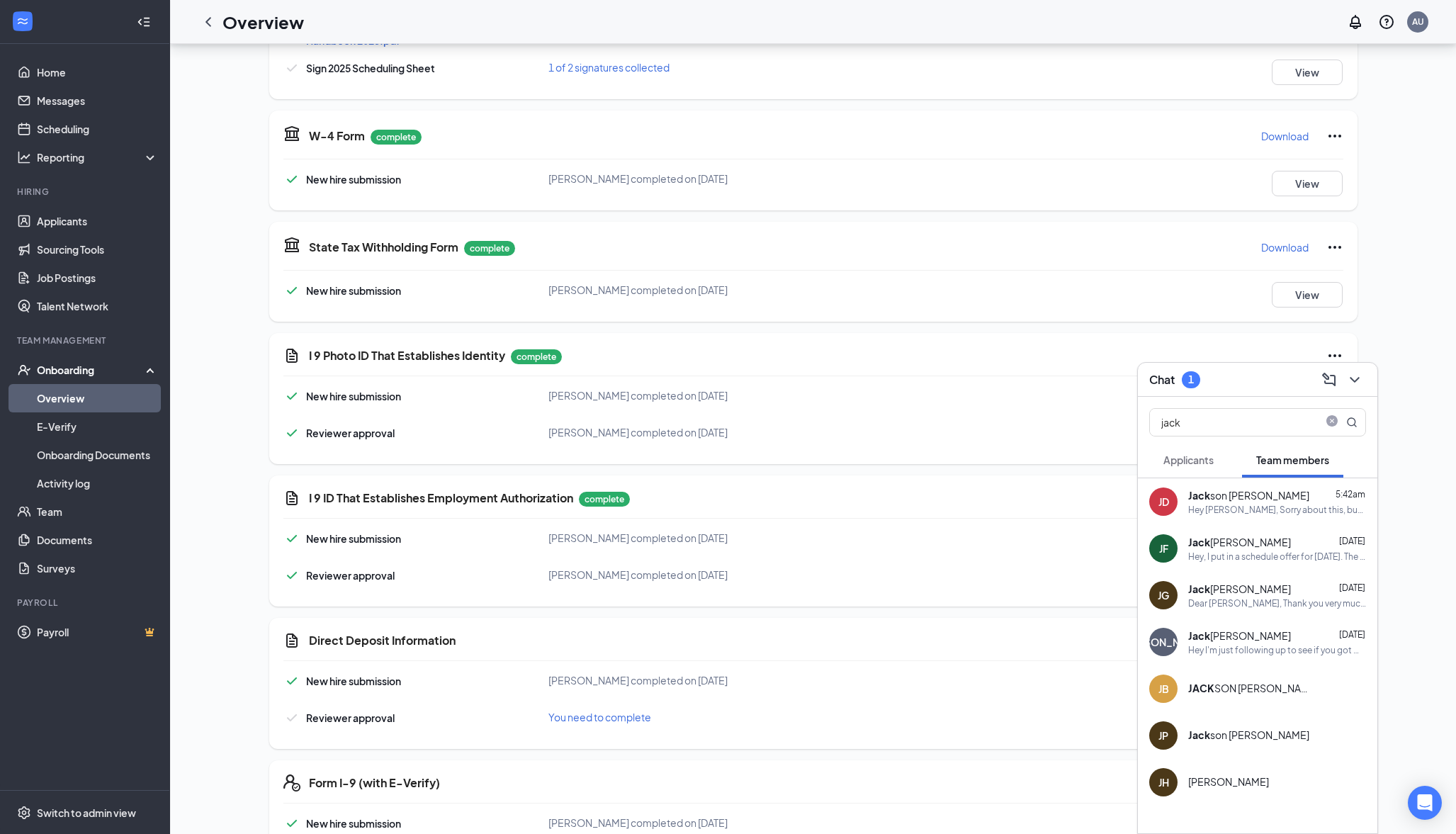
click at [1182, 464] on span "Applicants" at bounding box center [1188, 460] width 50 height 13
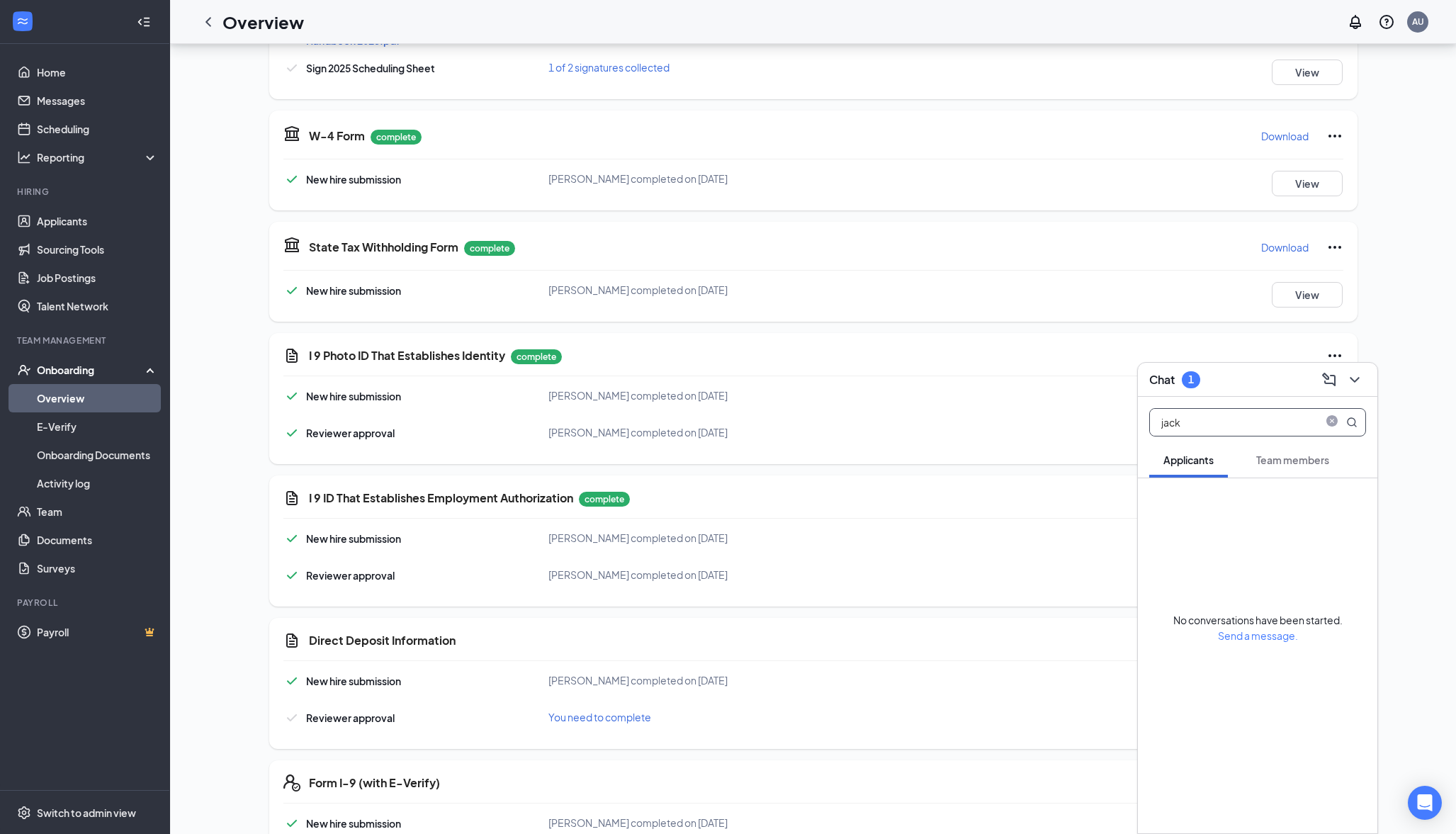
drag, startPoint x: 1198, startPoint y: 426, endPoint x: 1092, endPoint y: 410, distance: 107.2
click at [1092, 410] on div "Chat 1 jack Applicants Team members No conversations have been started. Send a …" at bounding box center [813, 43] width 1286 height 1804
type input "haley"
click at [1291, 463] on span "Team members" at bounding box center [1292, 460] width 73 height 13
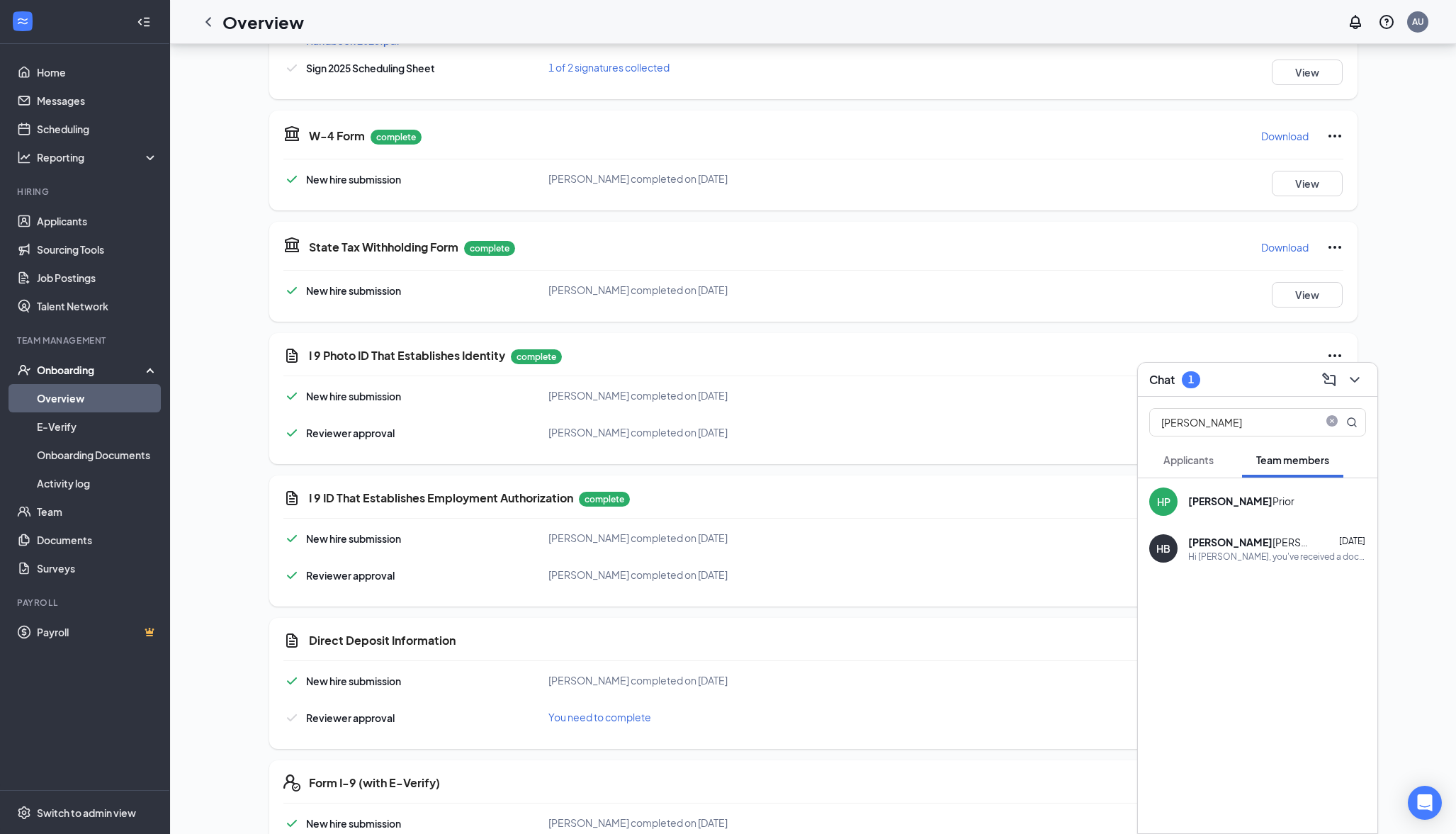
click at [1202, 553] on div "Hi Haley, you've received a document signature request from Culver's for your r…" at bounding box center [1278, 556] width 178 height 12
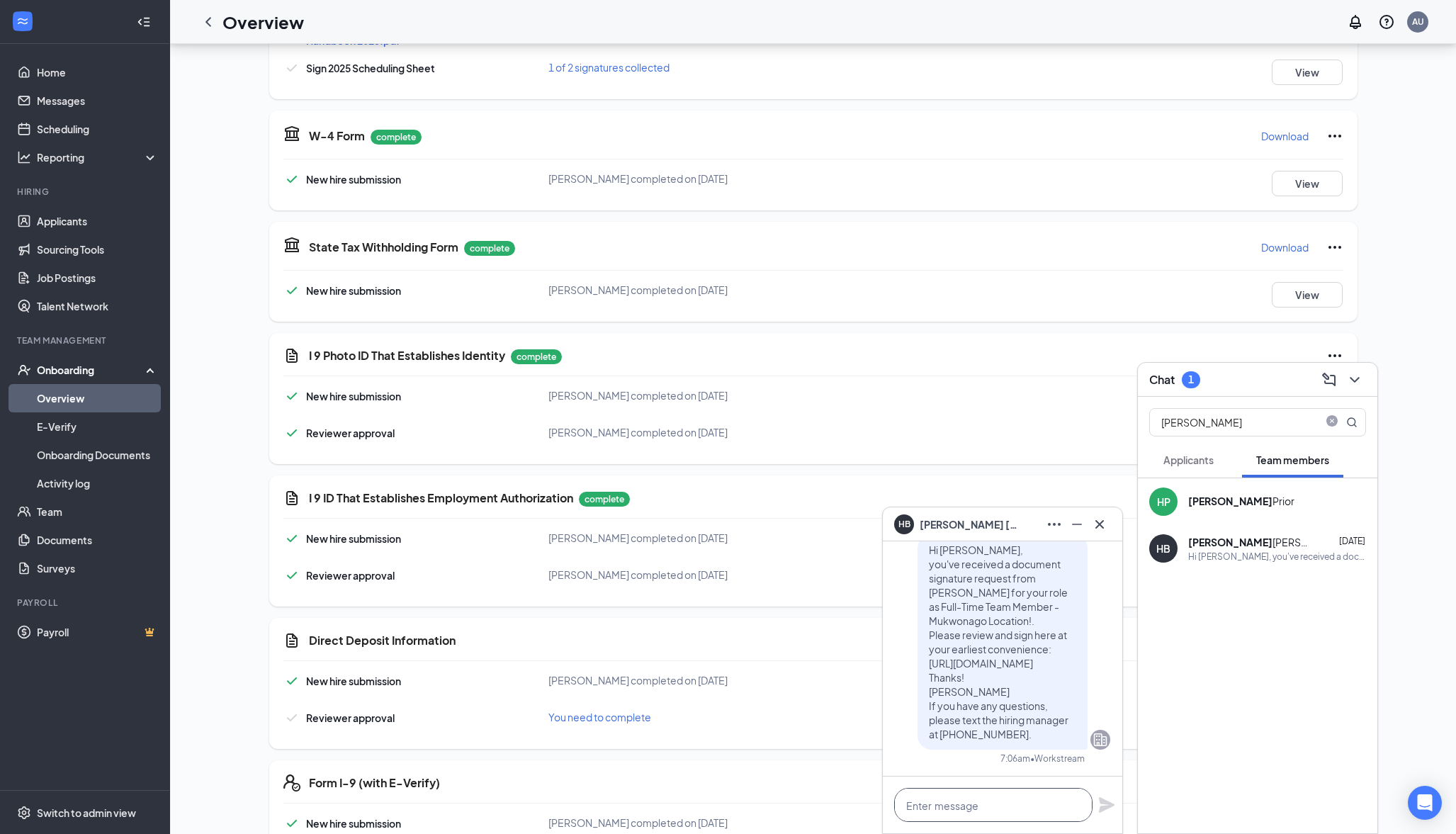
click at [1005, 796] on textarea at bounding box center [993, 804] width 198 height 34
type textarea "Haley, please look over the"
